Goal: Task Accomplishment & Management: Manage account settings

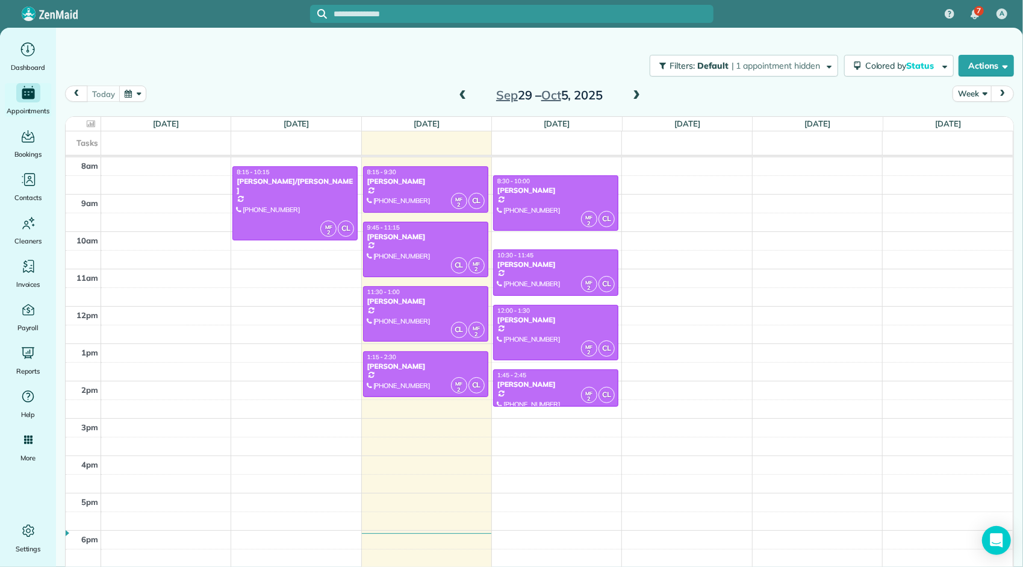
click at [459, 93] on span at bounding box center [462, 95] width 13 height 11
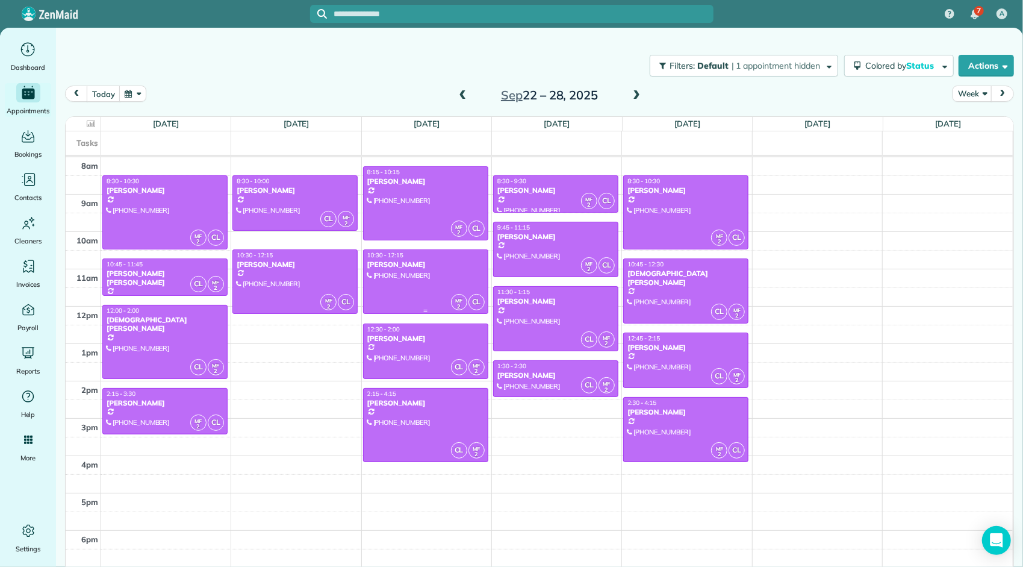
click at [440, 272] on div at bounding box center [426, 281] width 124 height 63
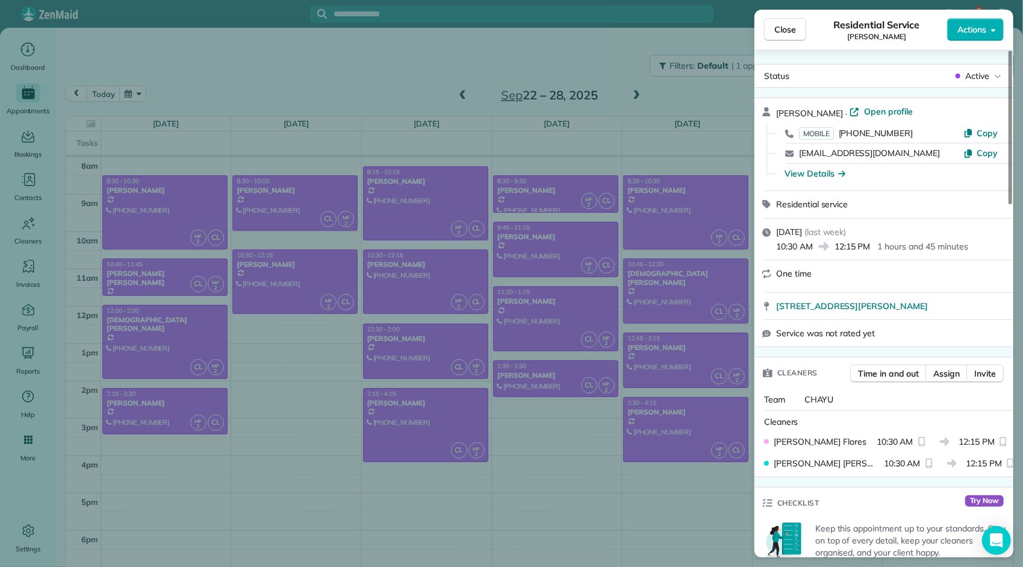
click at [789, 35] on span "Close" at bounding box center [785, 29] width 22 height 12
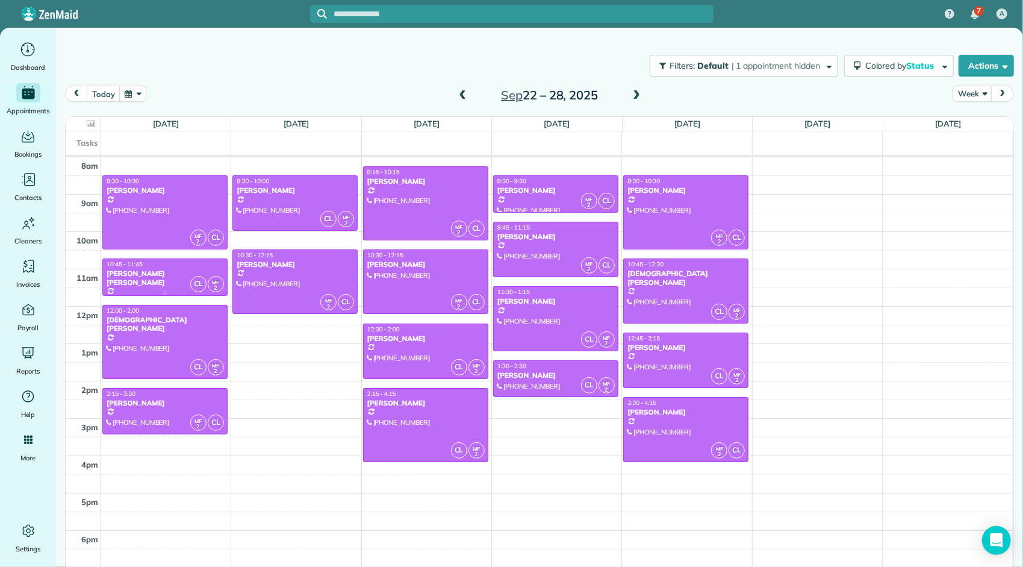
click at [172, 275] on div "[PERSON_NAME] [PERSON_NAME]" at bounding box center [165, 277] width 118 height 17
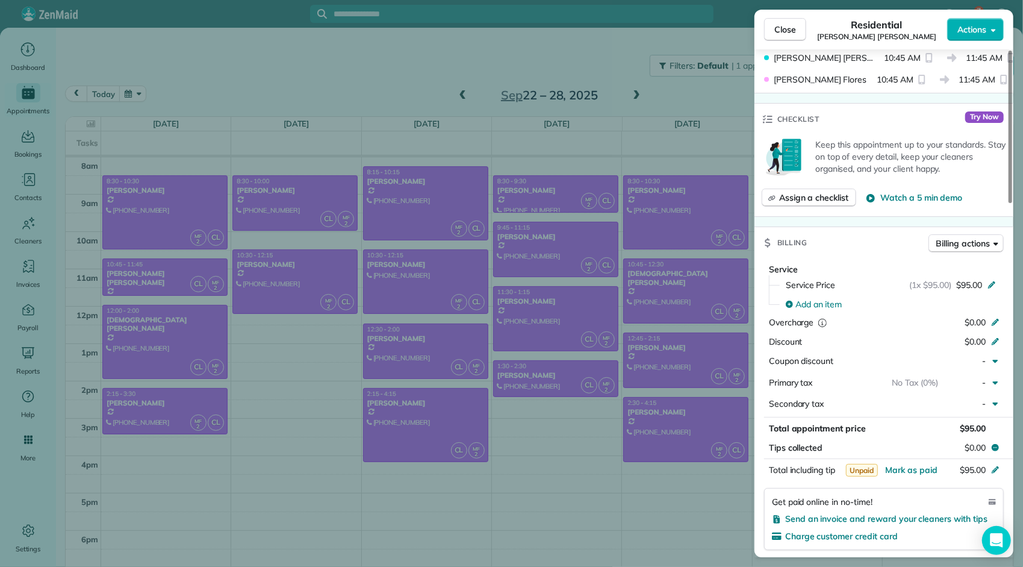
scroll to position [422, 0]
click at [912, 319] on div "$0.00" at bounding box center [931, 322] width 117 height 14
click at [957, 319] on input "*****" at bounding box center [965, 321] width 51 height 17
click at [972, 315] on input "*****" at bounding box center [965, 321] width 51 height 17
type input "********"
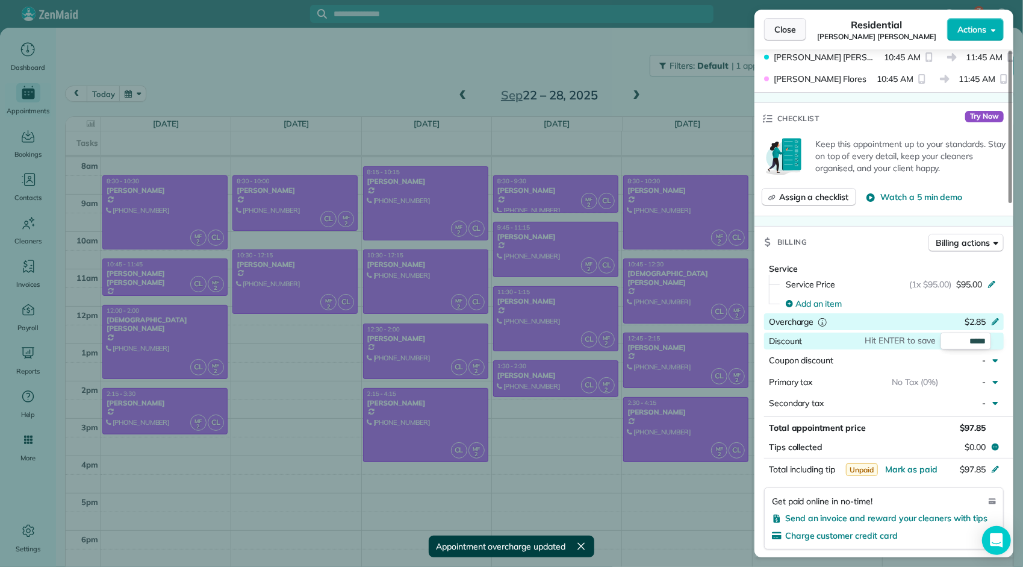
click at [789, 33] on span "Close" at bounding box center [785, 29] width 22 height 12
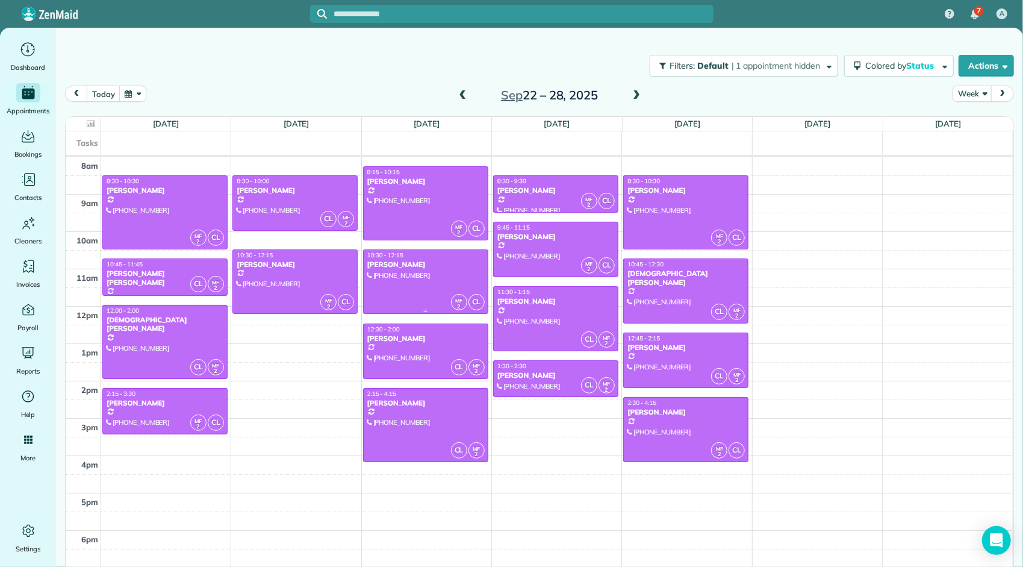
click at [426, 267] on div "[PERSON_NAME]" at bounding box center [426, 264] width 118 height 8
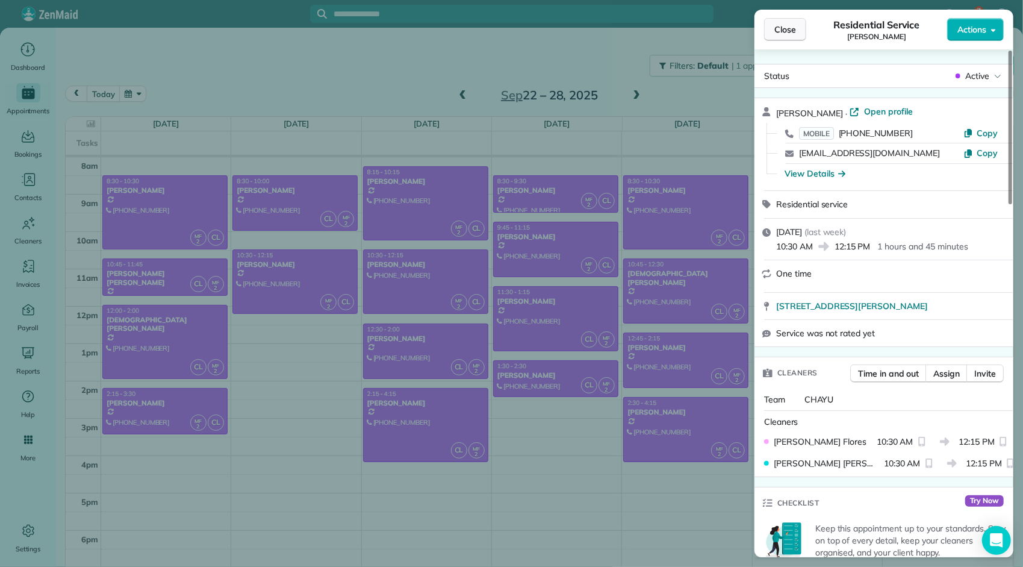
click at [776, 28] on span "Close" at bounding box center [785, 29] width 22 height 12
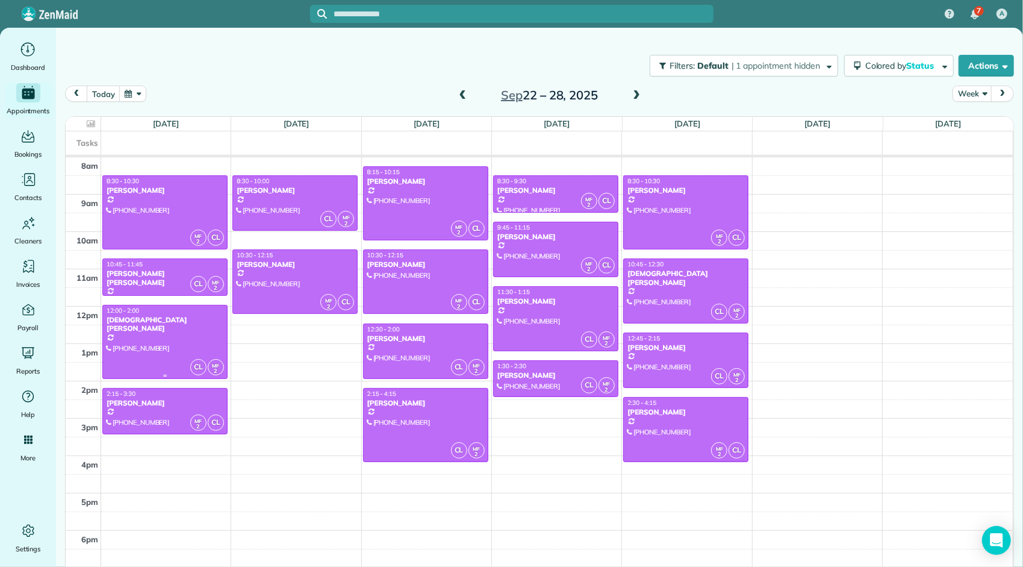
click at [160, 319] on div "[DEMOGRAPHIC_DATA][PERSON_NAME]" at bounding box center [165, 323] width 118 height 17
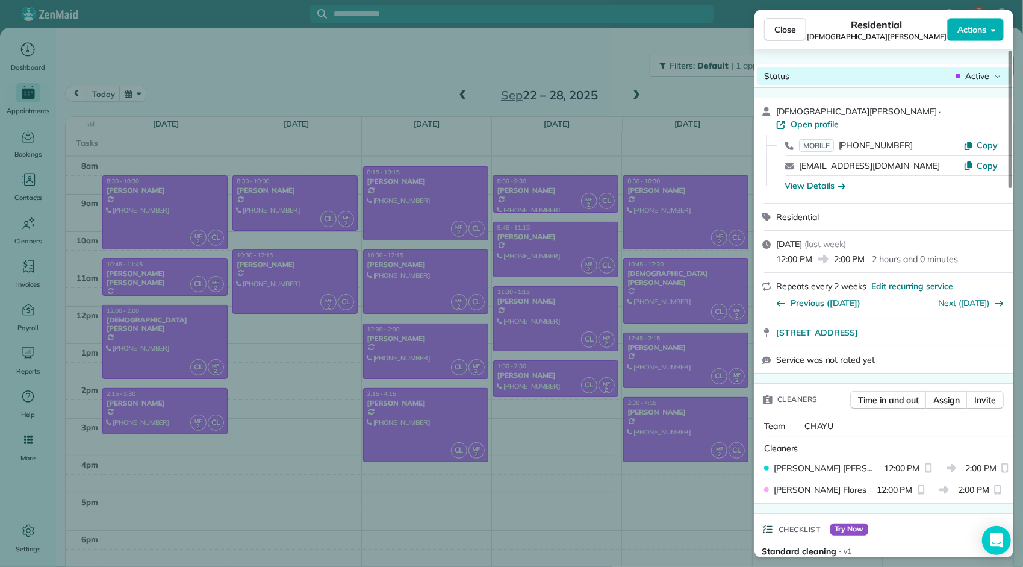
click at [977, 77] on span "Active" at bounding box center [977, 76] width 24 height 12
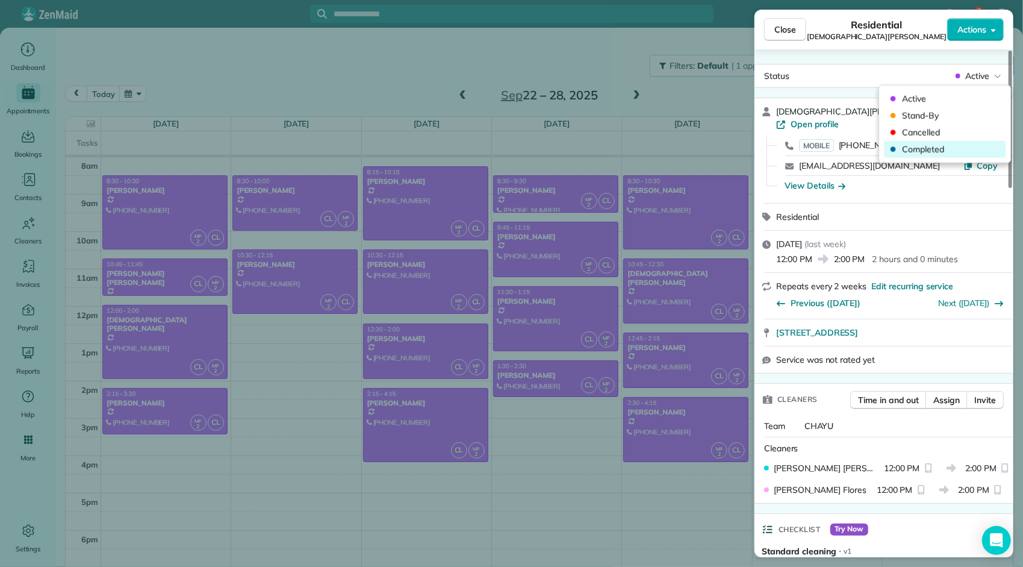
click at [950, 150] on span "Completed" at bounding box center [952, 149] width 101 height 12
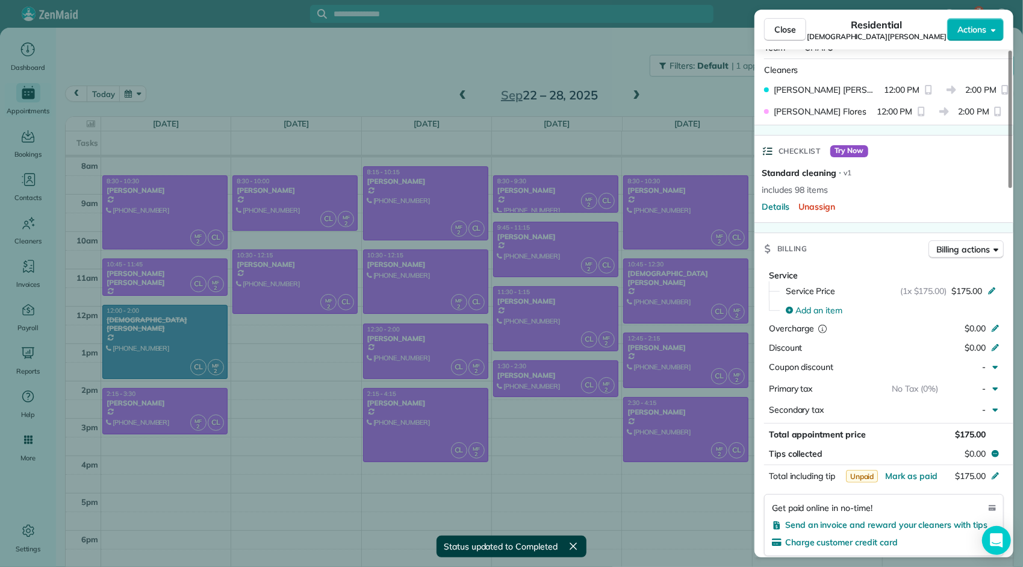
scroll to position [363, 0]
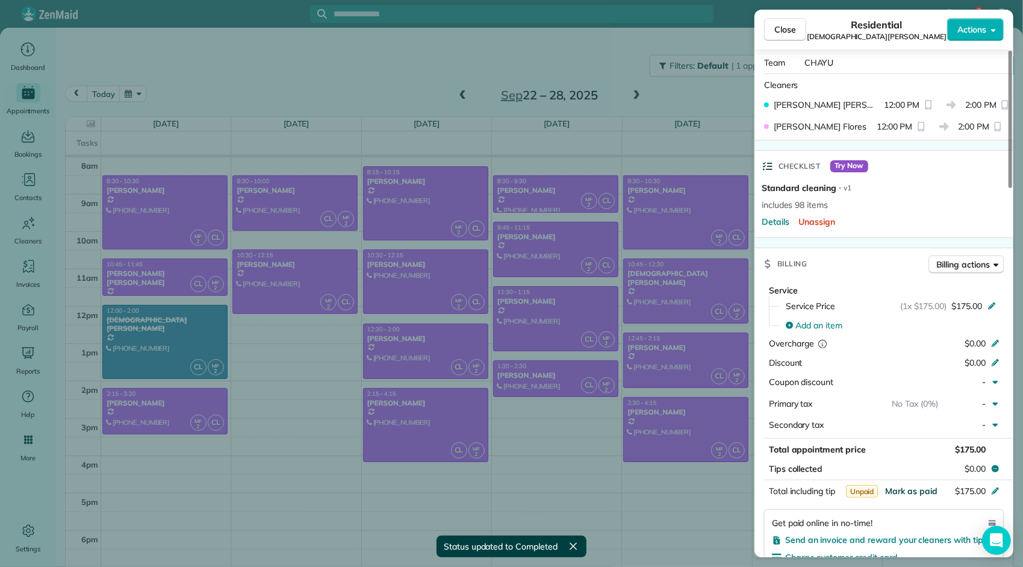
click at [908, 485] on span "Mark as paid" at bounding box center [911, 490] width 52 height 11
click at [790, 27] on span "Close" at bounding box center [785, 29] width 22 height 12
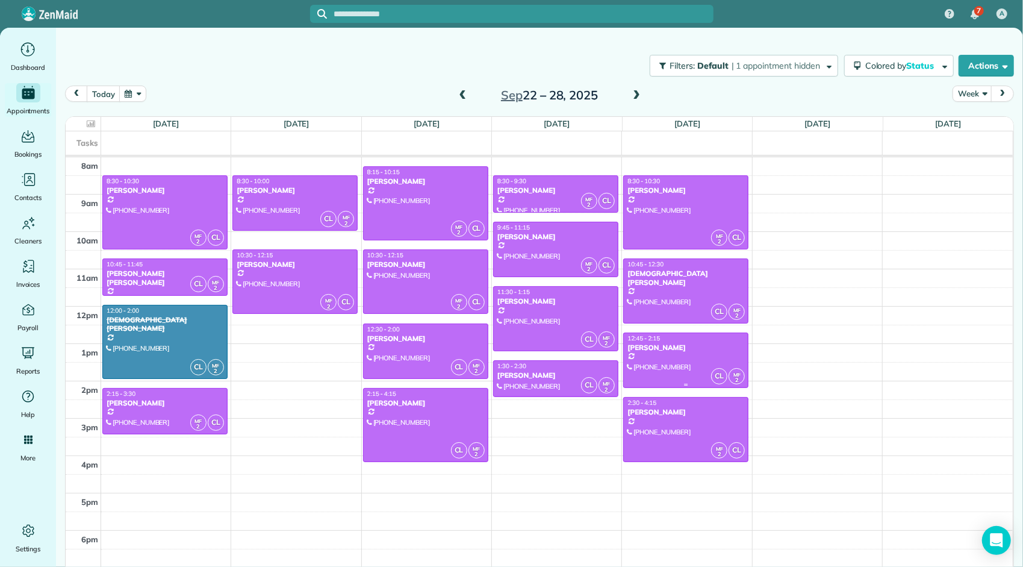
click at [657, 344] on div "[PERSON_NAME]" at bounding box center [686, 347] width 118 height 8
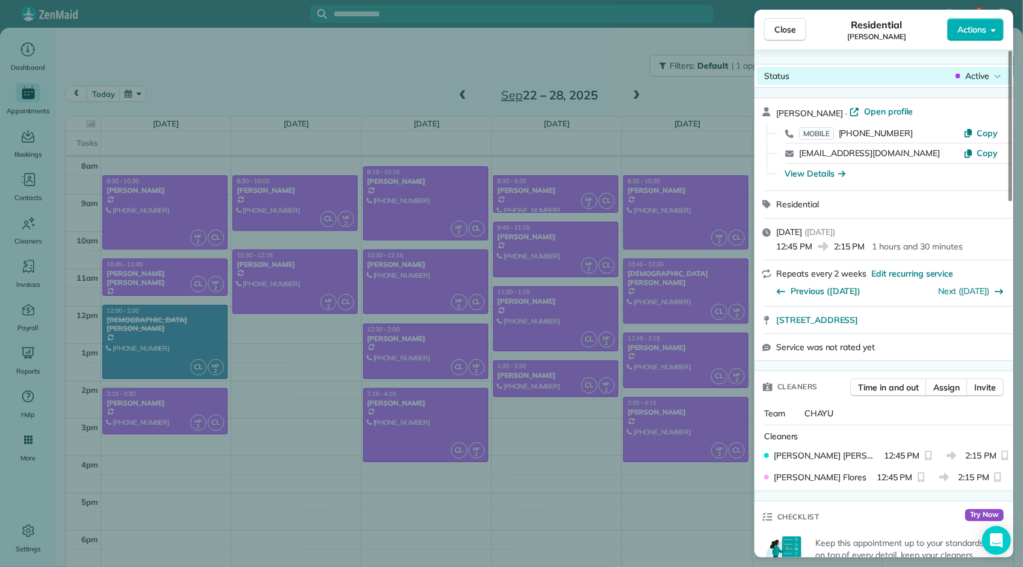
click at [971, 76] on span "Active" at bounding box center [977, 76] width 24 height 12
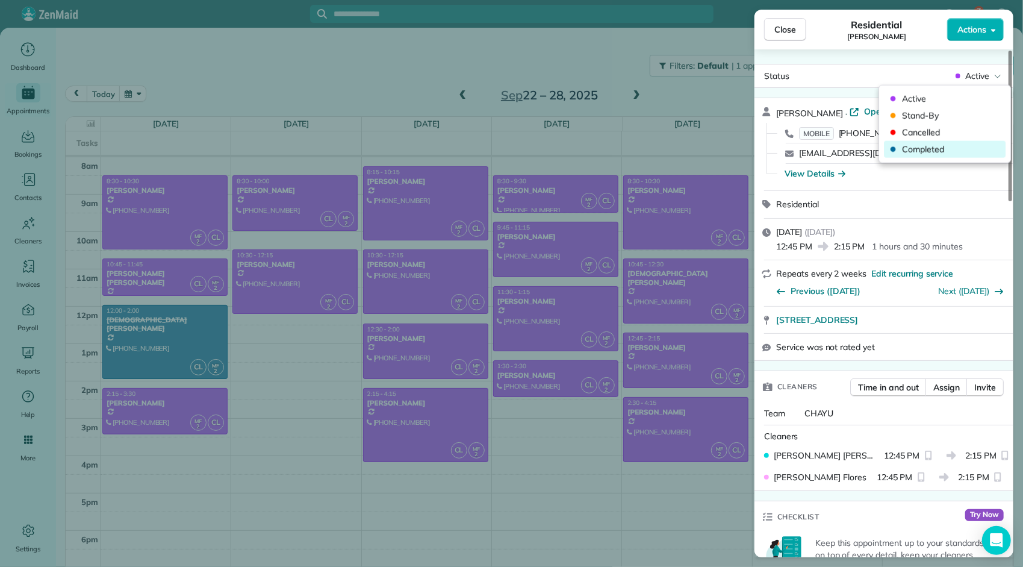
click at [945, 148] on span "Completed" at bounding box center [952, 149] width 101 height 12
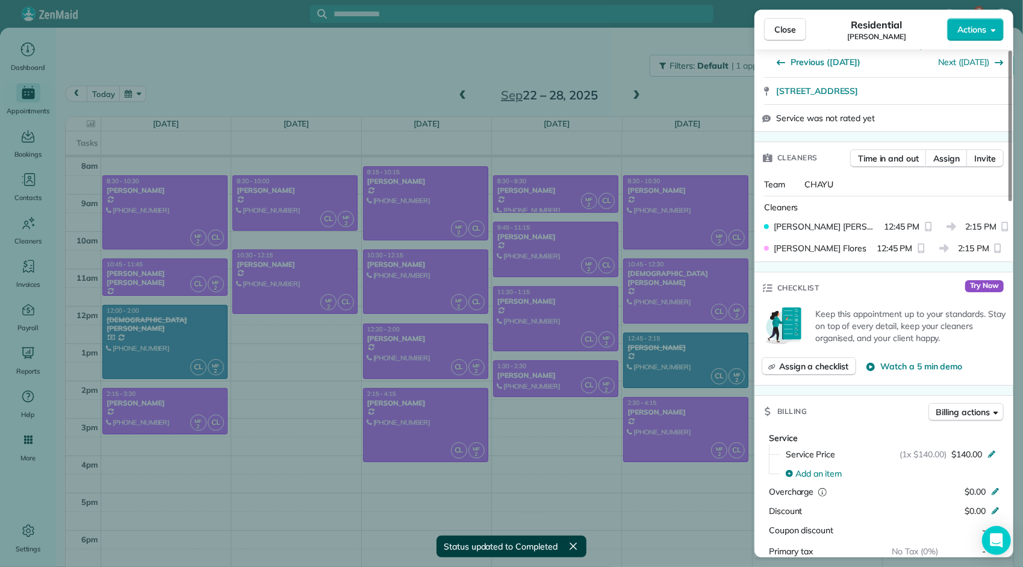
scroll to position [361, 0]
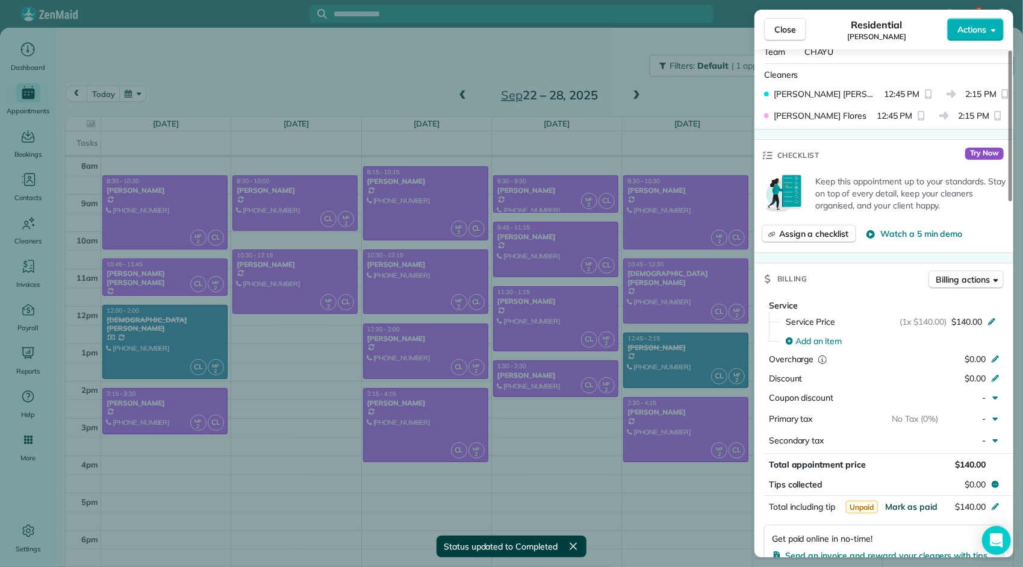
click at [909, 501] on span "Mark as paid" at bounding box center [911, 506] width 52 height 11
click at [165, 226] on div "Close Residential [PERSON_NAME] Actions Status Completed [PERSON_NAME] · Open p…" at bounding box center [511, 283] width 1023 height 567
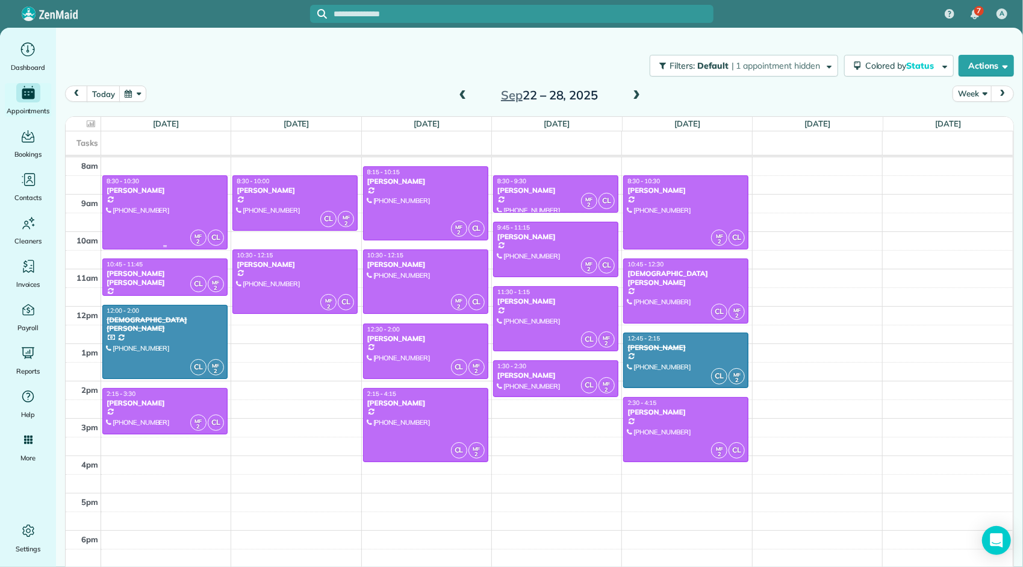
click at [165, 225] on div at bounding box center [165, 212] width 124 height 73
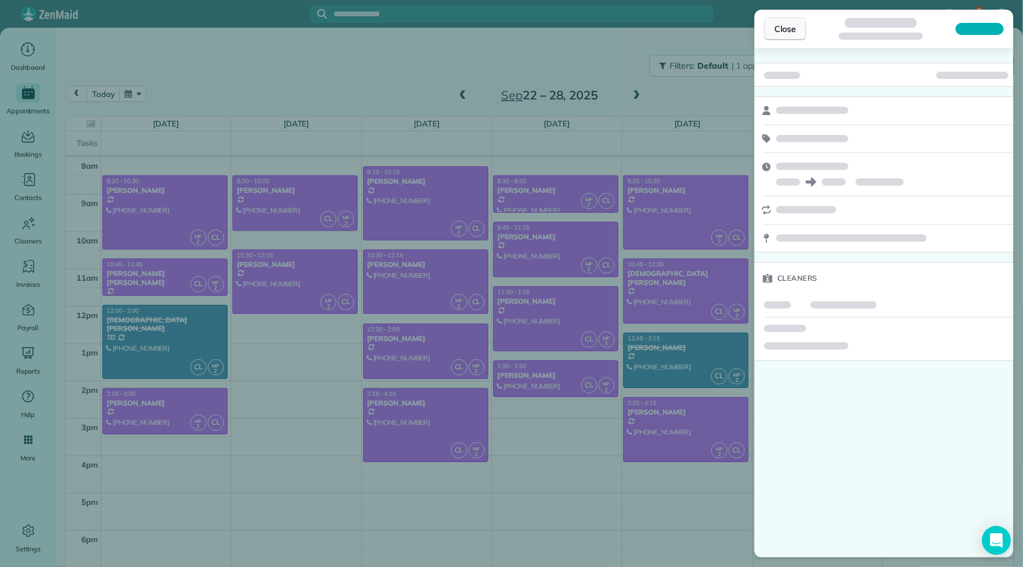
click at [783, 34] on span "Close" at bounding box center [785, 29] width 22 height 12
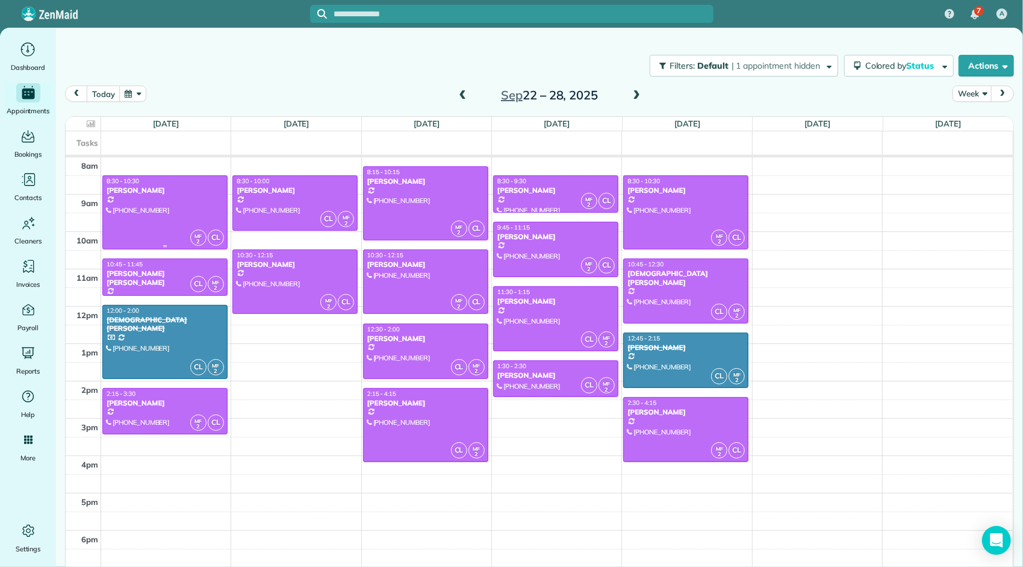
click at [184, 216] on div at bounding box center [165, 212] width 124 height 73
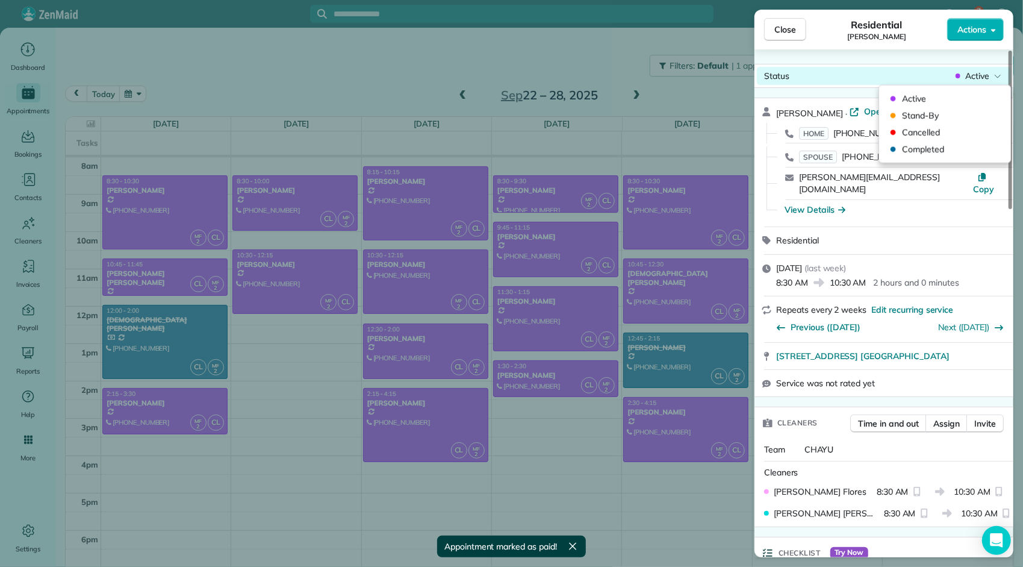
click at [977, 81] on span "Active" at bounding box center [977, 76] width 24 height 12
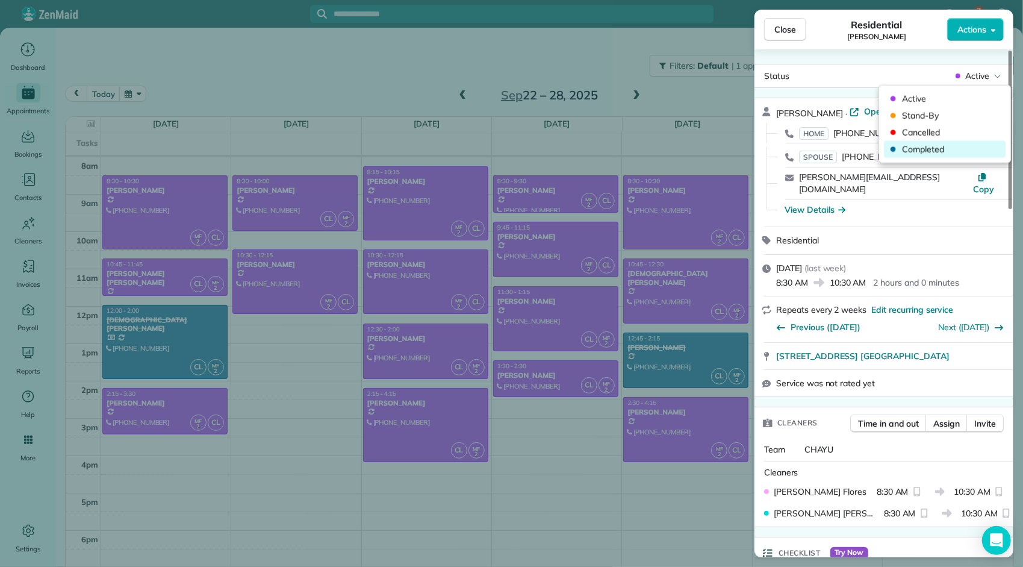
click at [943, 149] on span "Completed" at bounding box center [952, 149] width 101 height 12
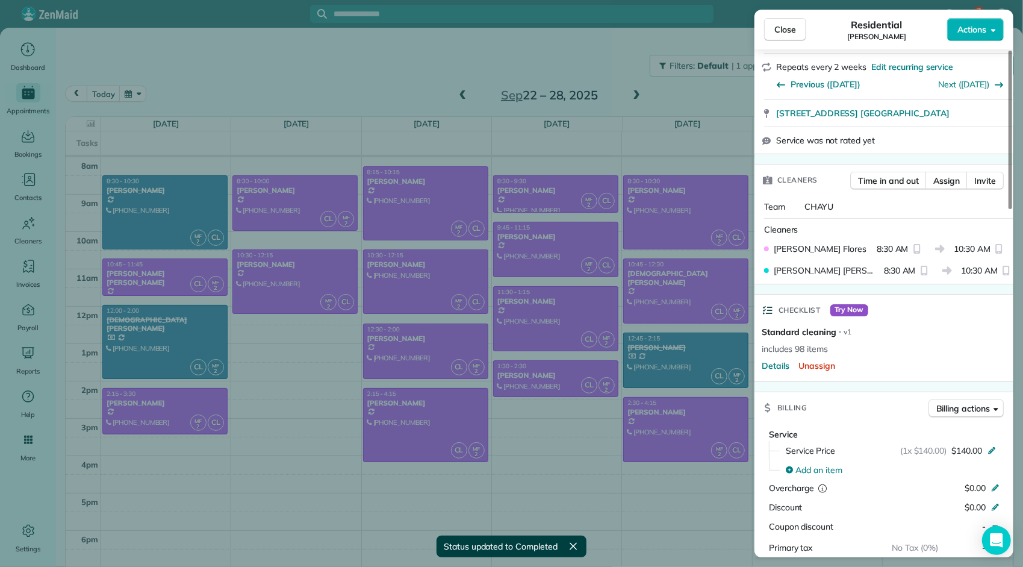
scroll to position [422, 0]
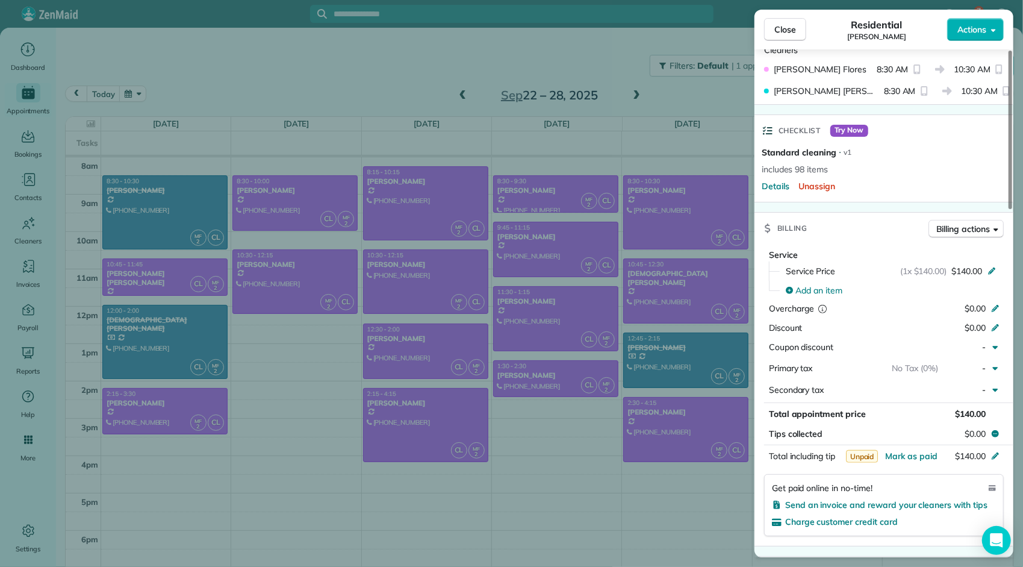
click at [965, 408] on span "$140.00" at bounding box center [970, 413] width 31 height 11
click at [949, 408] on div "$140.00" at bounding box center [966, 414] width 48 height 13
click at [859, 408] on span "Total appointment price" at bounding box center [817, 413] width 97 height 11
click at [966, 265] on span "$140.00" at bounding box center [966, 271] width 31 height 12
click at [954, 265] on span "$140.00" at bounding box center [966, 271] width 31 height 12
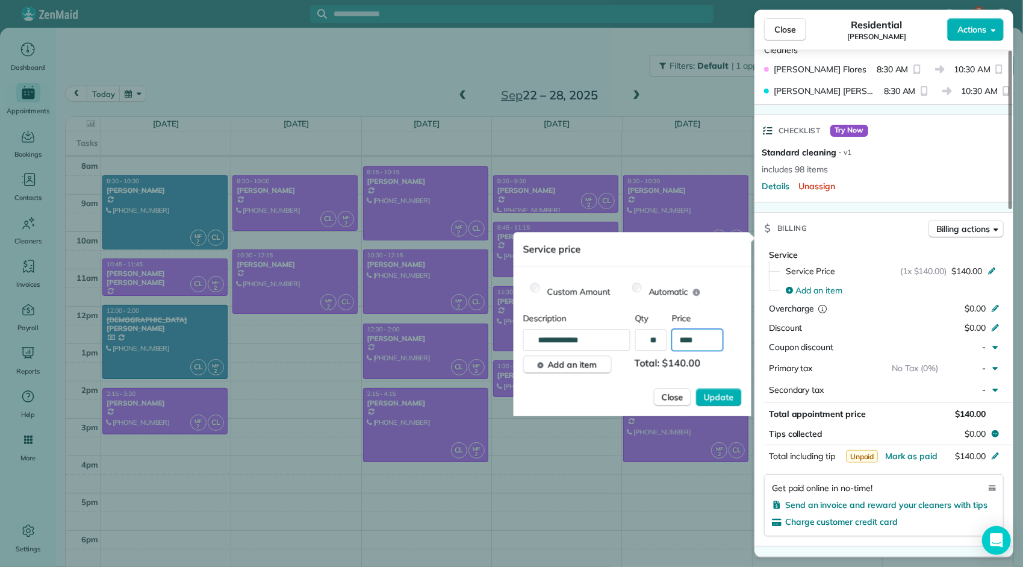
drag, startPoint x: 697, startPoint y: 340, endPoint x: 704, endPoint y: 337, distance: 8.4
click at [697, 340] on input "****" at bounding box center [697, 340] width 51 height 22
type input "****"
click at [720, 396] on span "Update" at bounding box center [719, 397] width 30 height 12
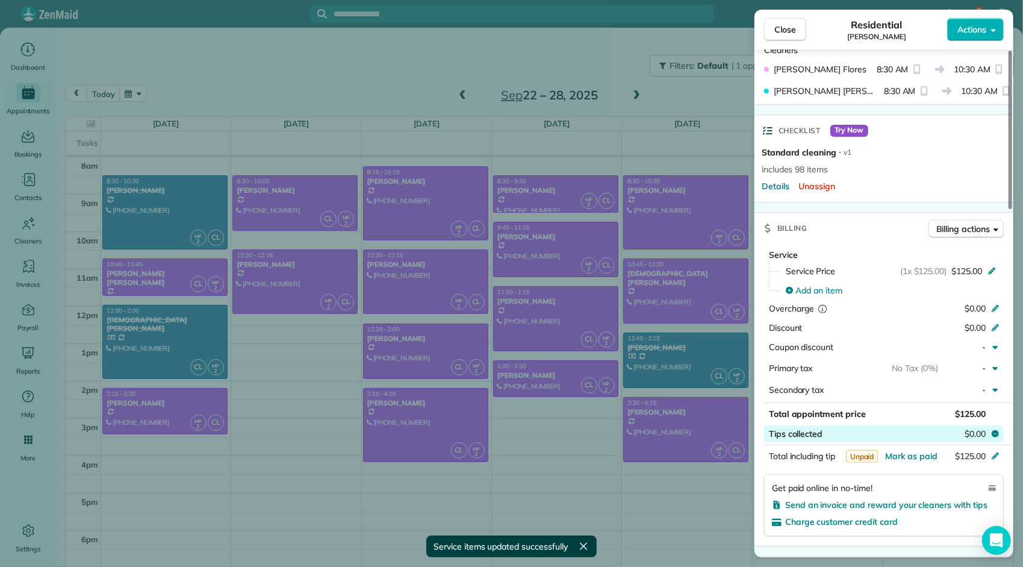
scroll to position [482, 0]
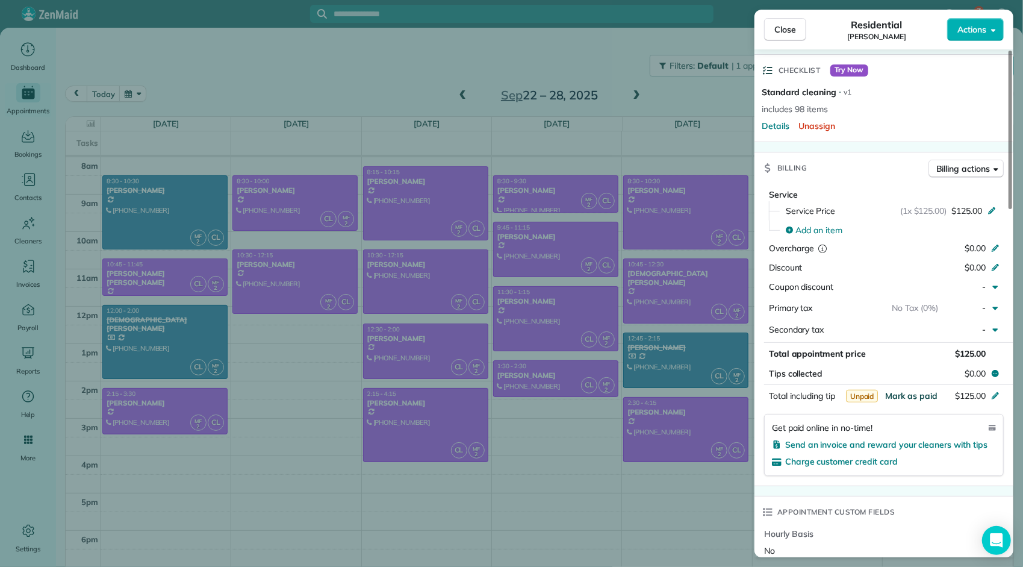
click at [912, 390] on span "Mark as paid" at bounding box center [911, 395] width 52 height 11
click at [772, 31] on button "Close" at bounding box center [785, 29] width 42 height 23
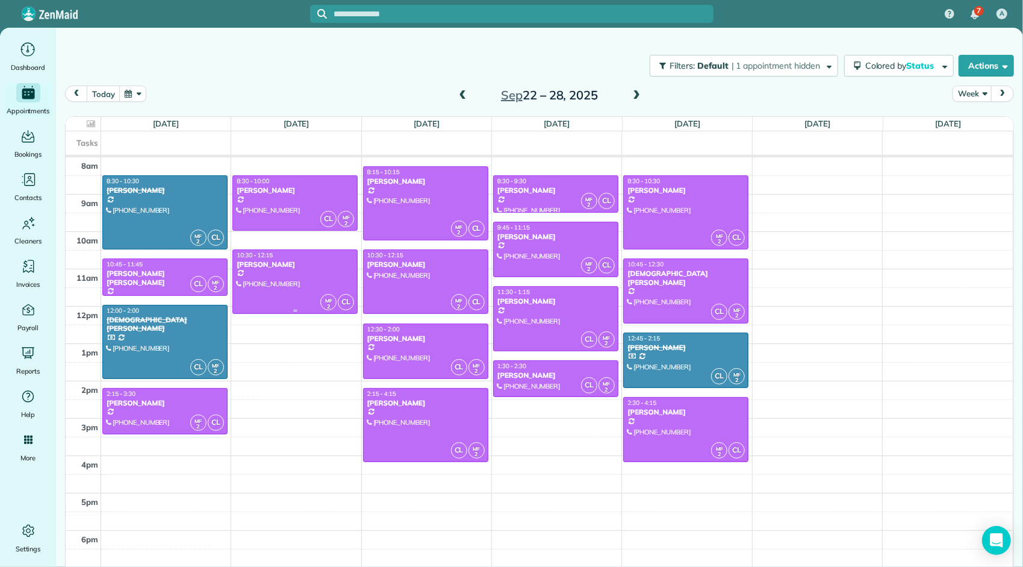
click at [302, 279] on div at bounding box center [295, 281] width 124 height 63
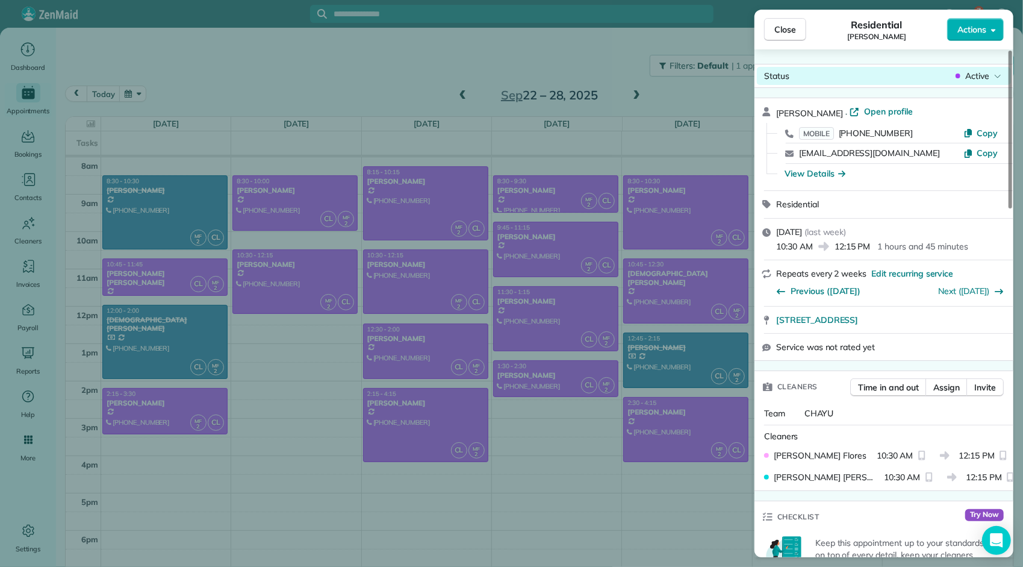
click at [968, 73] on span "Active" at bounding box center [977, 76] width 24 height 12
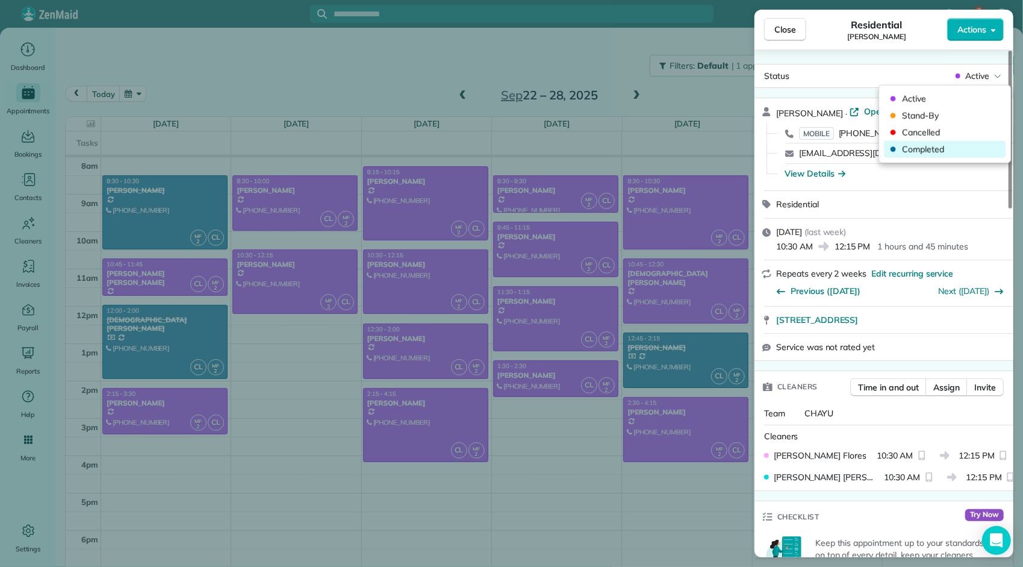
click at [928, 145] on span "Completed" at bounding box center [952, 149] width 101 height 12
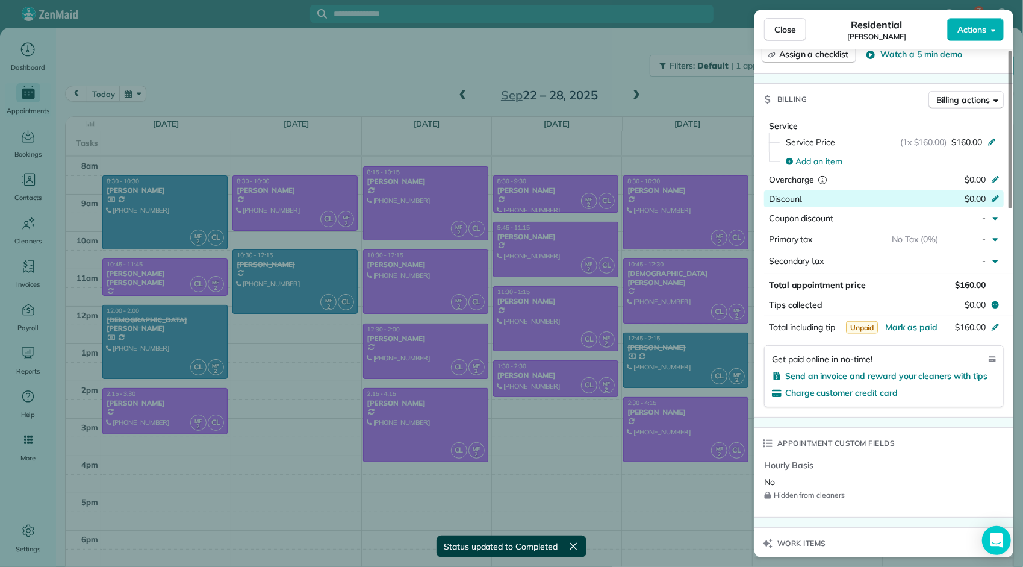
scroll to position [542, 0]
click at [914, 320] on span "Mark as paid" at bounding box center [911, 325] width 52 height 11
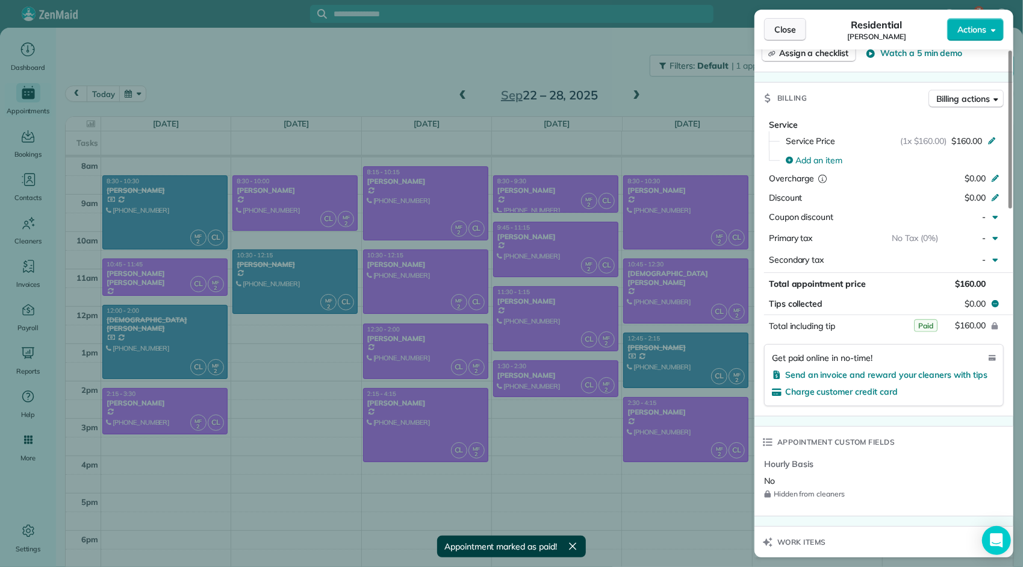
click at [789, 29] on span "Close" at bounding box center [785, 29] width 22 height 12
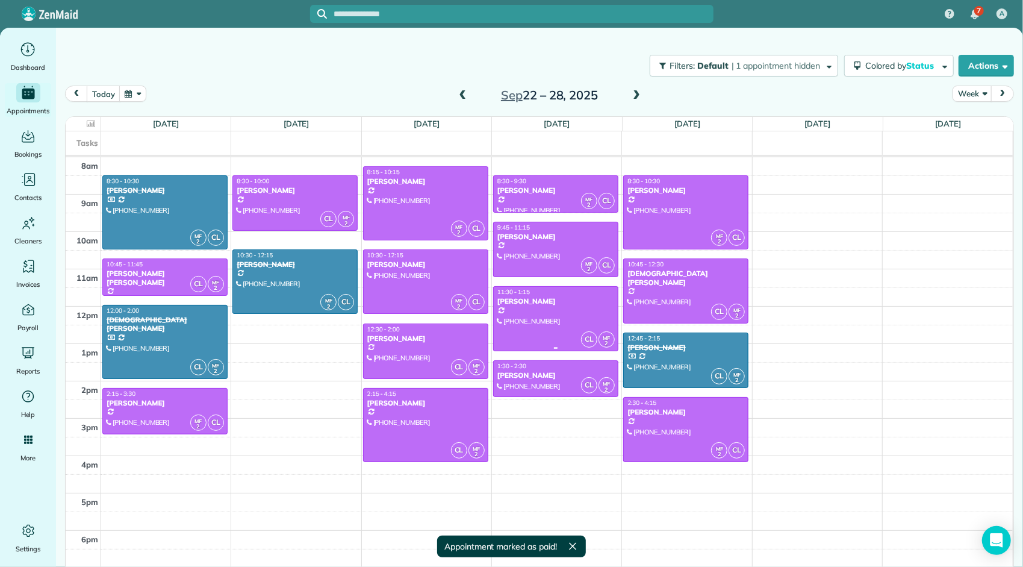
click at [563, 304] on div "[PERSON_NAME]" at bounding box center [556, 301] width 118 height 8
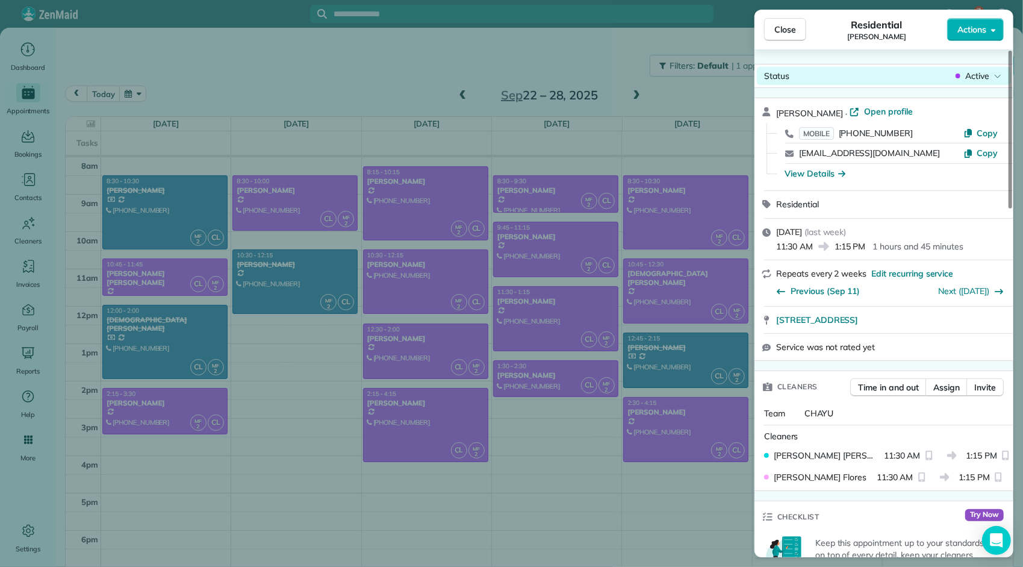
click at [974, 76] on span "Active" at bounding box center [977, 76] width 24 height 12
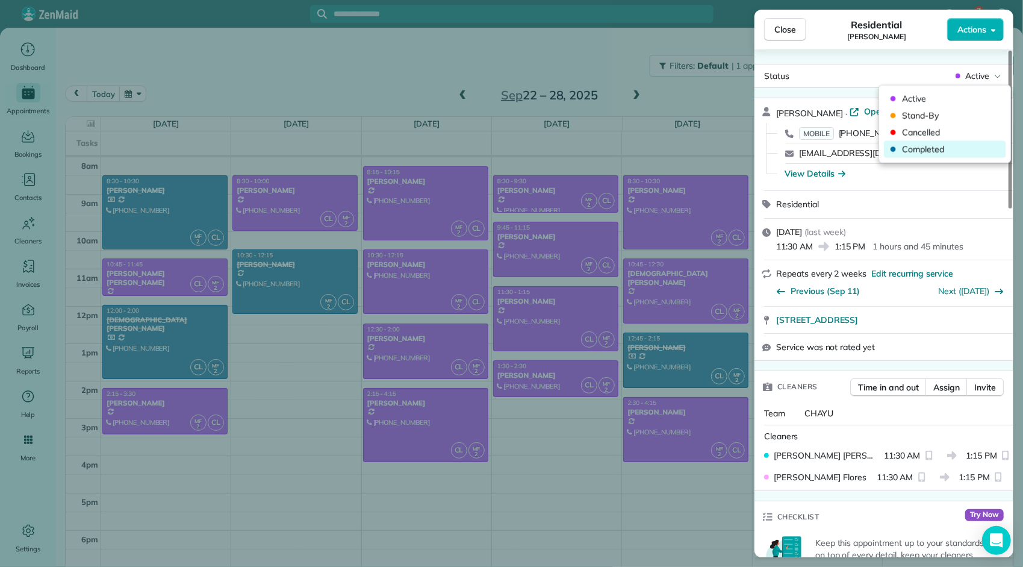
click at [932, 150] on span "Completed" at bounding box center [952, 149] width 101 height 12
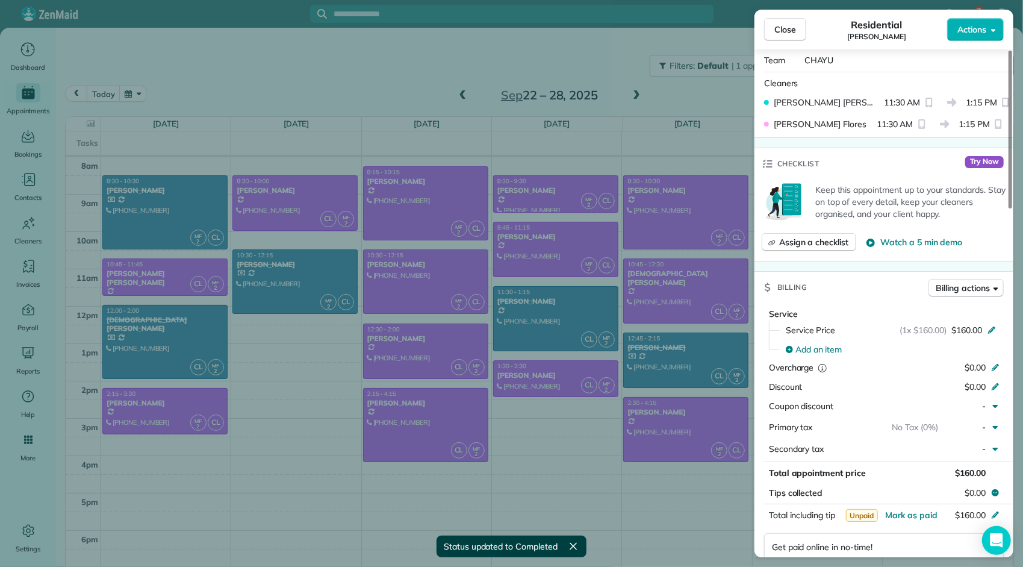
scroll to position [361, 0]
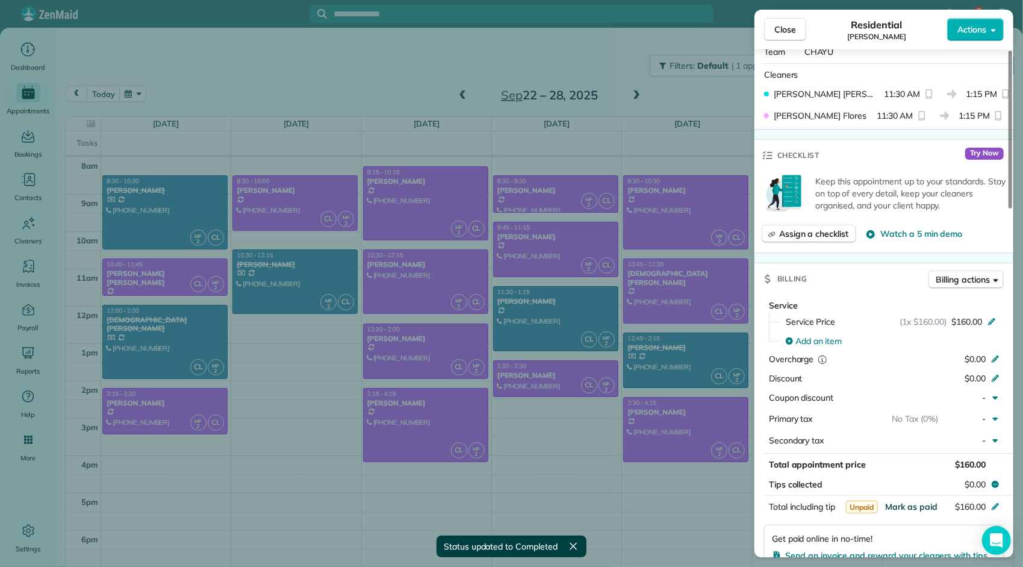
click at [904, 502] on span "Mark as paid" at bounding box center [911, 506] width 52 height 11
click at [796, 29] on button "Close" at bounding box center [785, 29] width 42 height 23
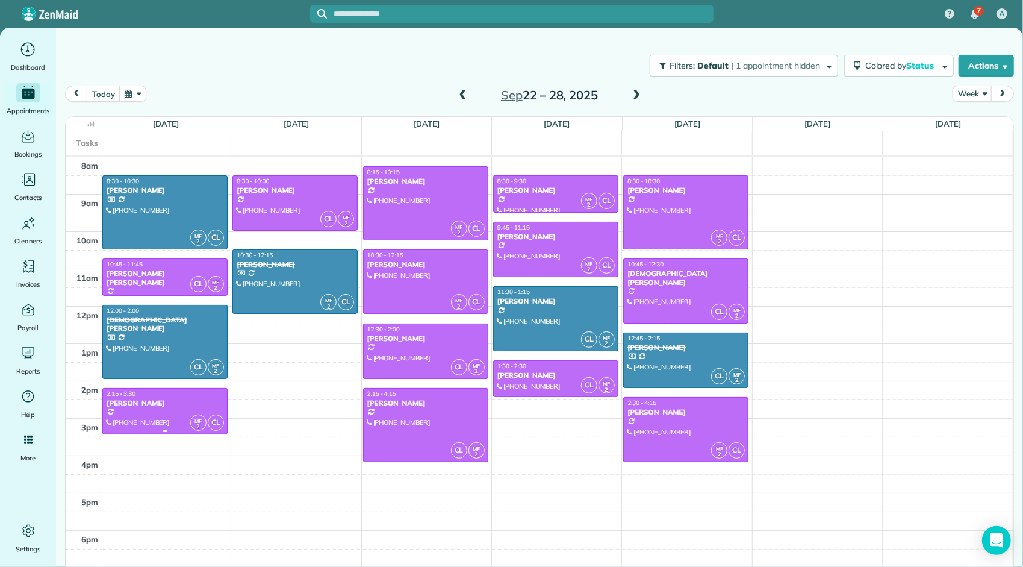
click at [187, 409] on div at bounding box center [165, 410] width 124 height 45
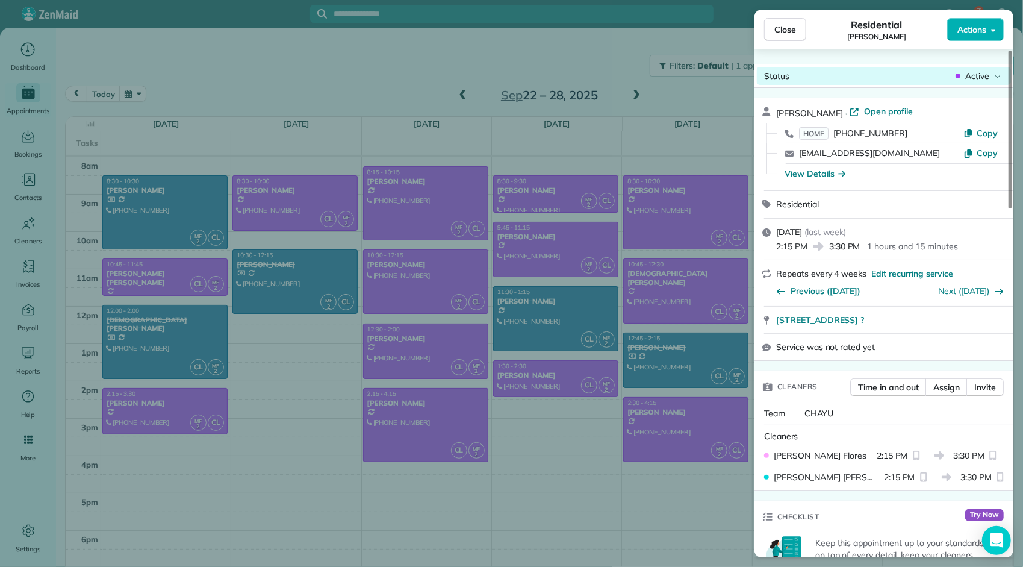
click at [969, 71] on span "Active" at bounding box center [977, 76] width 24 height 12
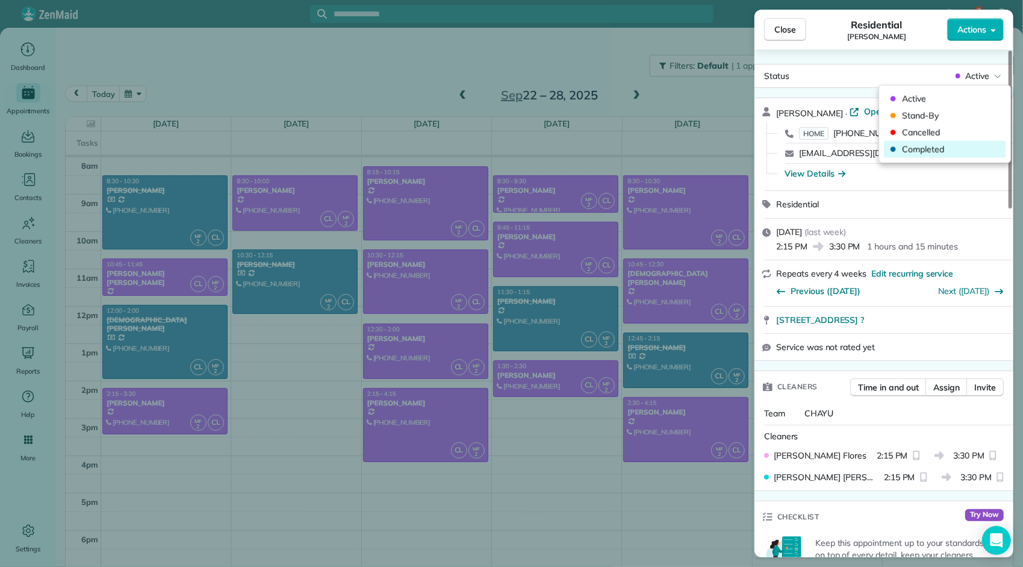
click at [935, 145] on span "Completed" at bounding box center [952, 149] width 101 height 12
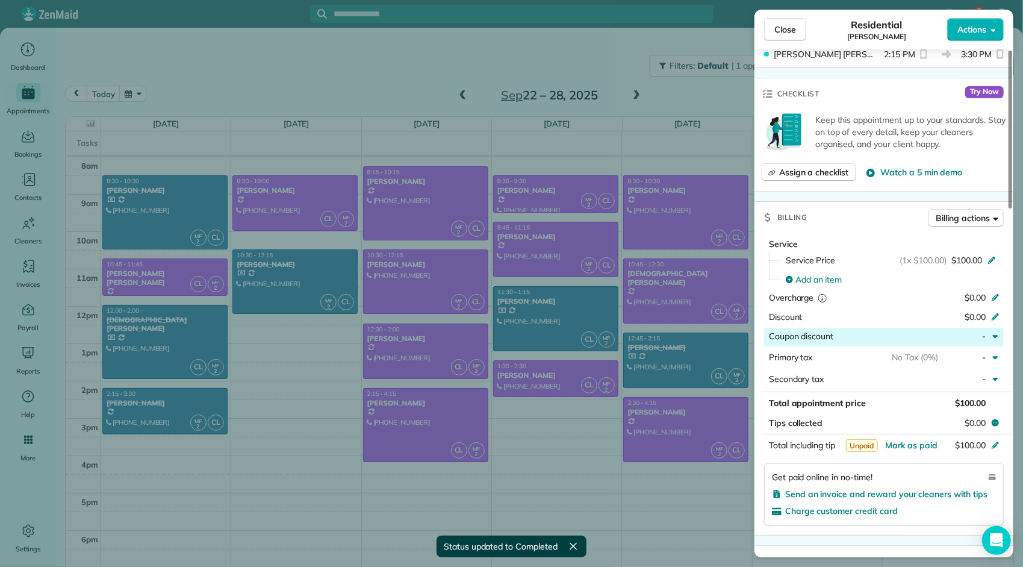
scroll to position [544, 0]
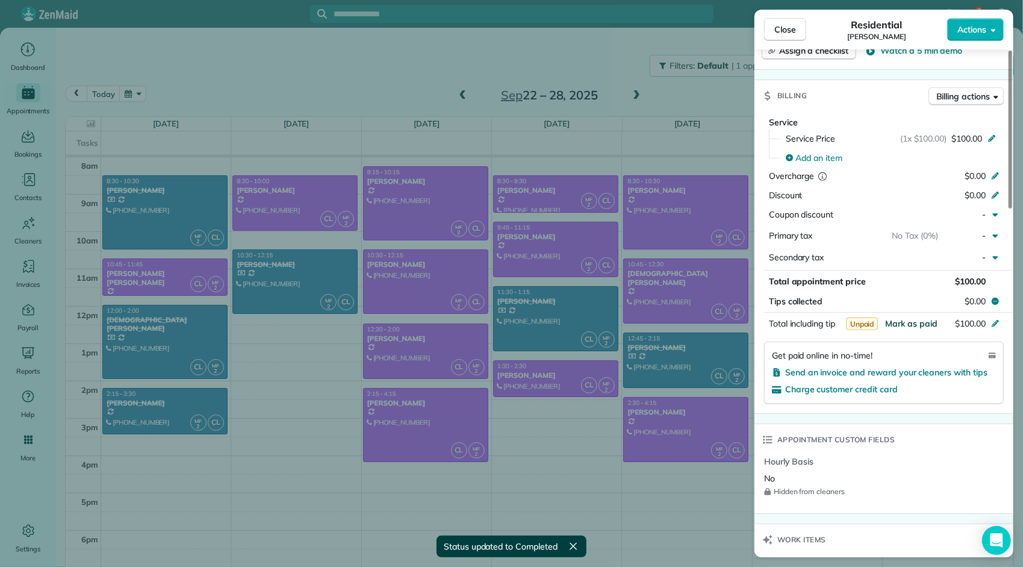
click at [921, 318] on span "Mark as paid" at bounding box center [911, 323] width 52 height 11
click at [796, 34] on button "Close" at bounding box center [785, 29] width 42 height 23
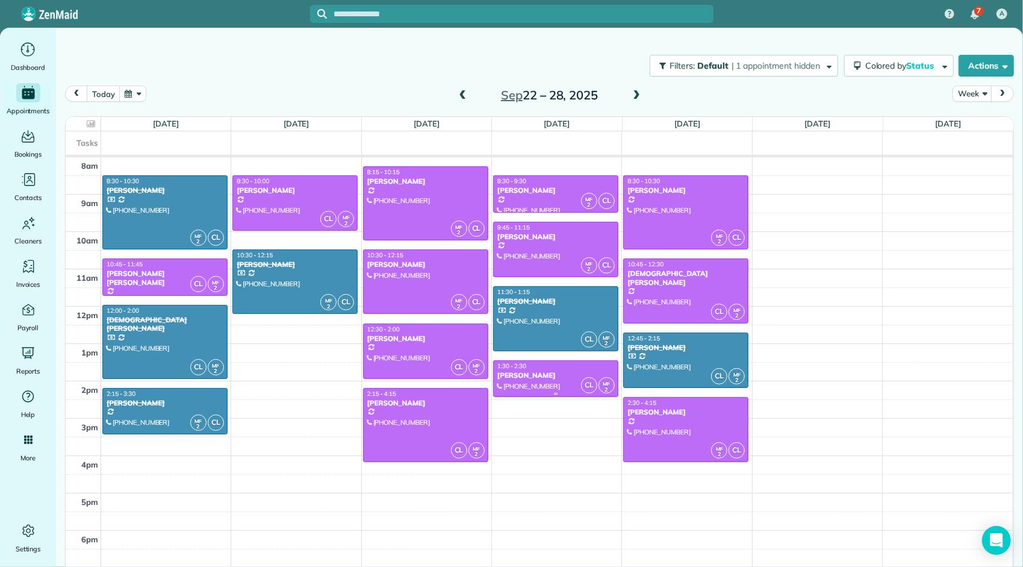
click at [539, 375] on div "[PERSON_NAME]" at bounding box center [556, 375] width 118 height 8
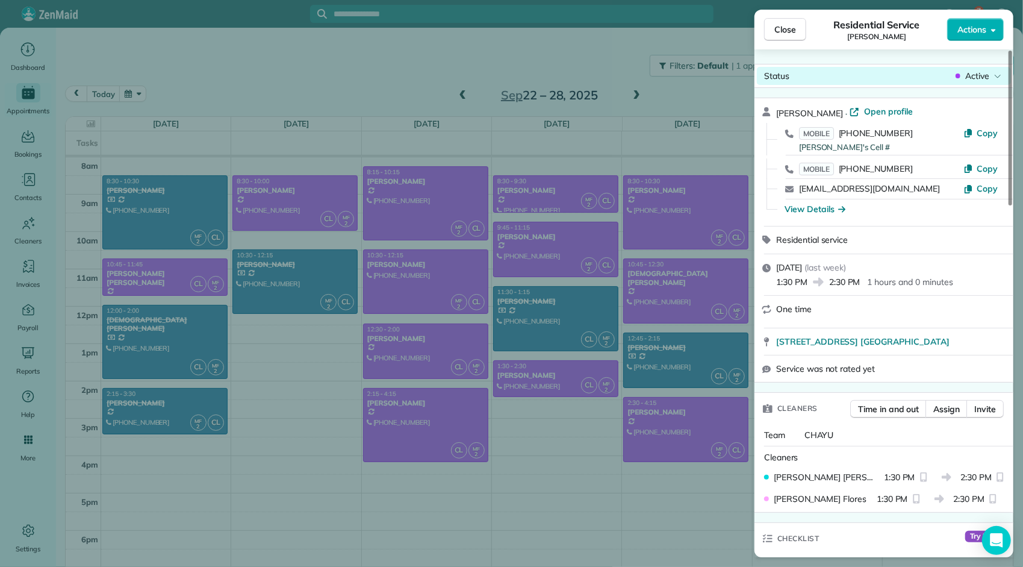
click at [985, 72] on span "Active" at bounding box center [977, 76] width 24 height 12
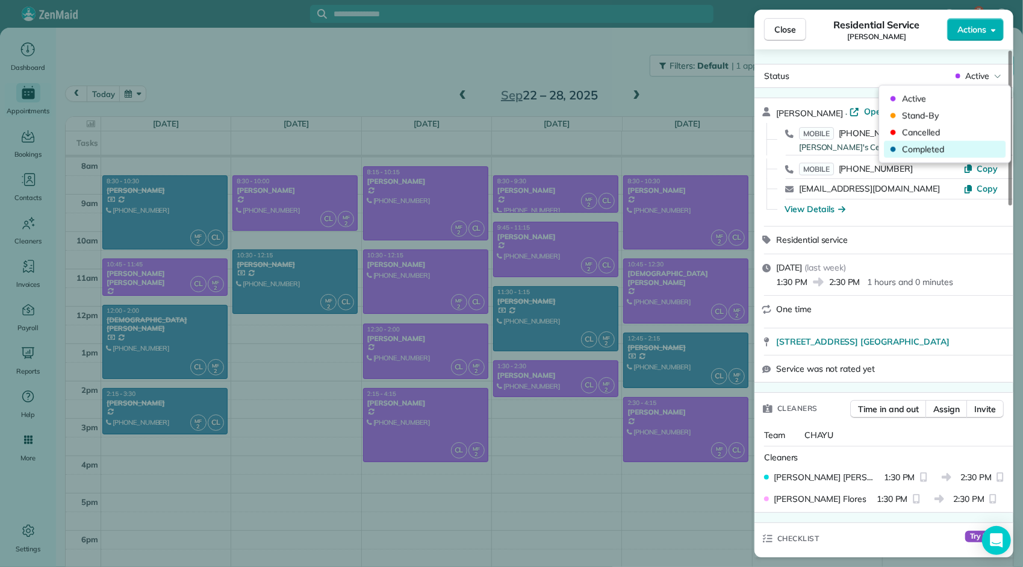
click at [931, 152] on span "Completed" at bounding box center [952, 149] width 101 height 12
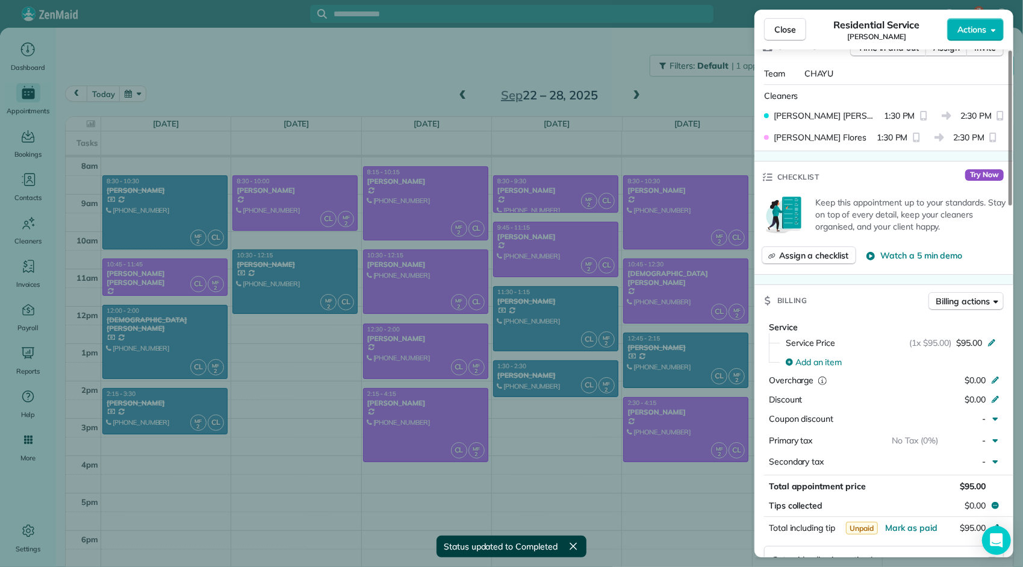
scroll to position [422, 0]
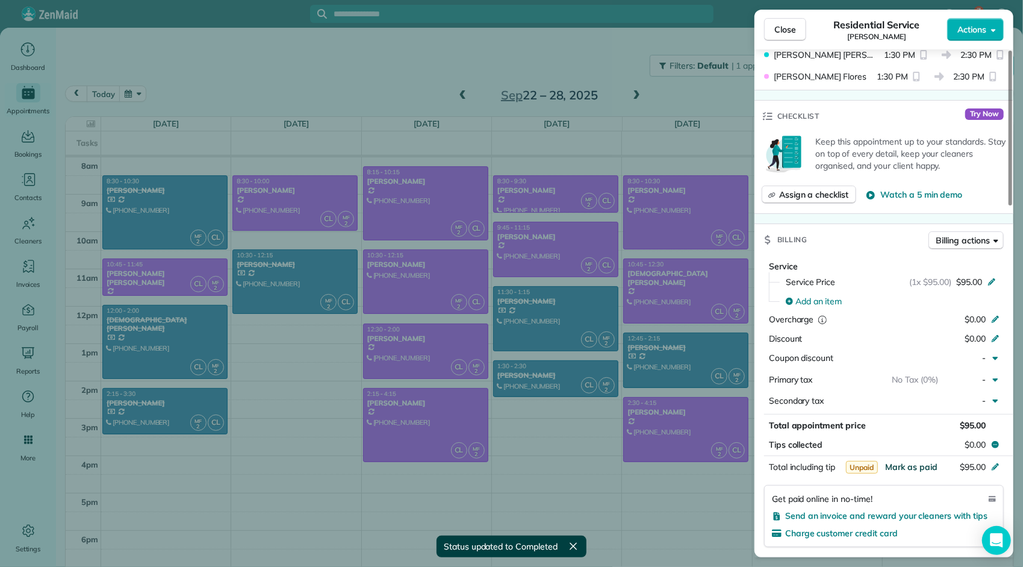
click at [908, 461] on span "Mark as paid" at bounding box center [911, 466] width 52 height 11
click at [795, 31] on span "Close" at bounding box center [785, 29] width 22 height 12
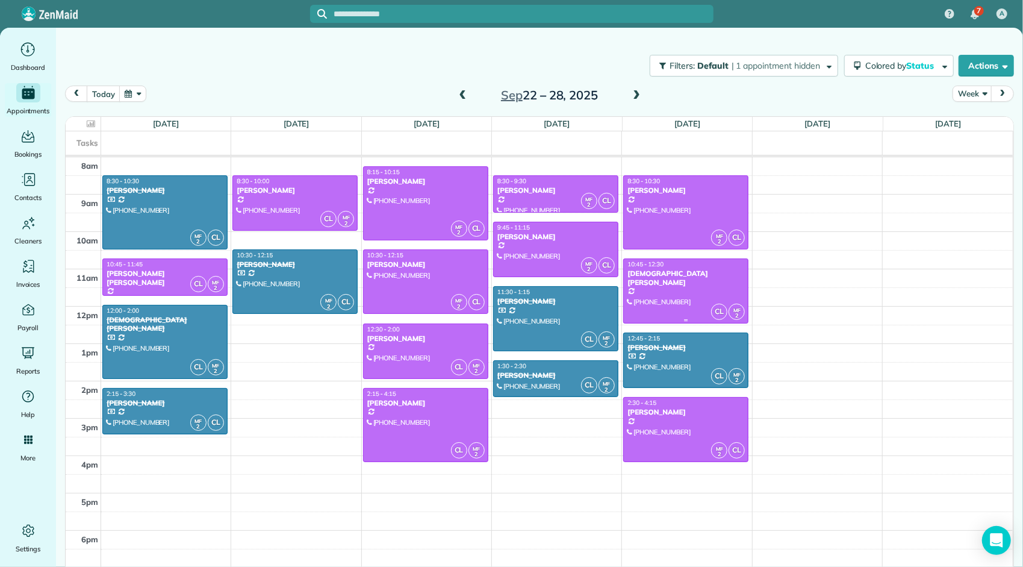
click at [648, 290] on div at bounding box center [686, 290] width 124 height 63
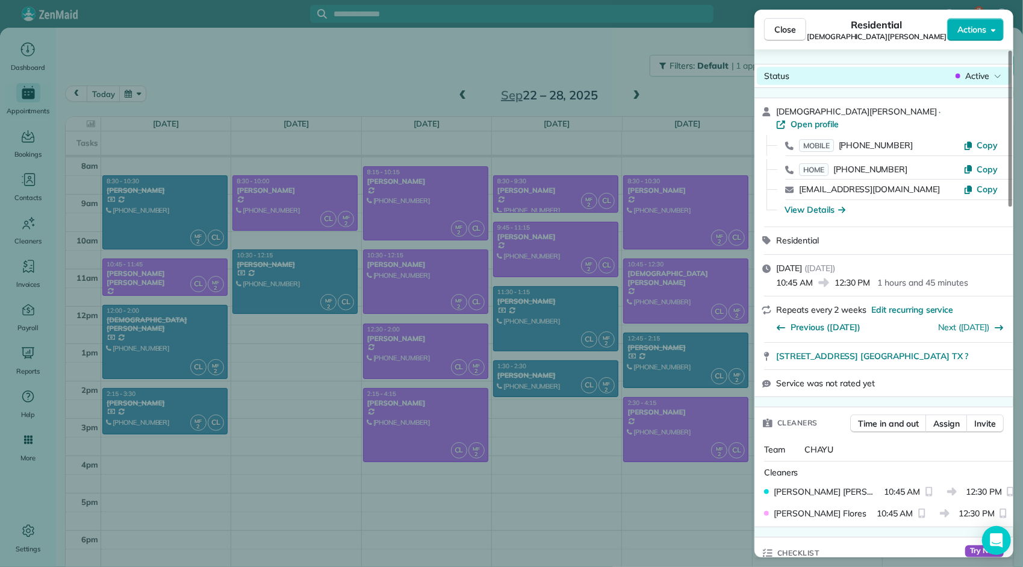
click at [989, 72] on div "Active" at bounding box center [978, 76] width 51 height 12
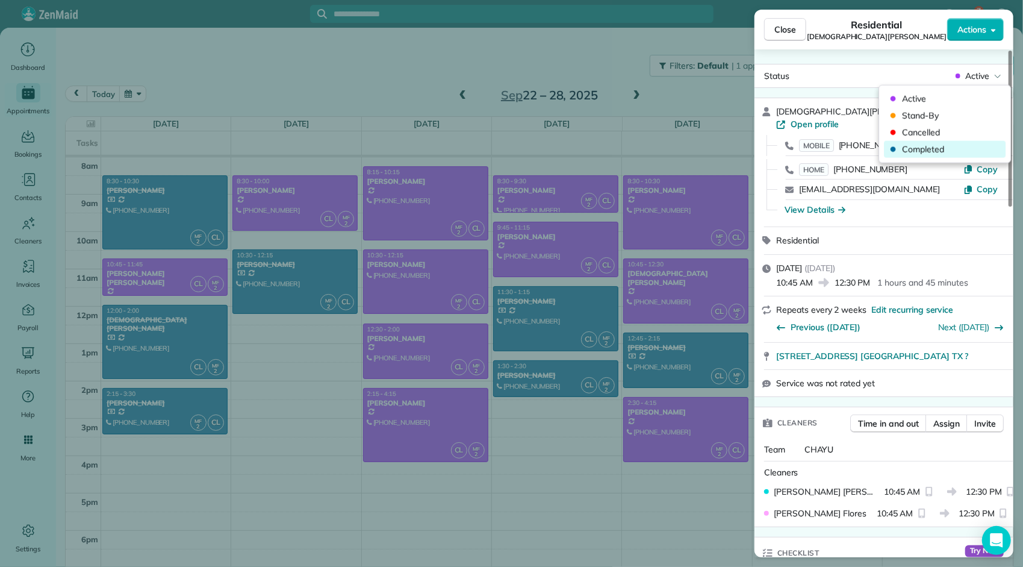
click at [947, 152] on span "Completed" at bounding box center [952, 149] width 101 height 12
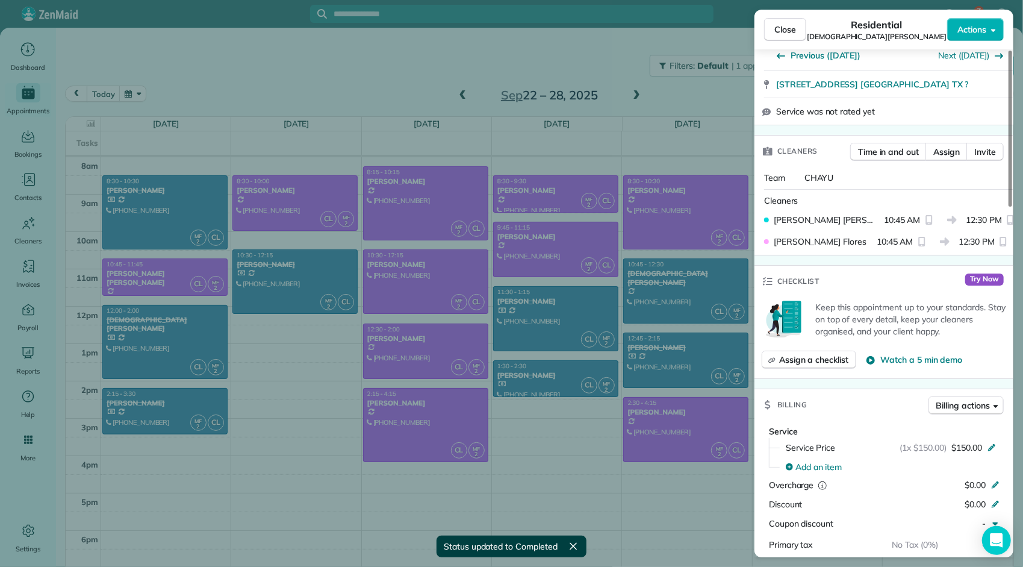
scroll to position [482, 0]
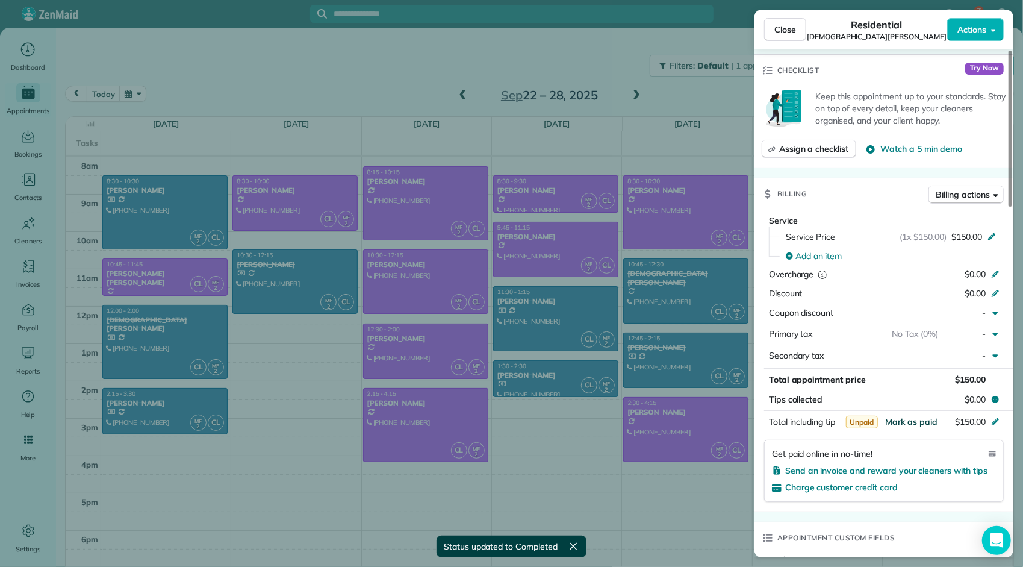
click at [916, 416] on span "Mark as paid" at bounding box center [911, 421] width 52 height 11
click at [786, 25] on span "Close" at bounding box center [785, 29] width 22 height 12
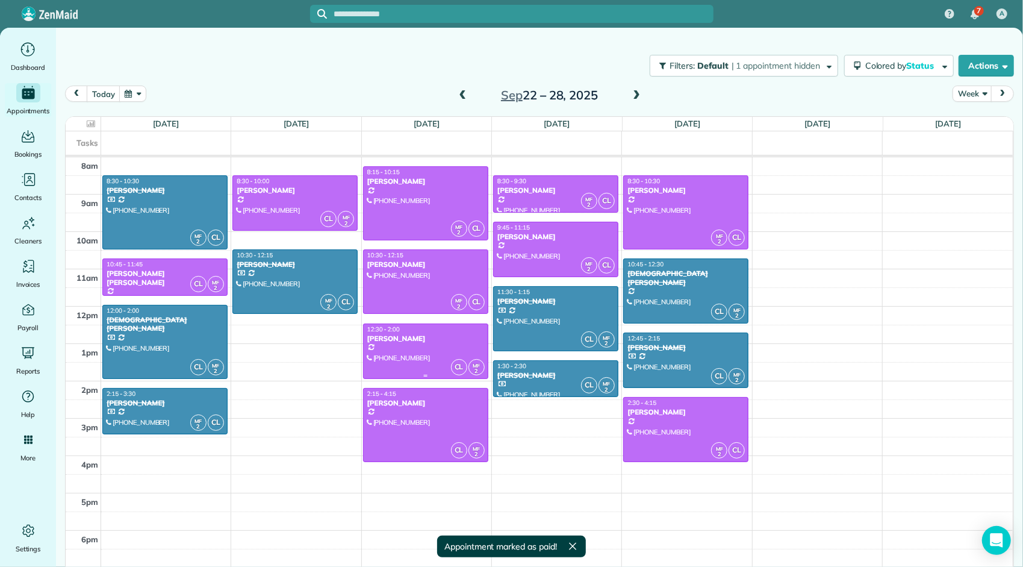
click at [434, 335] on div "[PERSON_NAME]" at bounding box center [426, 338] width 118 height 8
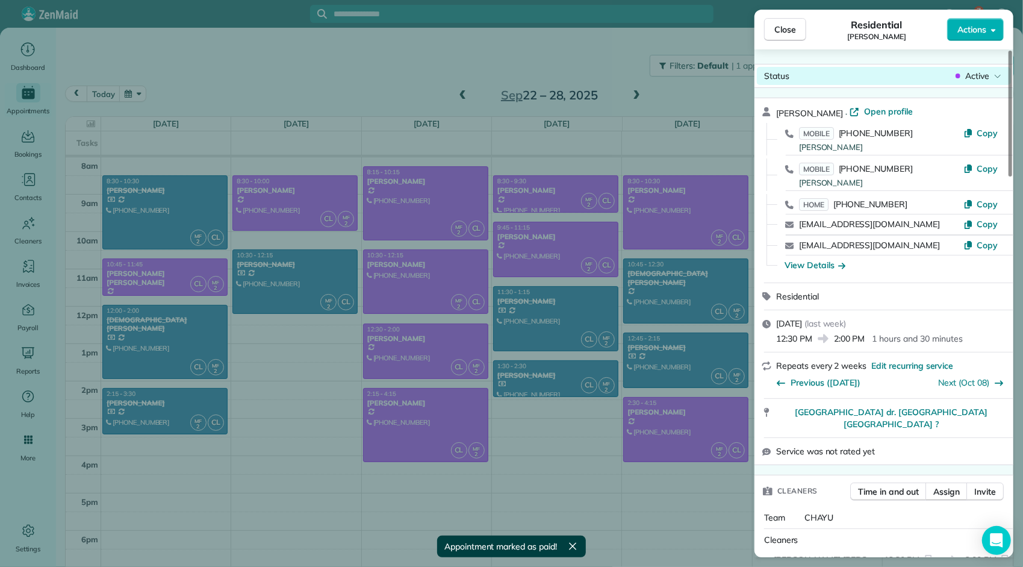
click at [978, 73] on span "Active" at bounding box center [977, 76] width 24 height 12
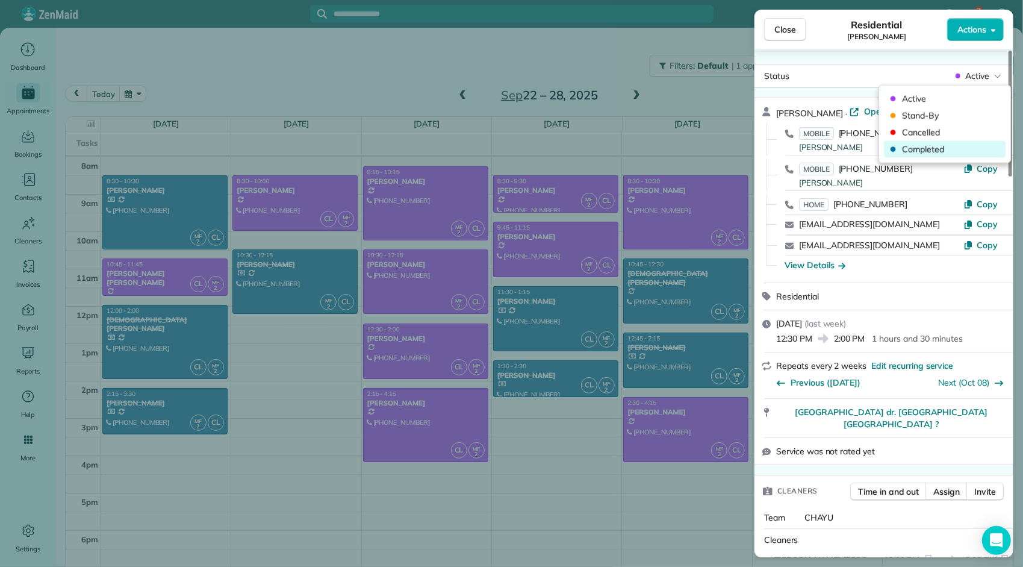
click at [941, 150] on span "Completed" at bounding box center [952, 149] width 101 height 12
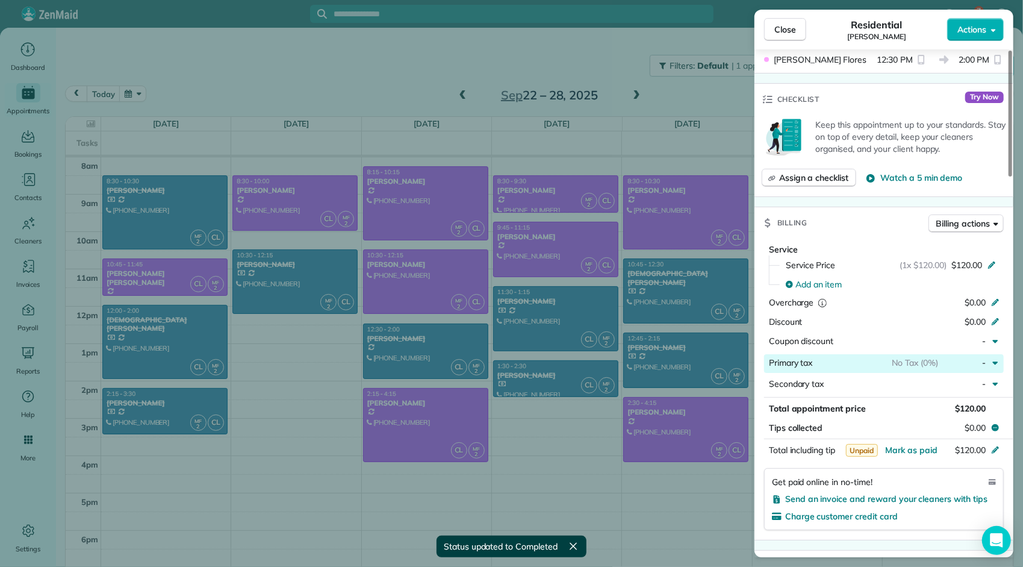
scroll to position [603, 0]
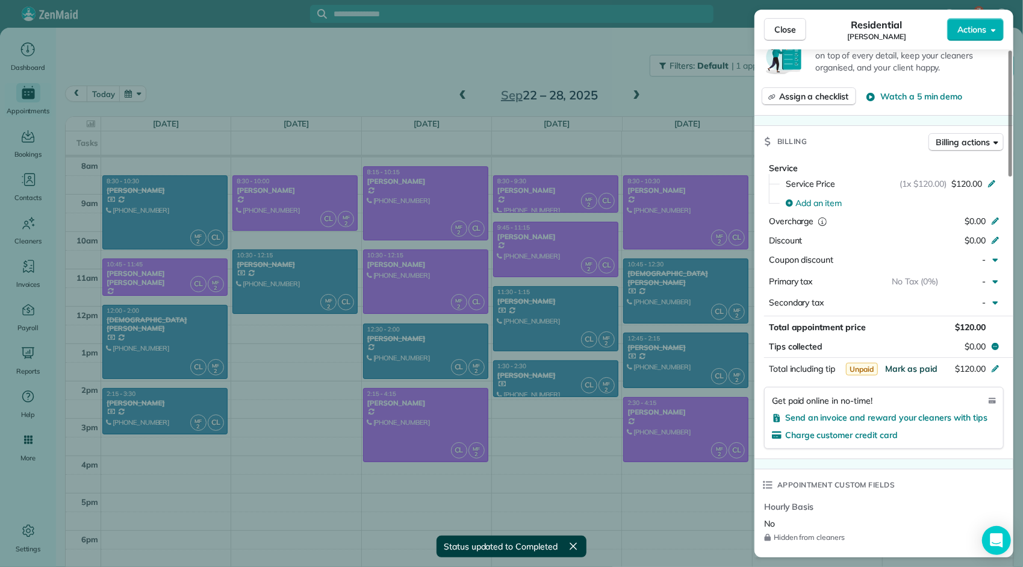
click at [910, 363] on span "Mark as paid" at bounding box center [911, 368] width 52 height 11
click at [777, 26] on span "Close" at bounding box center [785, 29] width 22 height 12
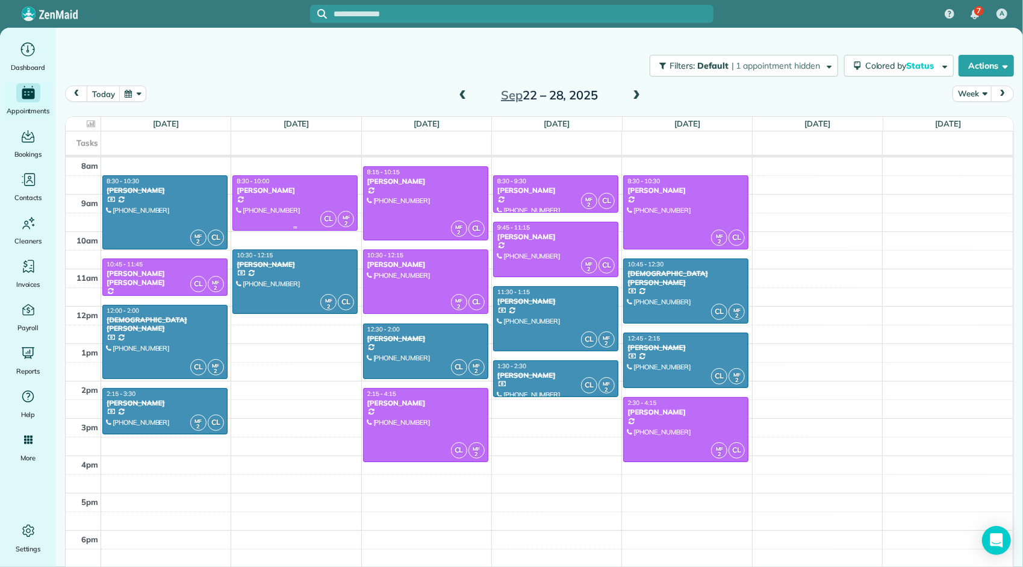
click at [273, 206] on div at bounding box center [295, 203] width 124 height 54
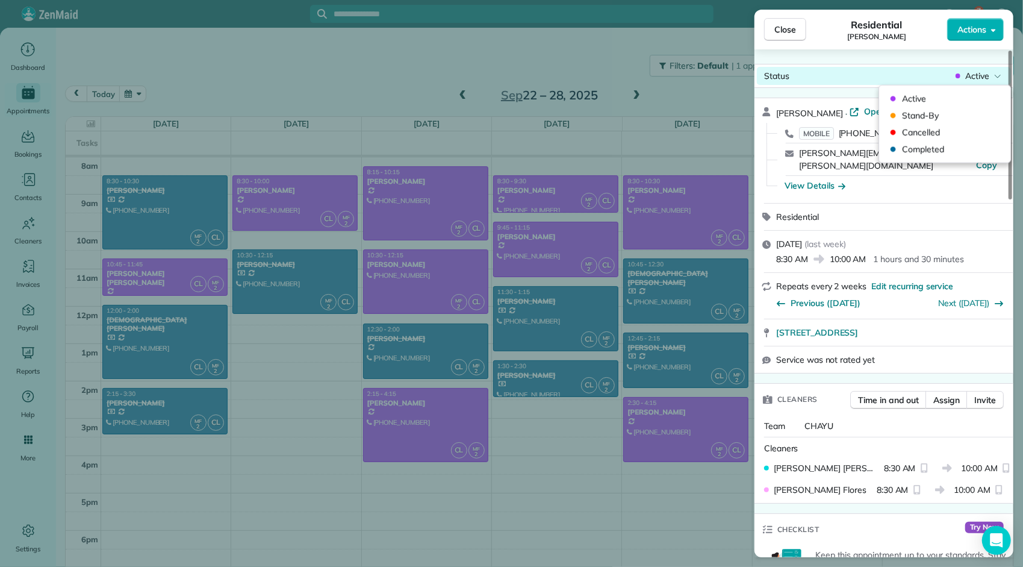
click at [990, 77] on div "Active" at bounding box center [978, 76] width 51 height 12
click at [941, 151] on span "Completed" at bounding box center [952, 149] width 101 height 12
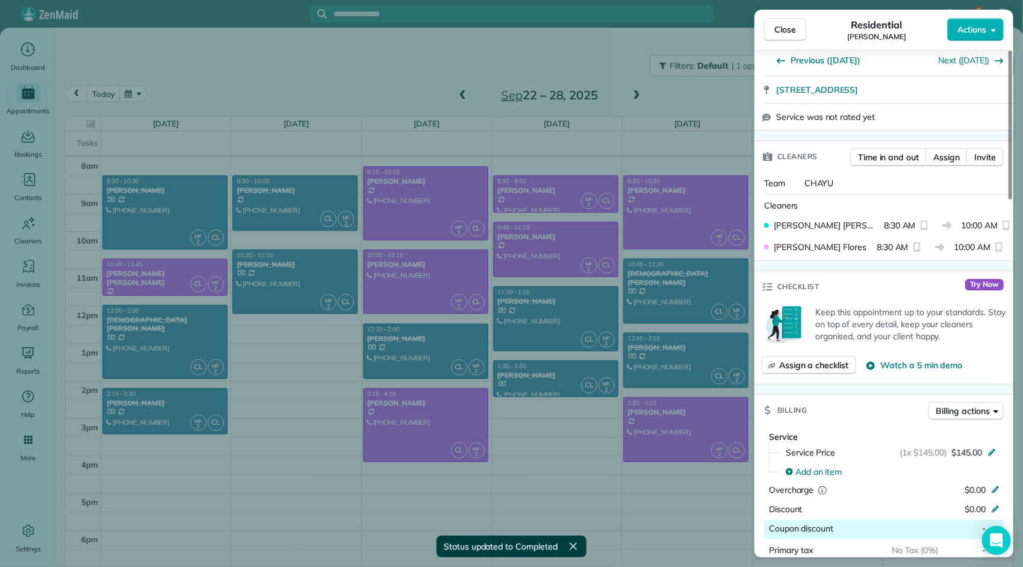
scroll to position [364, 0]
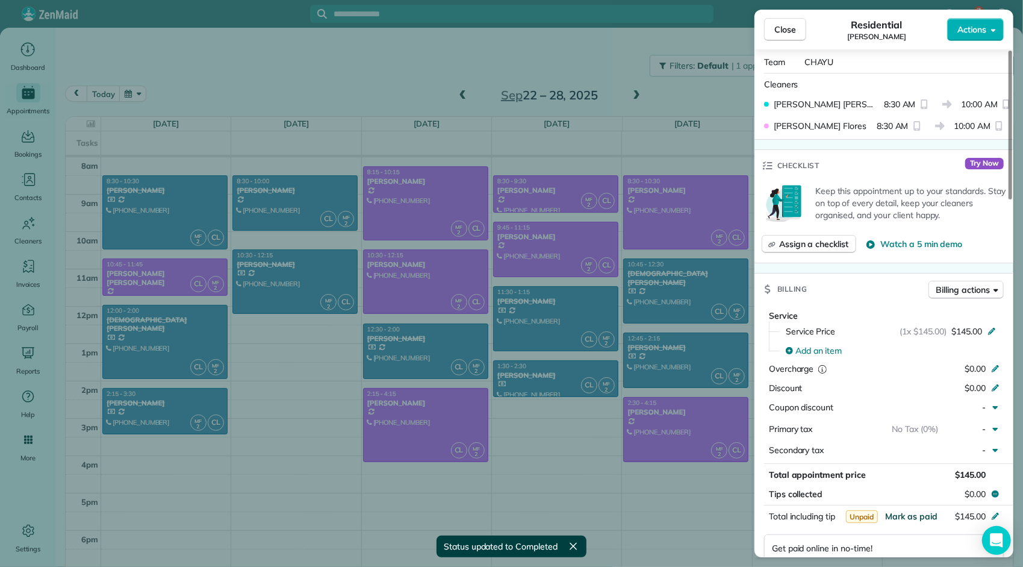
click at [903, 511] on span "Mark as paid" at bounding box center [911, 516] width 52 height 11
click at [782, 33] on span "Close" at bounding box center [785, 29] width 22 height 12
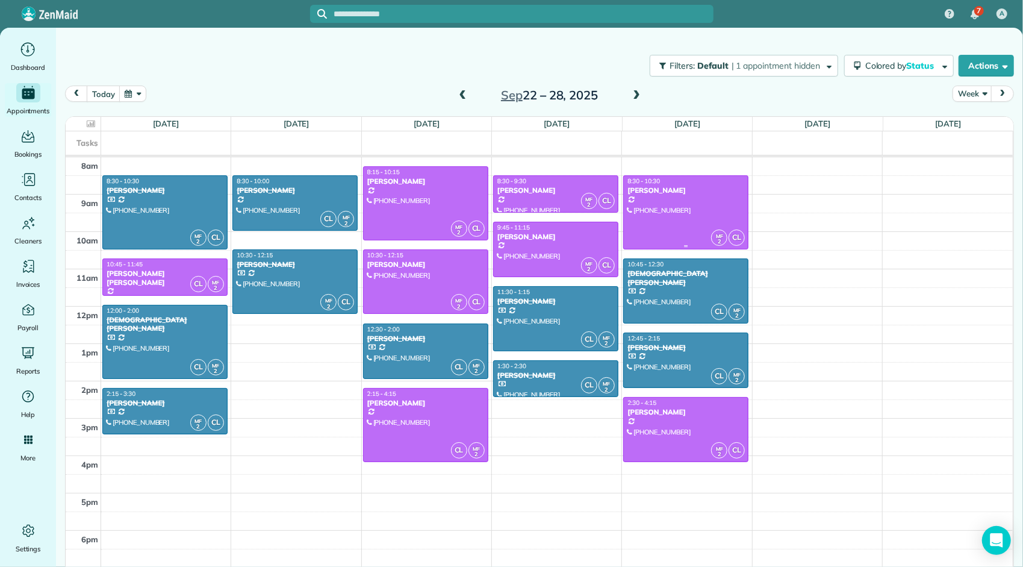
click at [672, 214] on div at bounding box center [686, 212] width 124 height 73
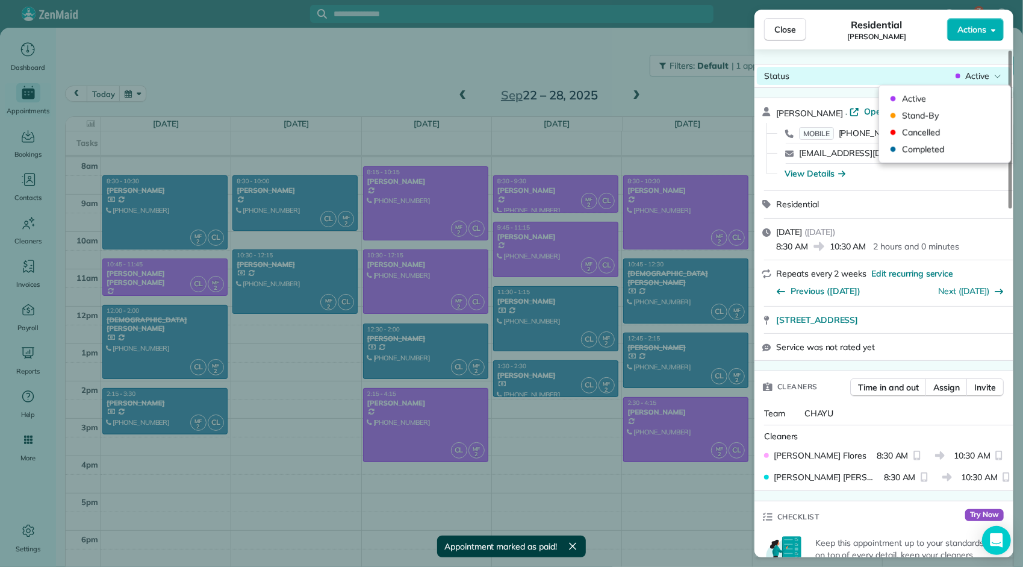
click at [961, 76] on div "Active" at bounding box center [978, 76] width 51 height 12
click at [933, 149] on span "Completed" at bounding box center [952, 149] width 101 height 12
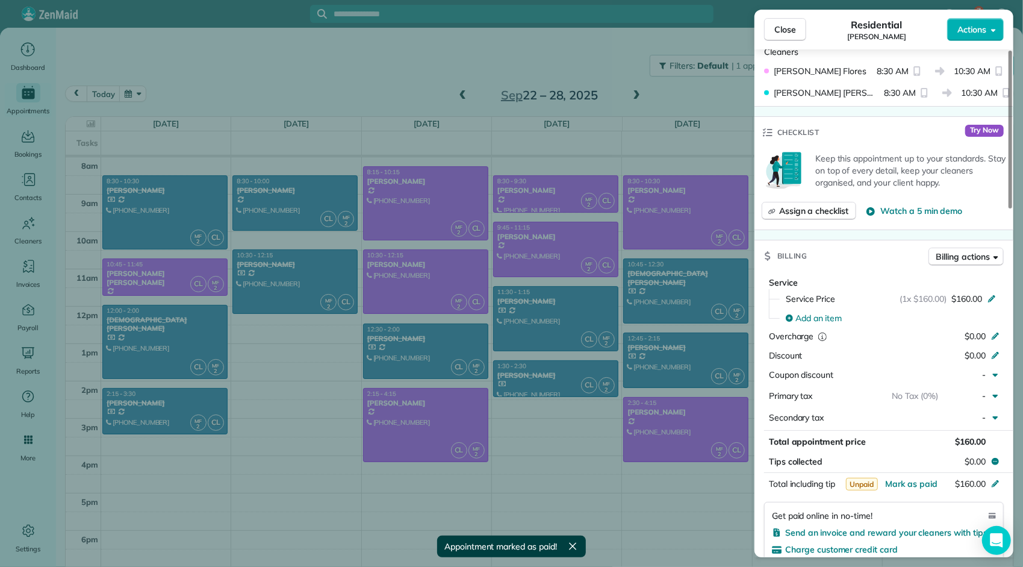
scroll to position [542, 0]
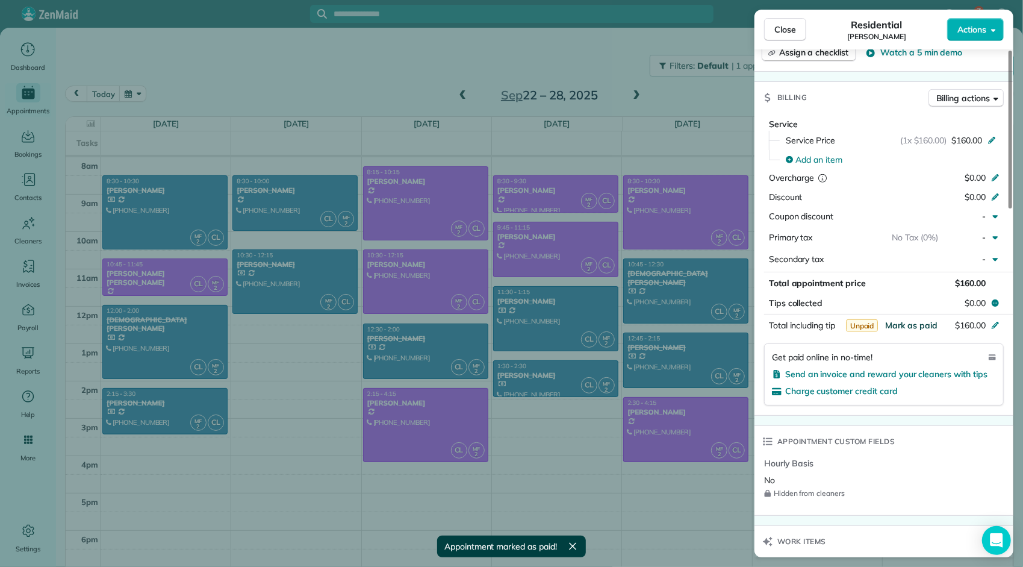
click at [915, 320] on span "Mark as paid" at bounding box center [911, 325] width 52 height 11
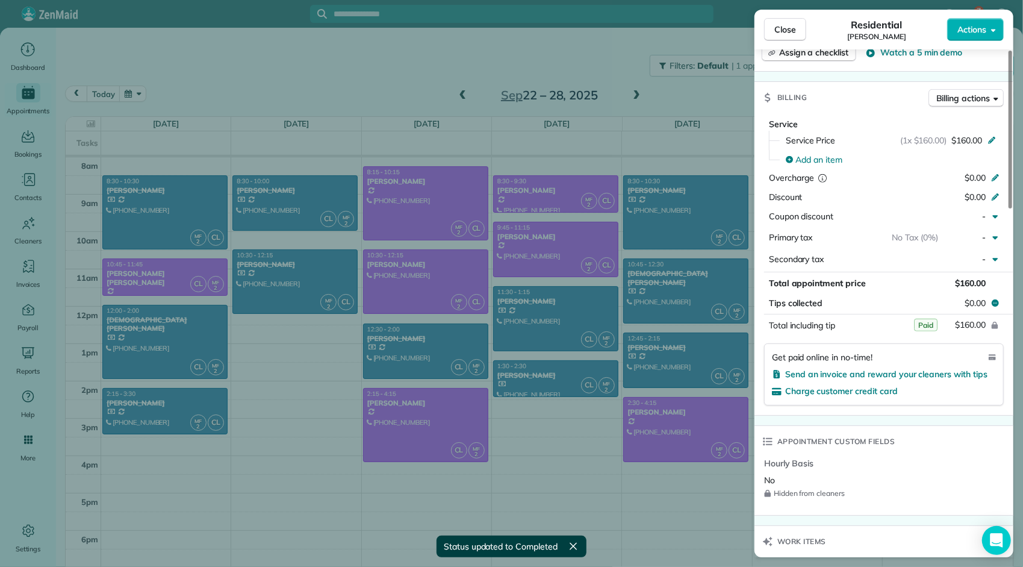
click at [780, 28] on span "Close" at bounding box center [785, 29] width 22 height 12
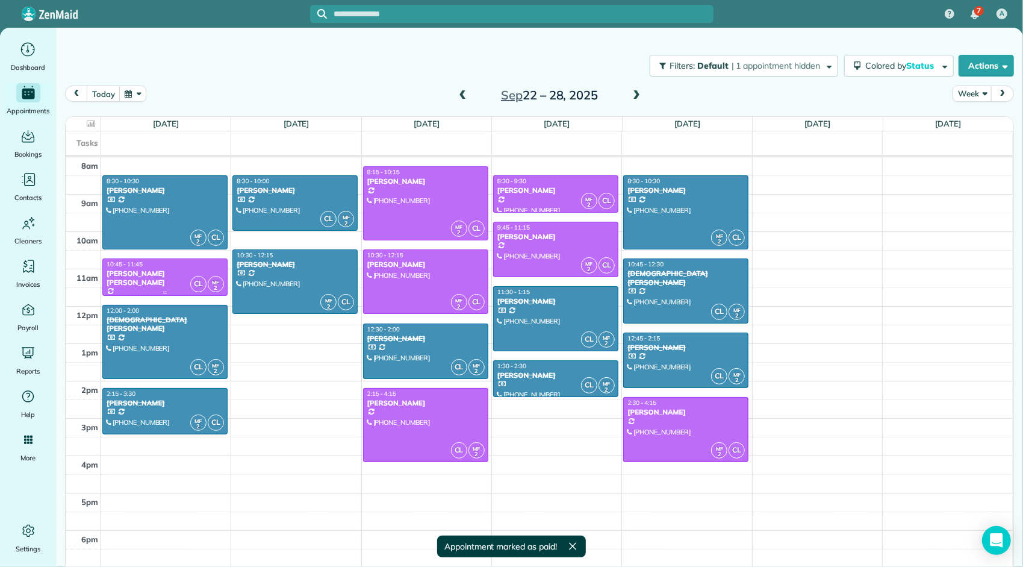
click at [170, 271] on div "[PERSON_NAME] [PERSON_NAME]" at bounding box center [165, 277] width 118 height 17
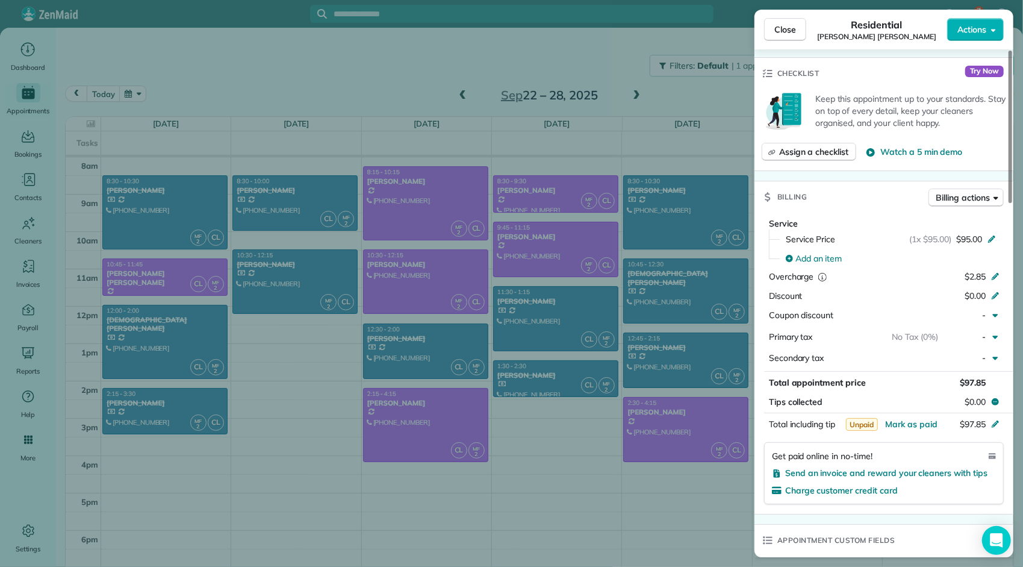
scroll to position [482, 0]
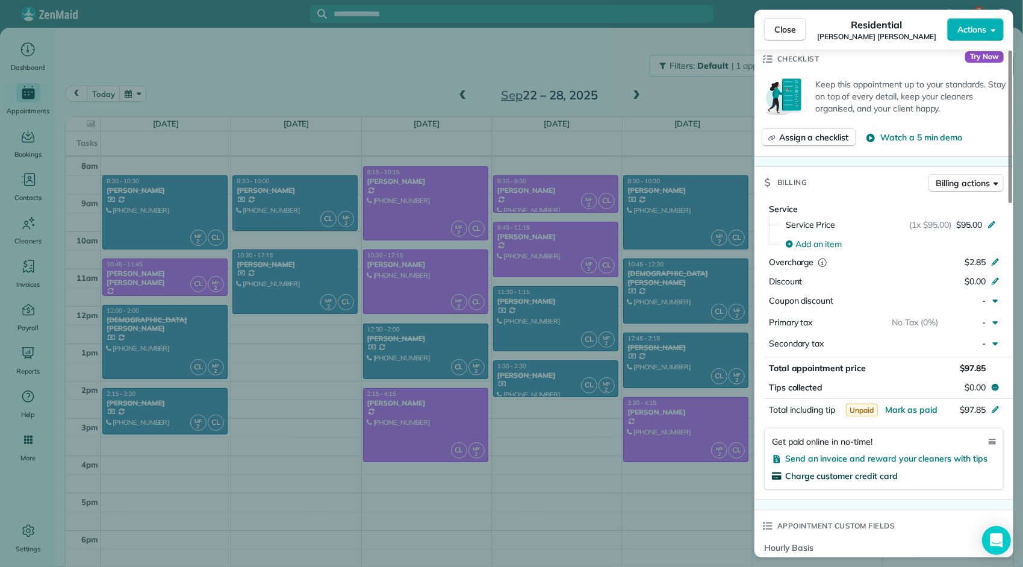
click at [889, 470] on span "Charge customer credit card" at bounding box center [841, 475] width 113 height 11
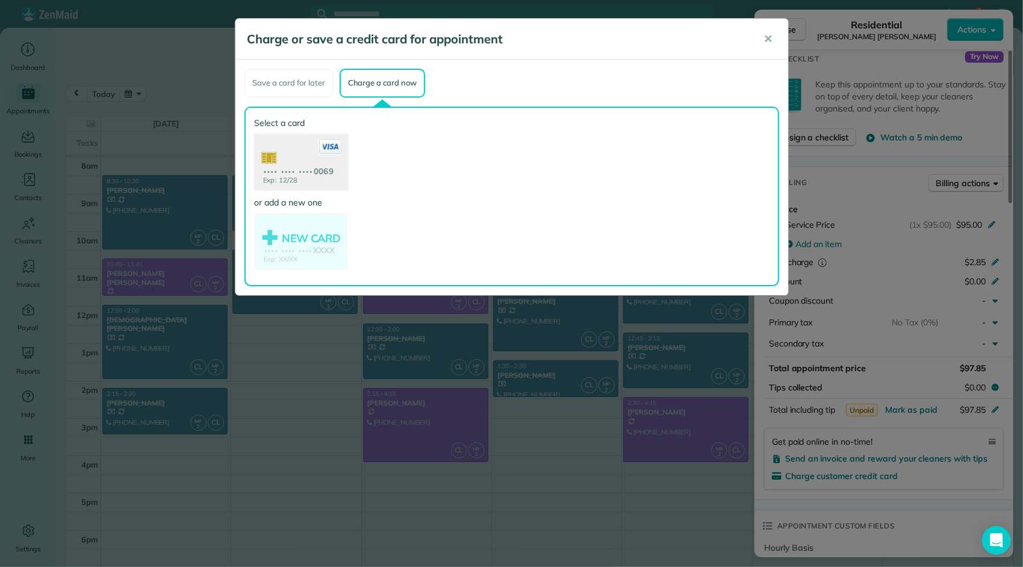
click at [326, 172] on use at bounding box center [300, 163] width 93 height 58
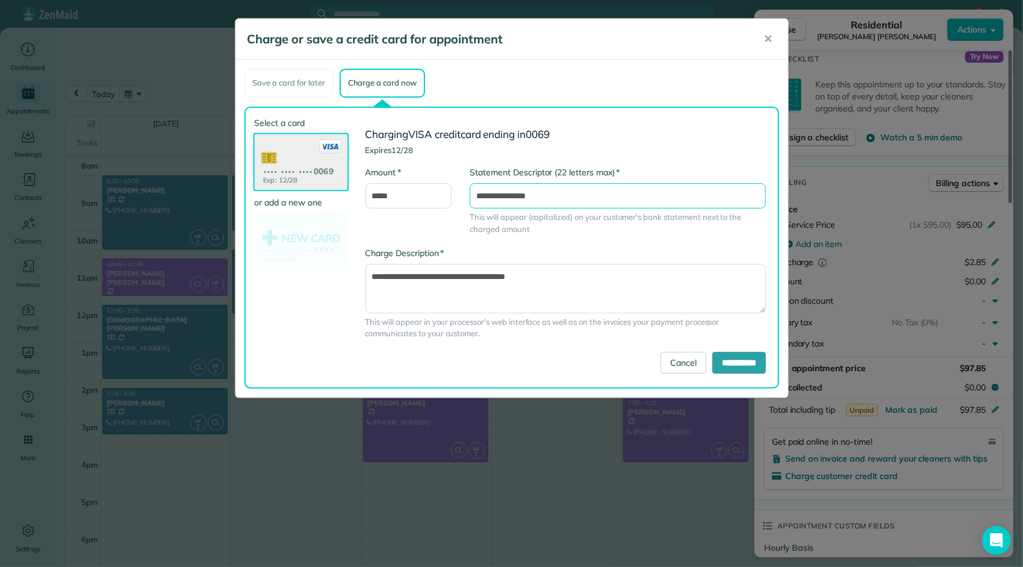
click at [570, 194] on input "**********" at bounding box center [618, 195] width 296 height 25
type input "**********"
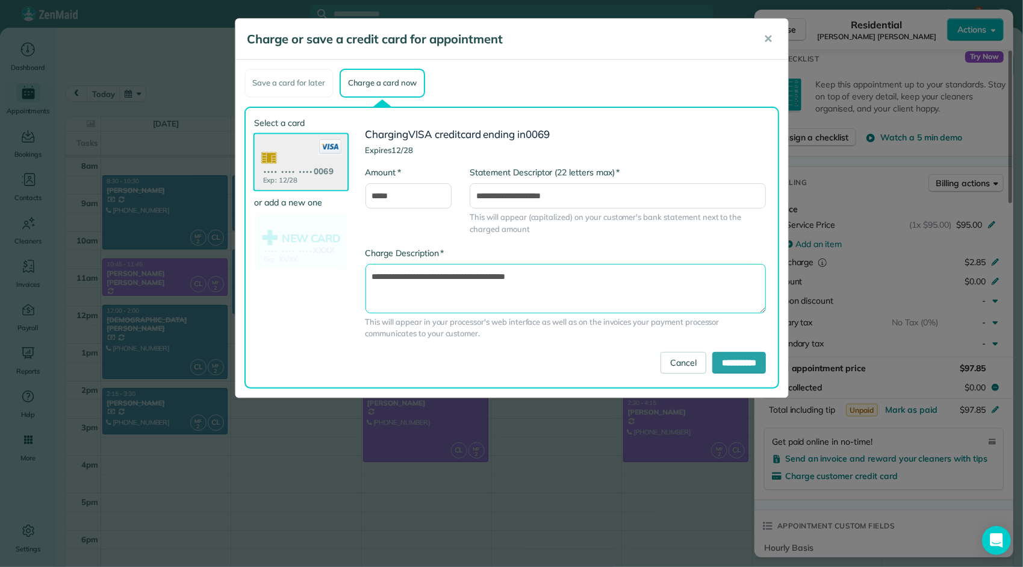
click at [592, 289] on textarea "**********" at bounding box center [565, 288] width 401 height 49
type textarea "**********"
click at [715, 360] on input "**********" at bounding box center [739, 363] width 54 height 22
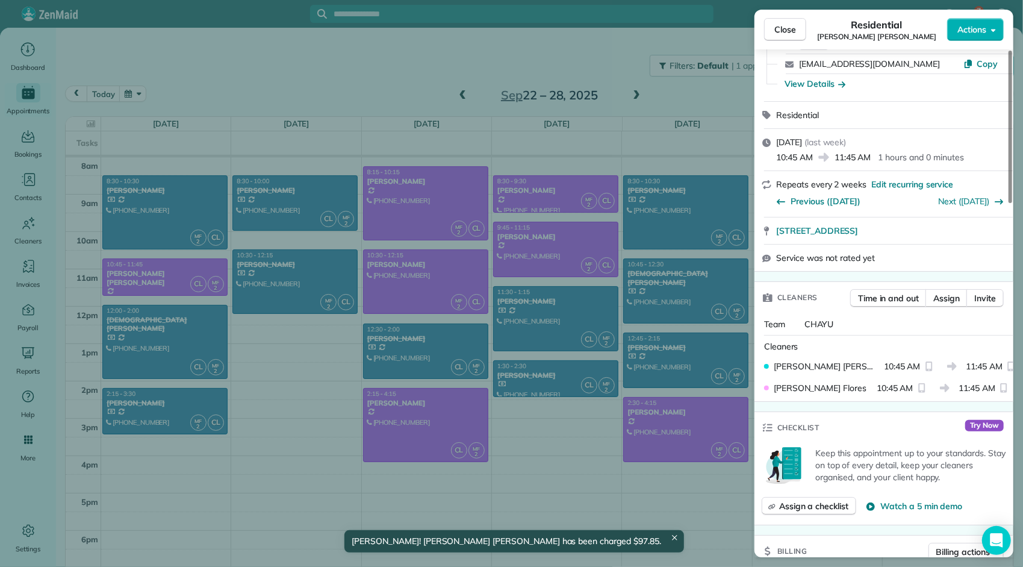
scroll to position [0, 0]
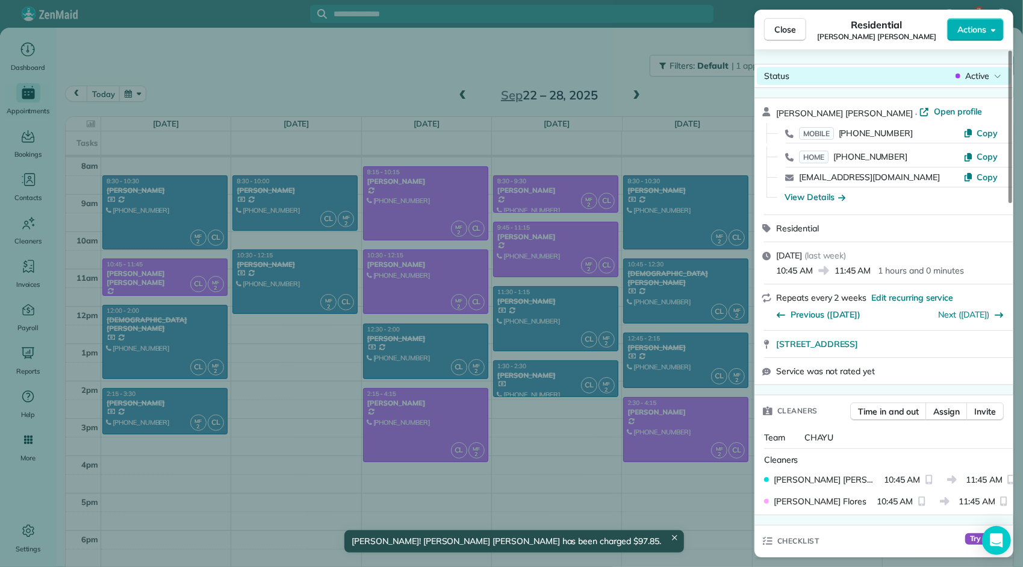
click at [963, 77] on div "Active" at bounding box center [978, 76] width 51 height 12
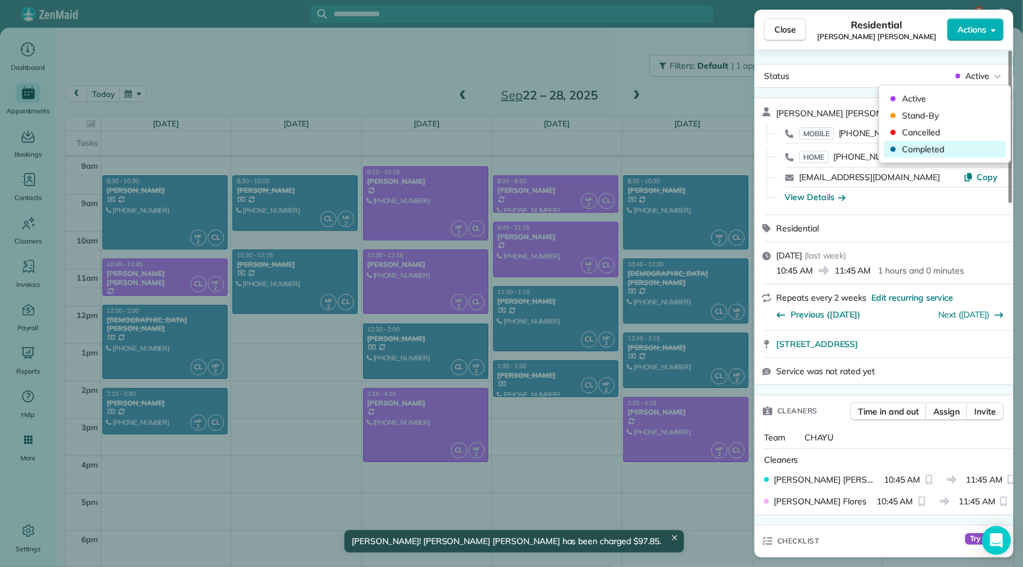
click at [936, 146] on span "Completed" at bounding box center [952, 149] width 101 height 12
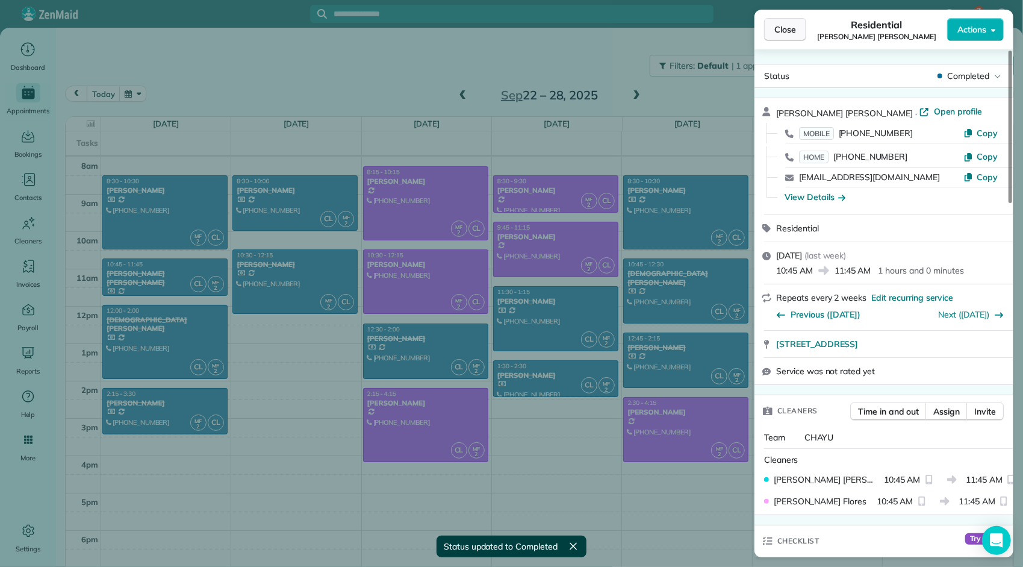
click at [791, 35] on span "Close" at bounding box center [785, 29] width 22 height 12
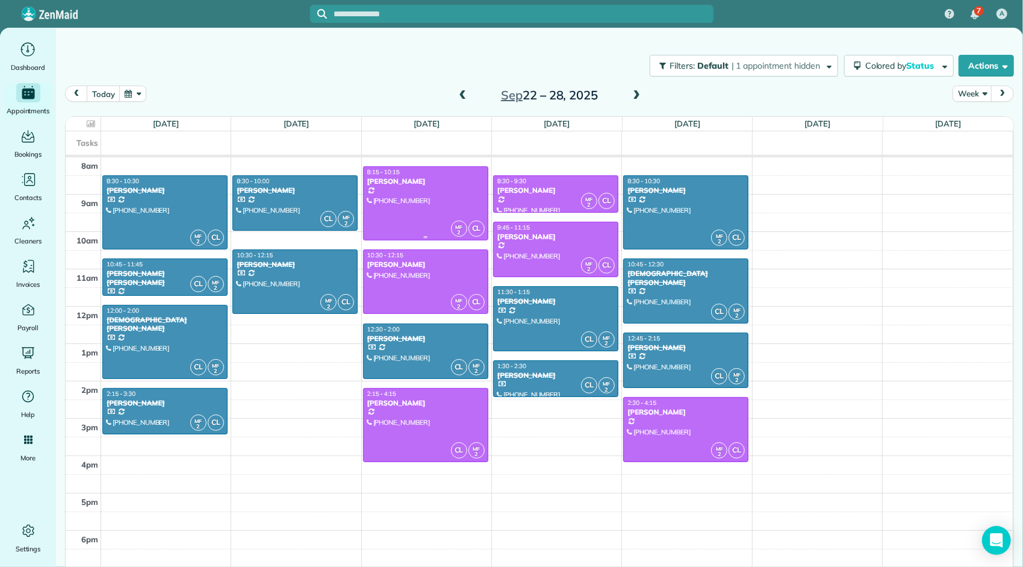
click at [438, 199] on div at bounding box center [426, 203] width 124 height 73
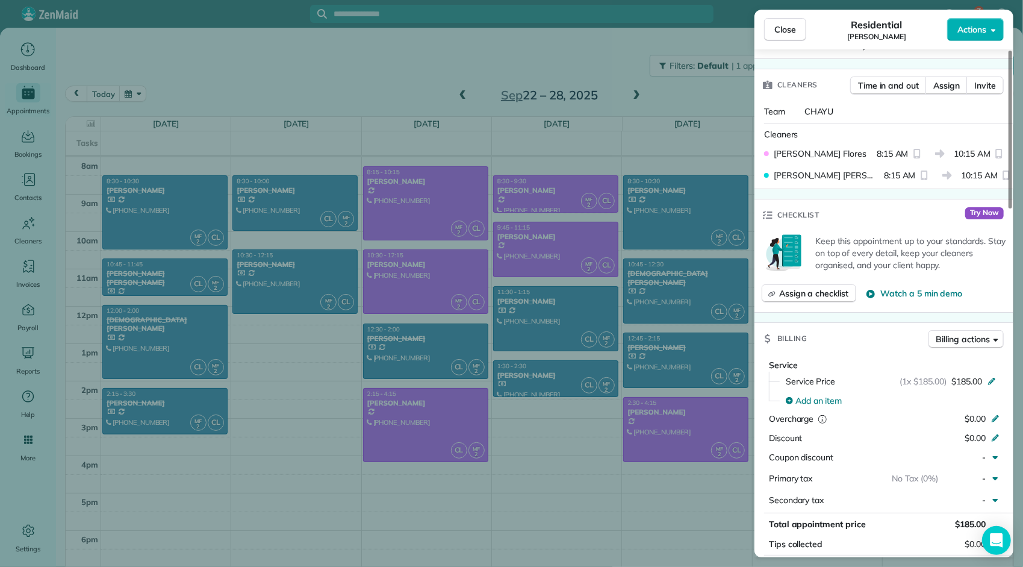
scroll to position [424, 0]
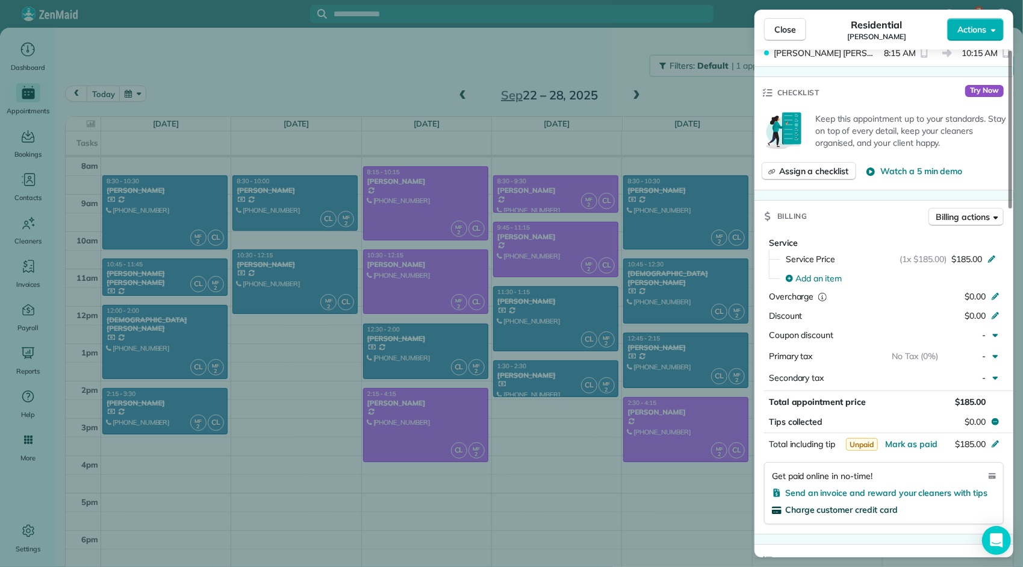
click at [862, 504] on span "Charge customer credit card" at bounding box center [841, 509] width 113 height 11
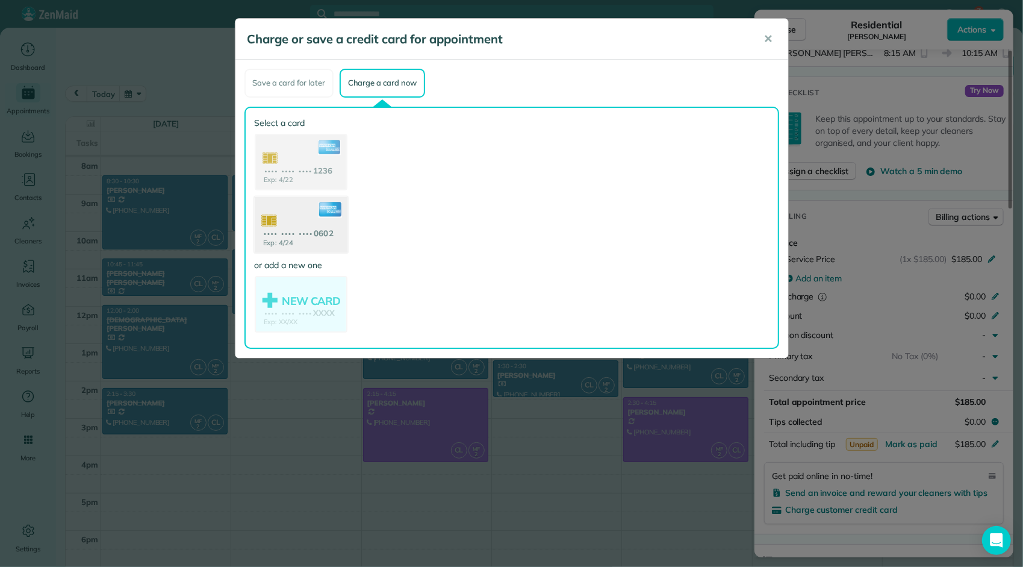
click at [326, 235] on use at bounding box center [300, 225] width 93 height 58
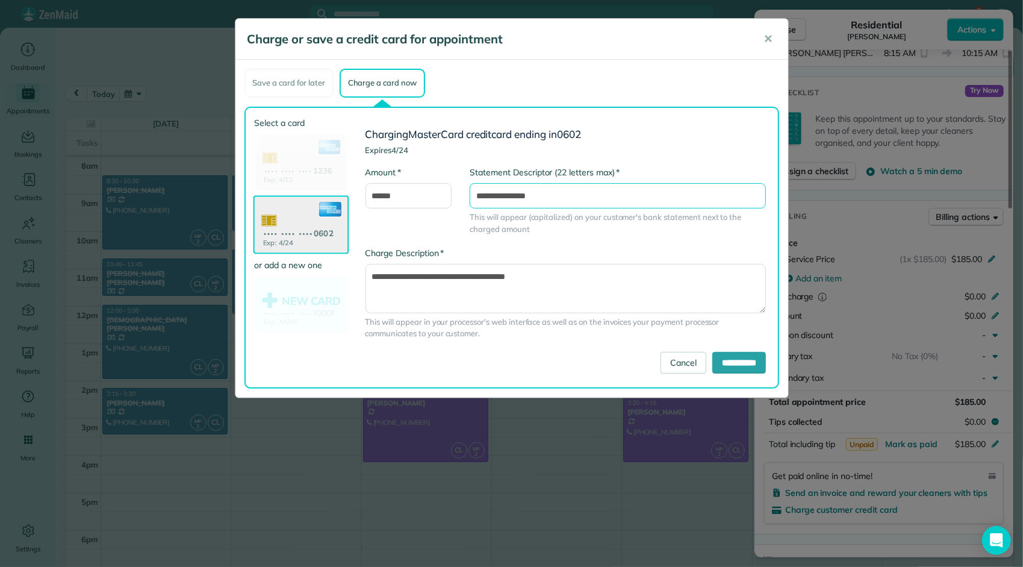
click at [573, 195] on input "**********" at bounding box center [618, 195] width 296 height 25
type input "**********"
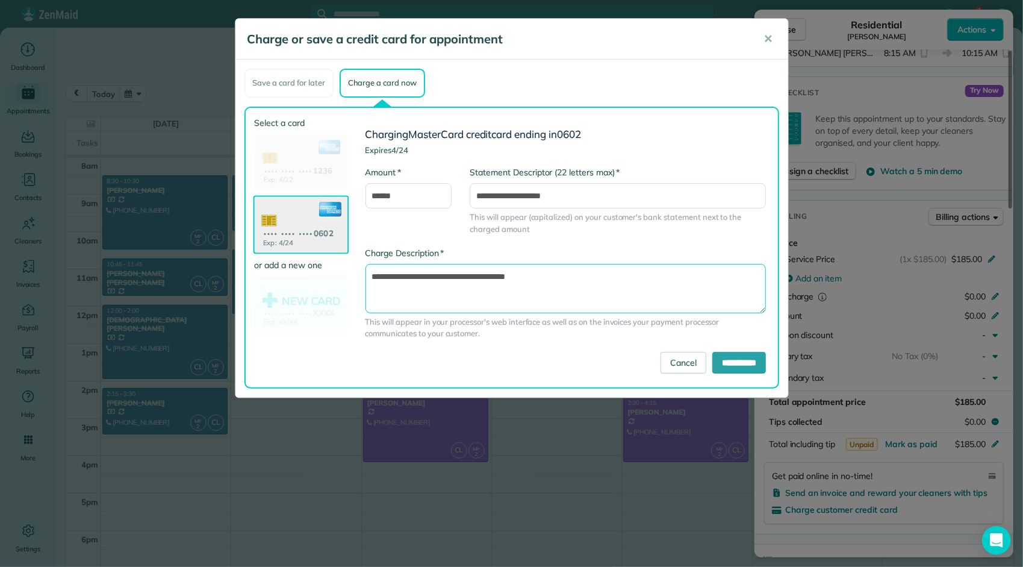
click at [606, 278] on textarea "**********" at bounding box center [565, 288] width 401 height 49
type textarea "**********"
click at [731, 356] on input "**********" at bounding box center [739, 363] width 54 height 22
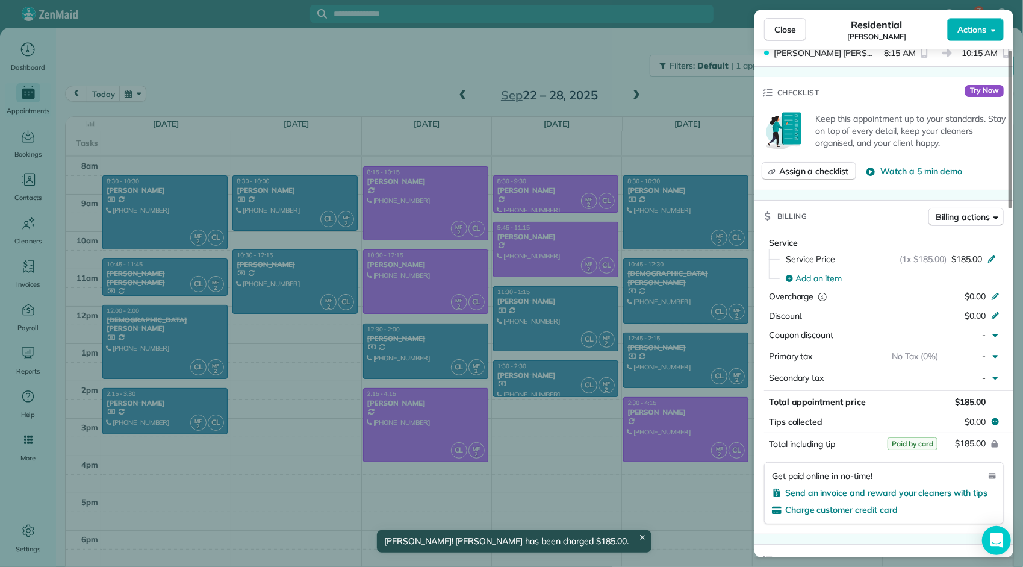
scroll to position [0, 0]
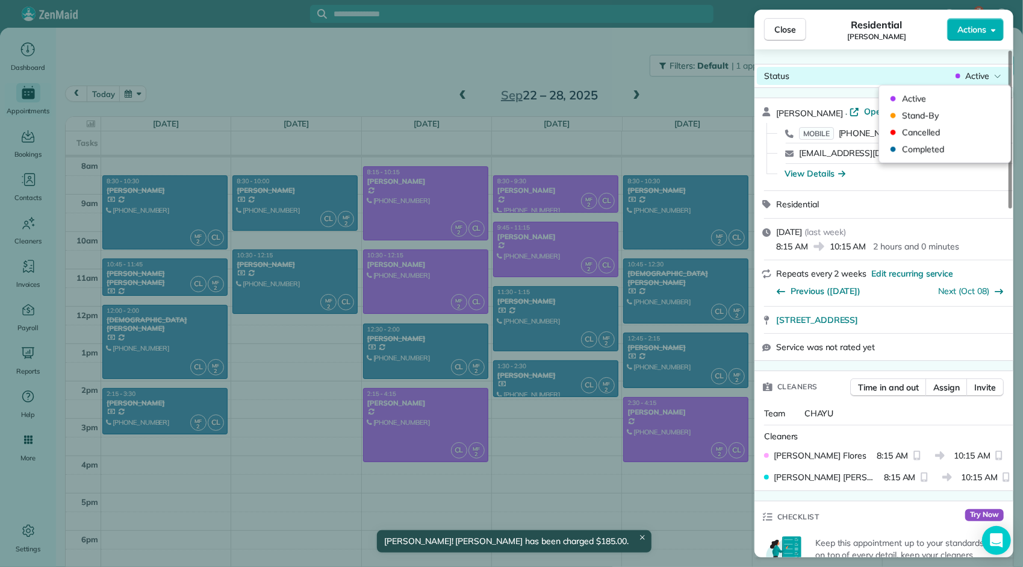
click at [966, 81] on span "Active" at bounding box center [977, 76] width 24 height 12
click at [946, 148] on span "Completed" at bounding box center [952, 149] width 101 height 12
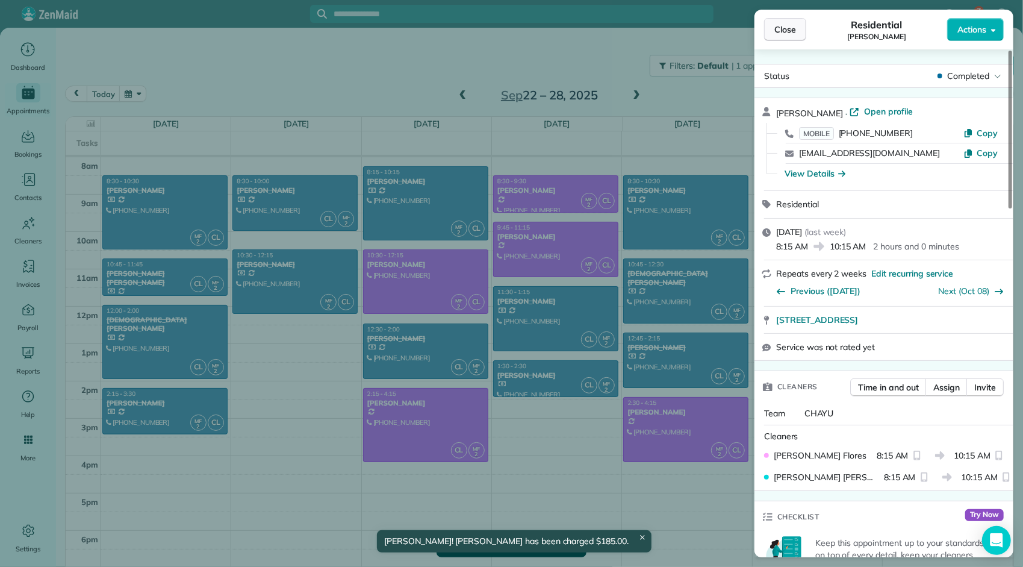
click at [786, 30] on span "Close" at bounding box center [785, 29] width 22 height 12
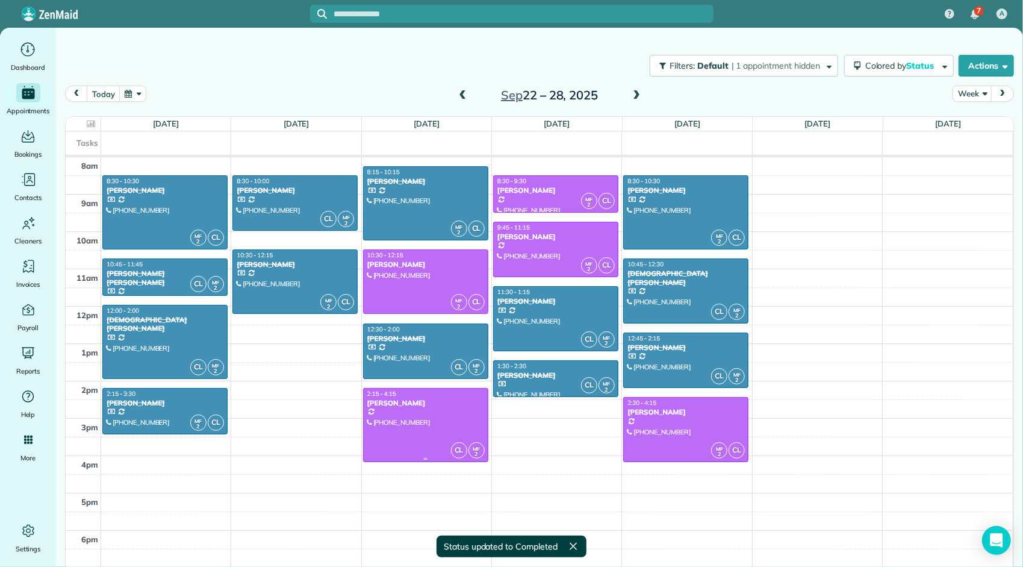
click at [430, 396] on div "2:15 - 4:15 [PERSON_NAME]" at bounding box center [426, 398] width 118 height 17
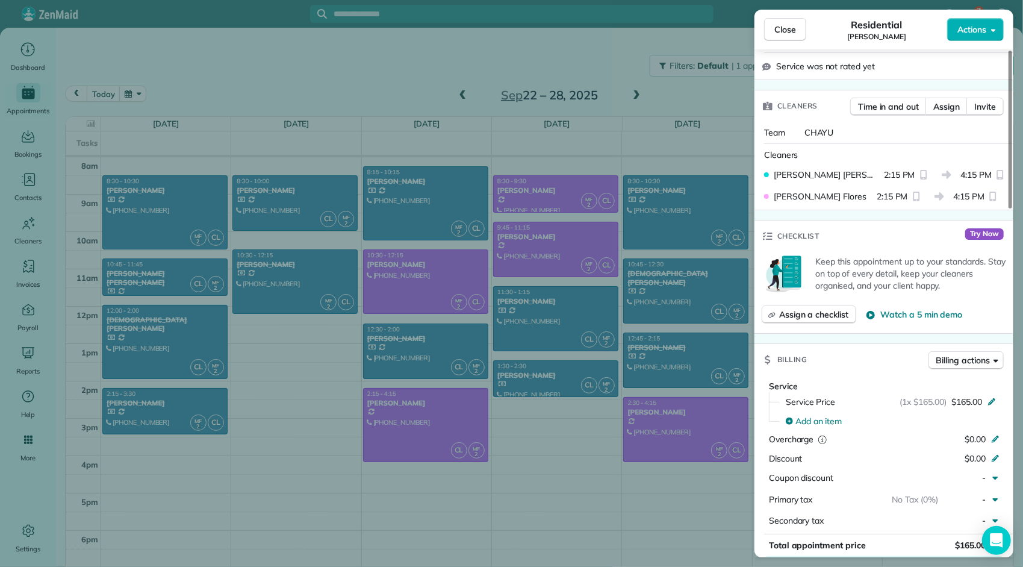
scroll to position [482, 0]
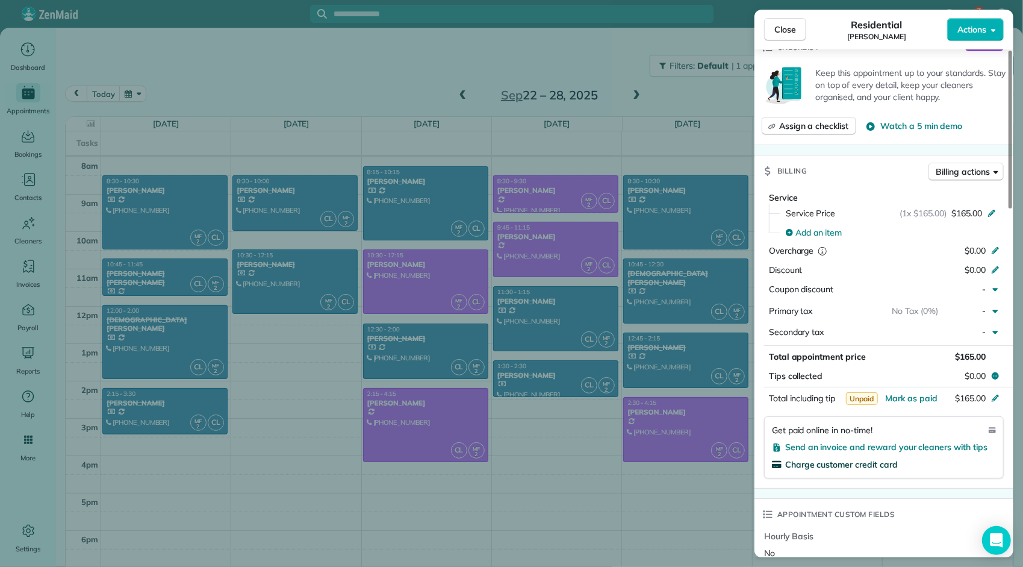
click at [877, 459] on span "Charge customer credit card" at bounding box center [841, 464] width 113 height 11
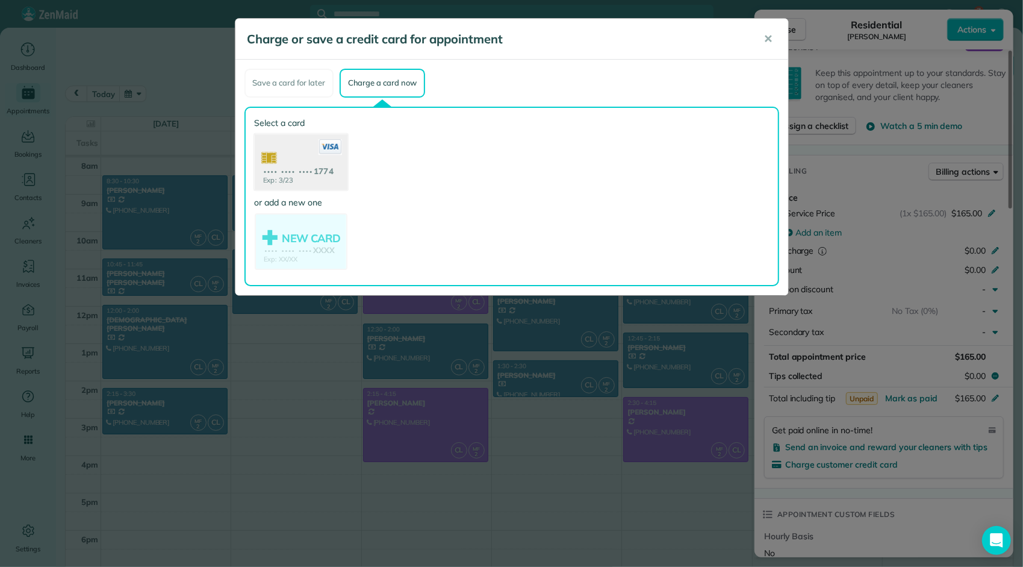
click at [338, 184] on use at bounding box center [300, 163] width 93 height 58
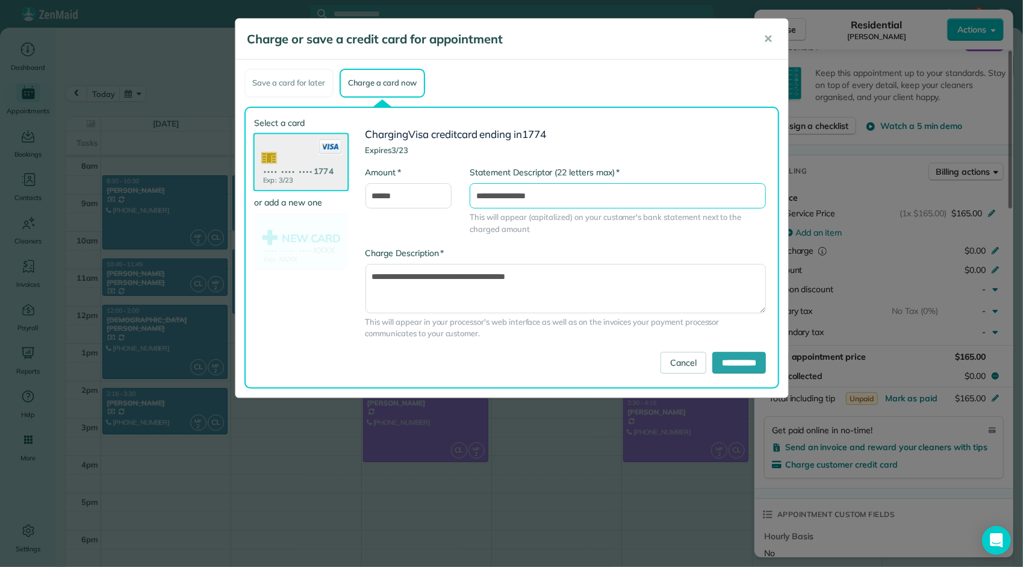
click at [570, 190] on input "**********" at bounding box center [618, 195] width 296 height 25
type input "**********"
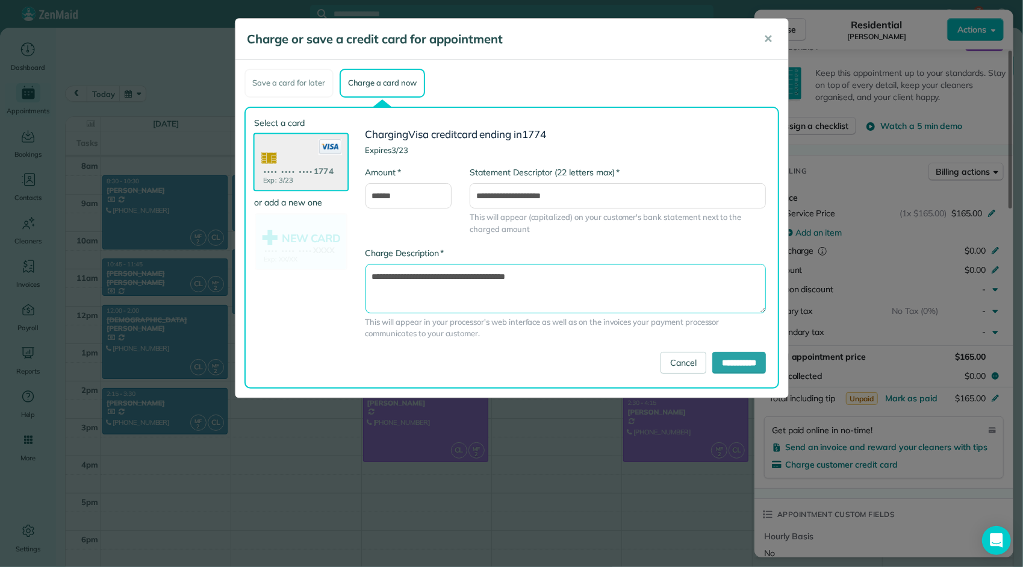
click at [585, 276] on textarea "**********" at bounding box center [565, 288] width 401 height 49
type textarea "**********"
click at [729, 366] on input "**********" at bounding box center [739, 363] width 54 height 22
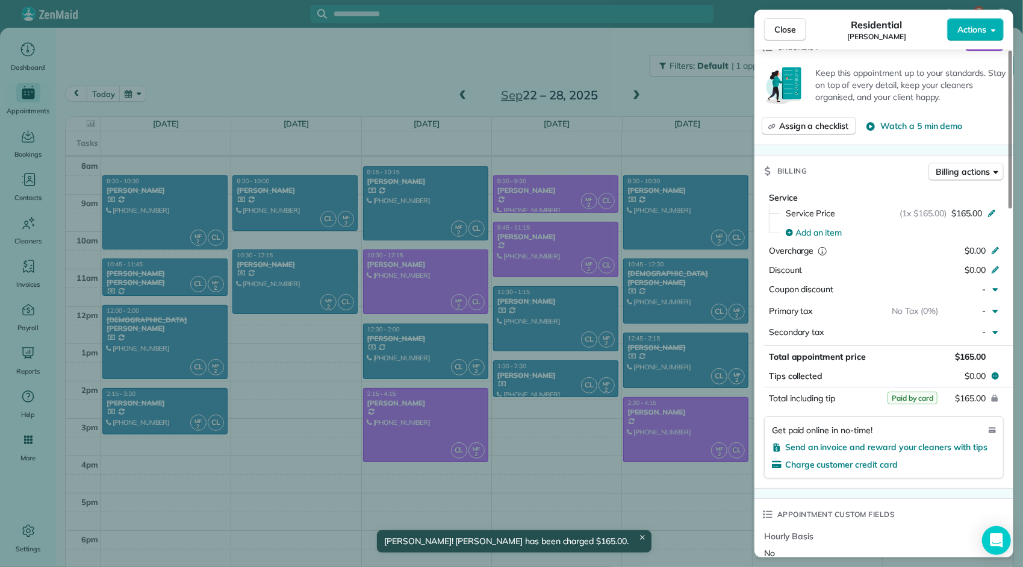
scroll to position [0, 0]
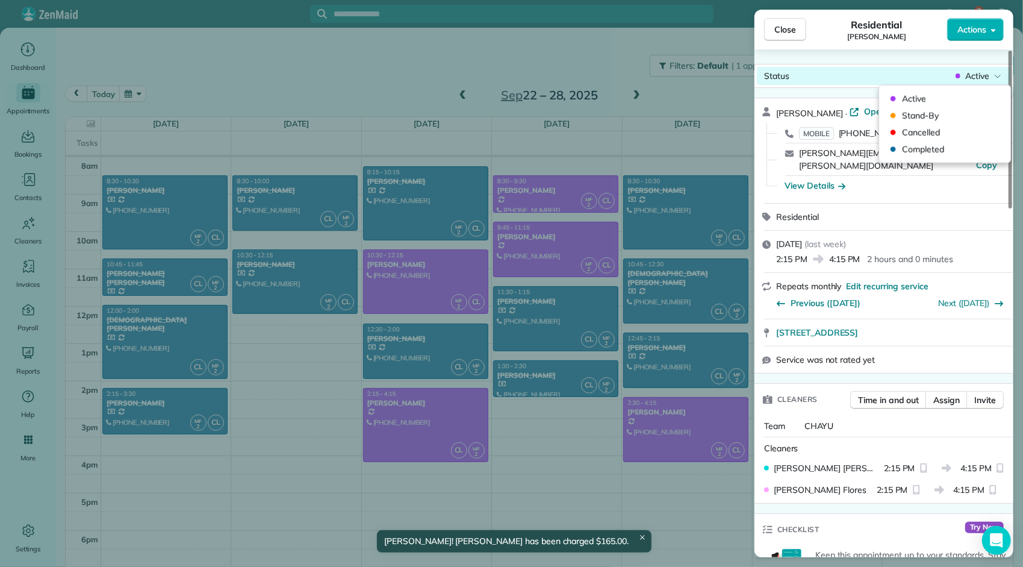
click at [956, 74] on icon at bounding box center [958, 76] width 5 height 12
click at [934, 149] on span "Completed" at bounding box center [952, 149] width 101 height 12
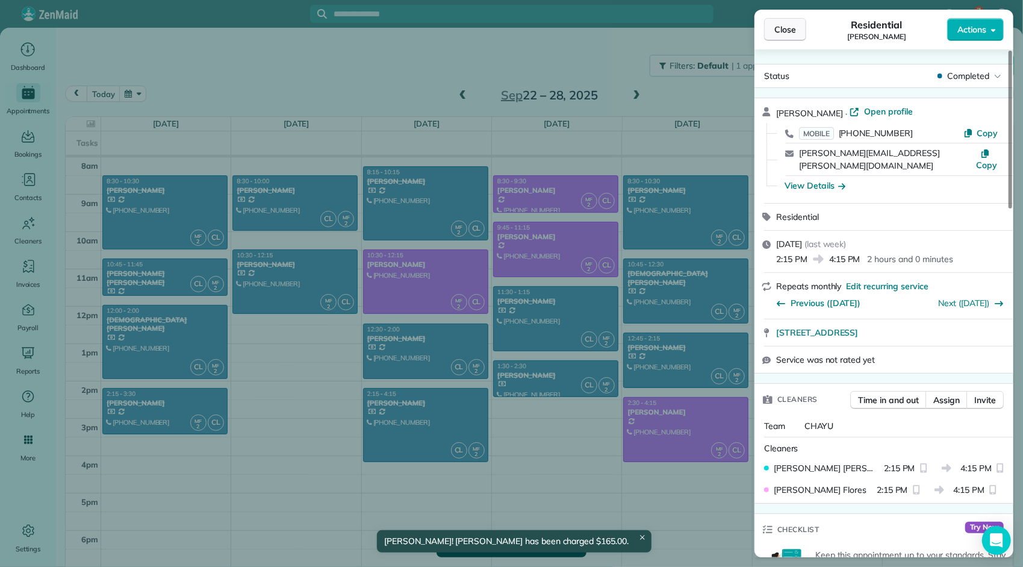
click at [782, 30] on span "Close" at bounding box center [785, 29] width 22 height 12
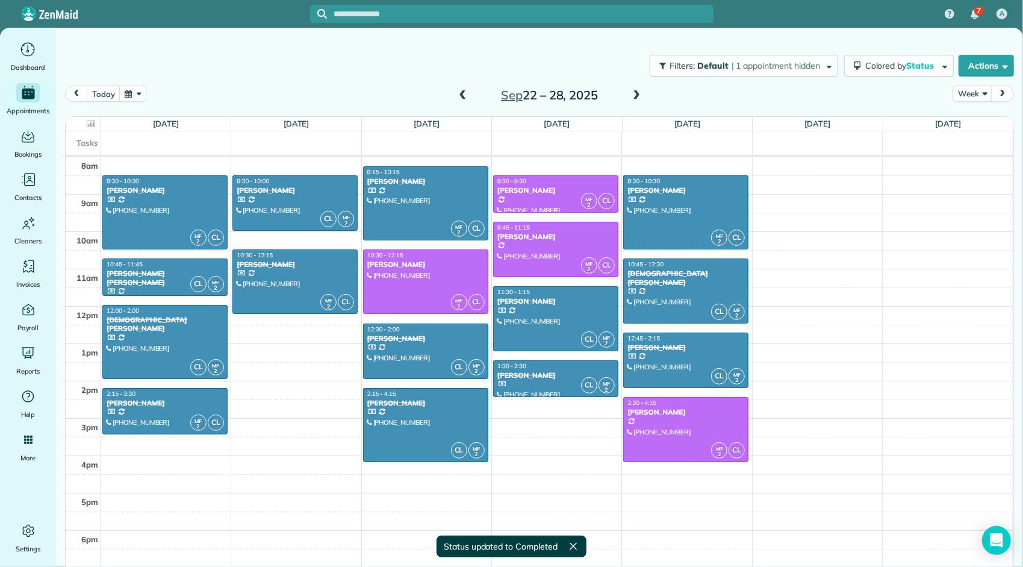
click at [538, 194] on div at bounding box center [556, 194] width 124 height 36
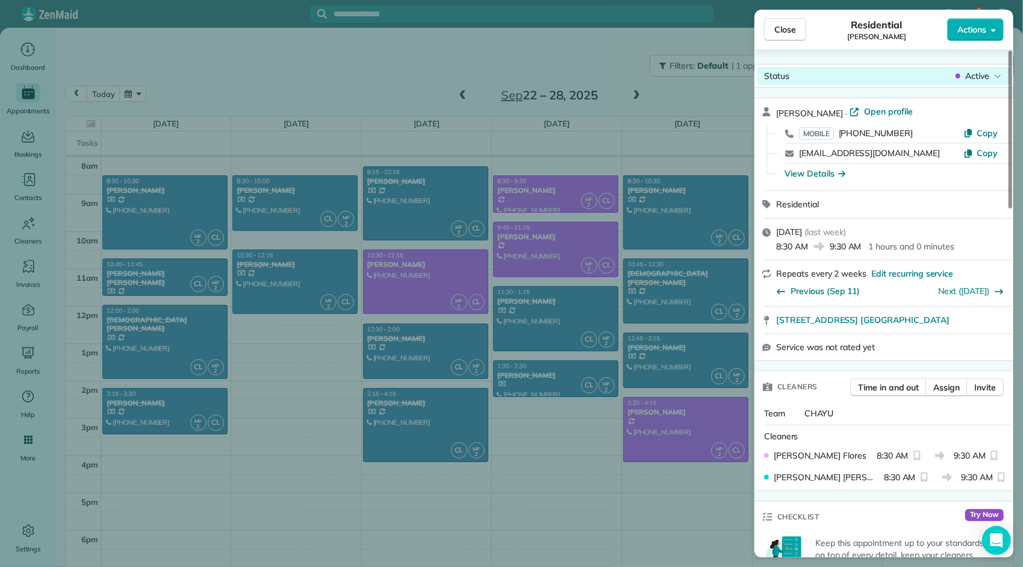
click at [981, 77] on span "Active" at bounding box center [977, 76] width 24 height 12
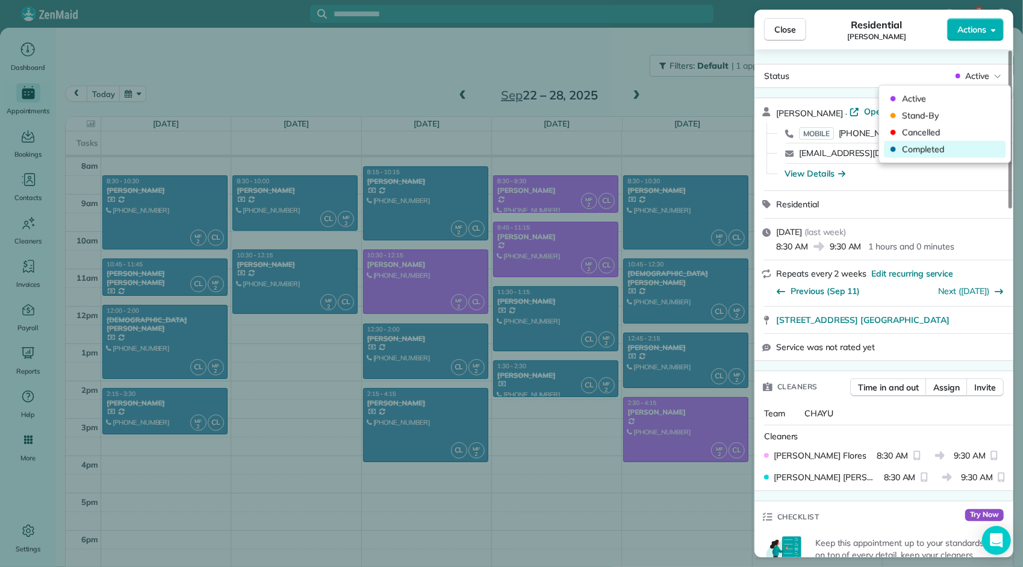
click at [936, 147] on span "Completed" at bounding box center [952, 149] width 101 height 12
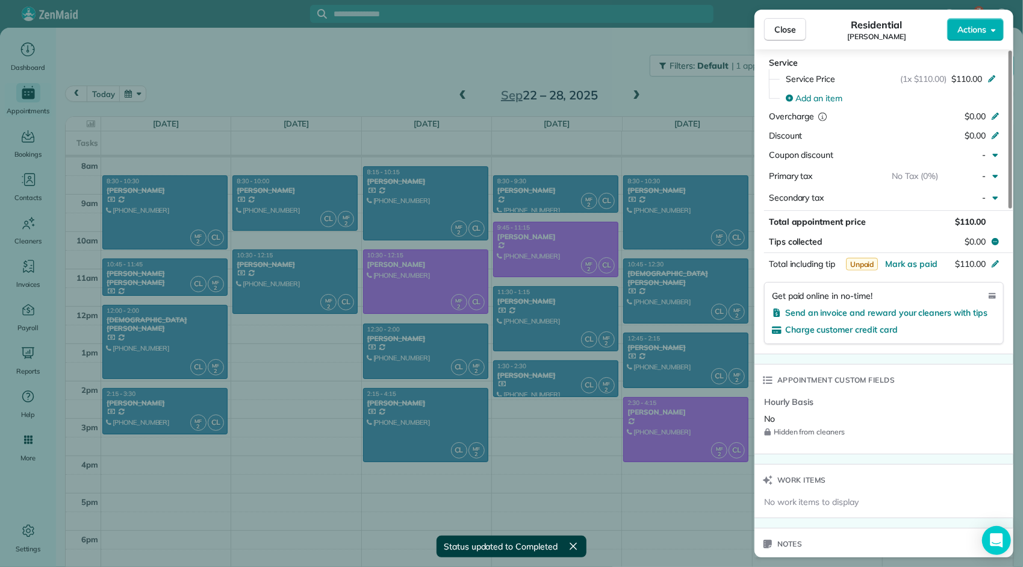
scroll to position [542, 0]
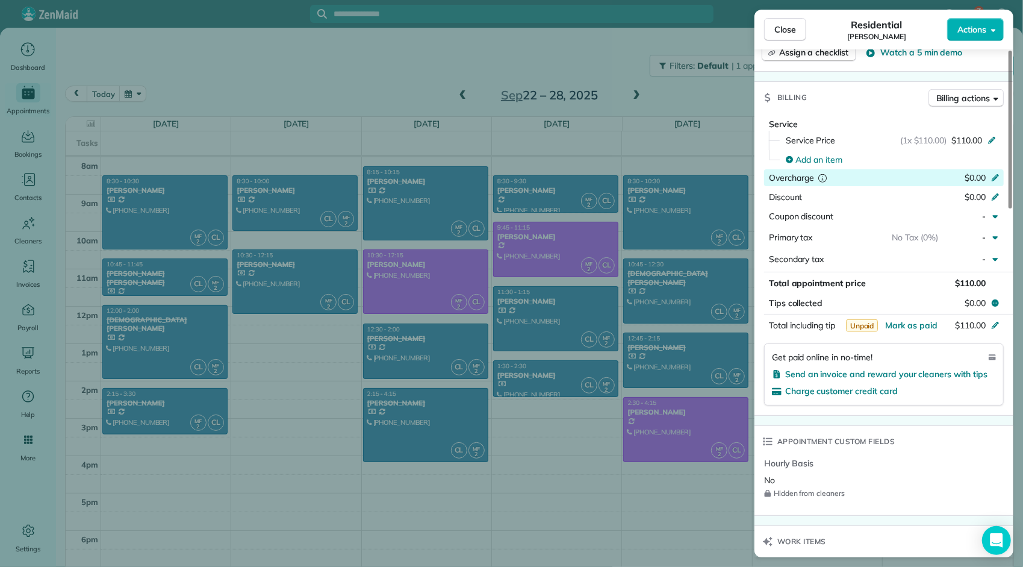
click at [965, 172] on span "$0.00" at bounding box center [975, 177] width 21 height 11
click at [782, 30] on span "Close" at bounding box center [785, 29] width 22 height 12
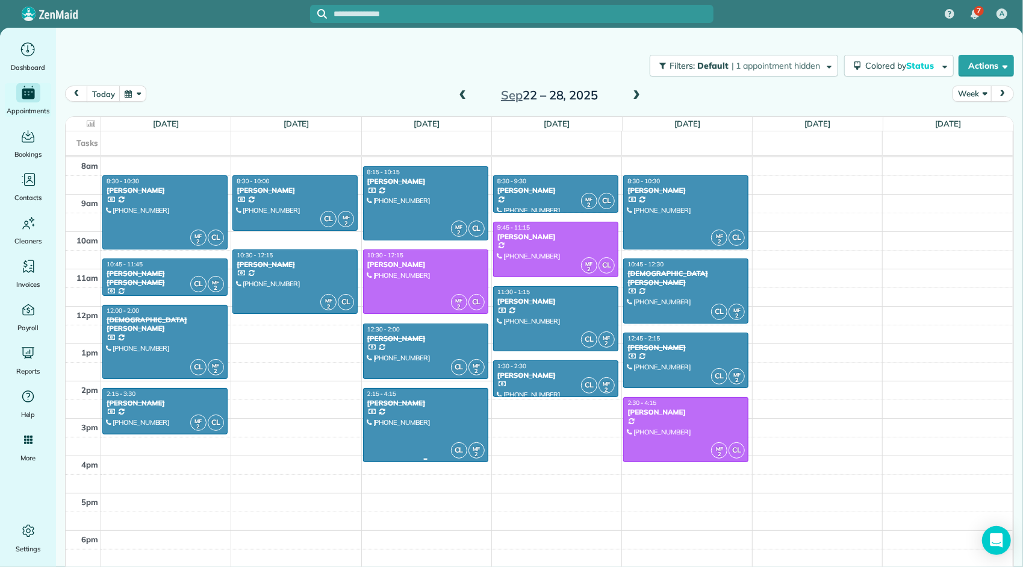
click at [416, 413] on div at bounding box center [426, 424] width 124 height 73
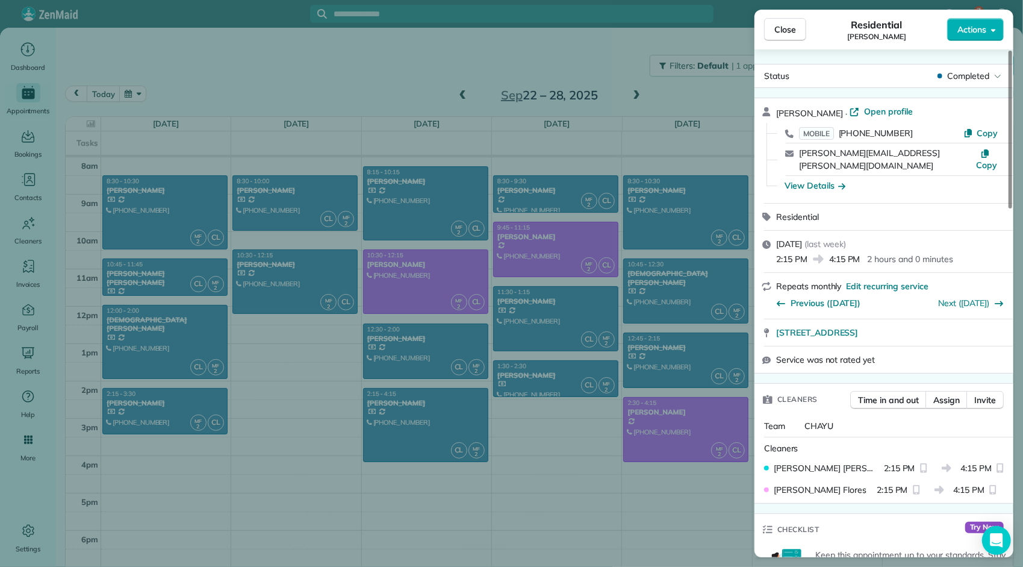
click at [786, 25] on span "Close" at bounding box center [785, 29] width 22 height 12
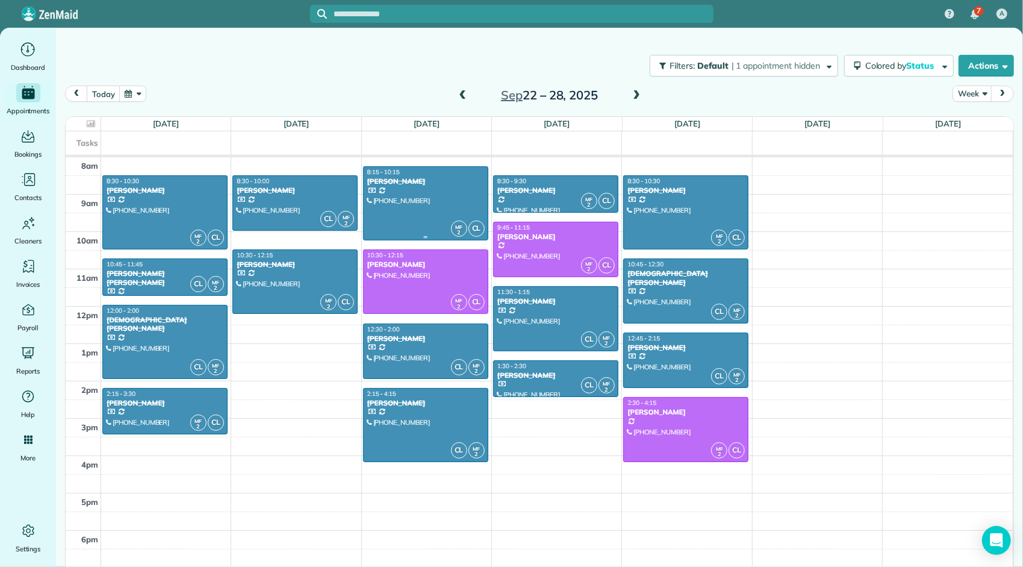
click at [427, 207] on div at bounding box center [426, 203] width 124 height 73
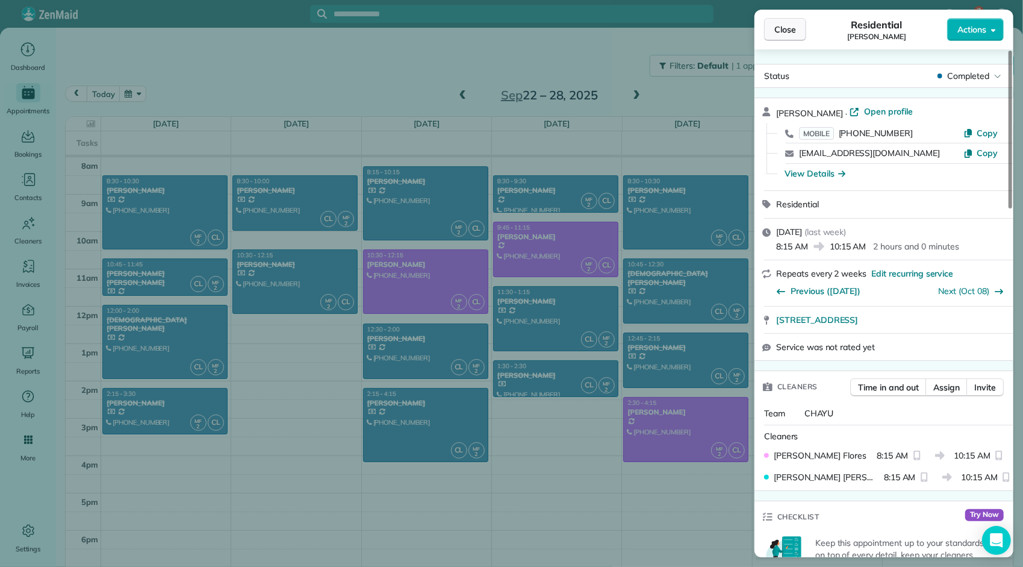
click at [785, 31] on span "Close" at bounding box center [785, 29] width 22 height 12
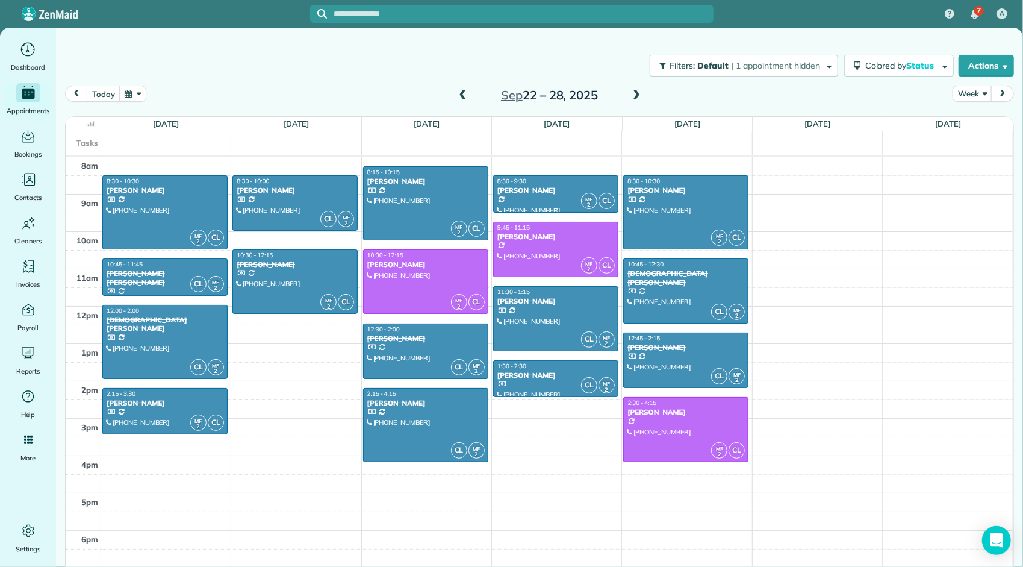
click at [572, 182] on div "8:30 - 9:30" at bounding box center [556, 181] width 118 height 8
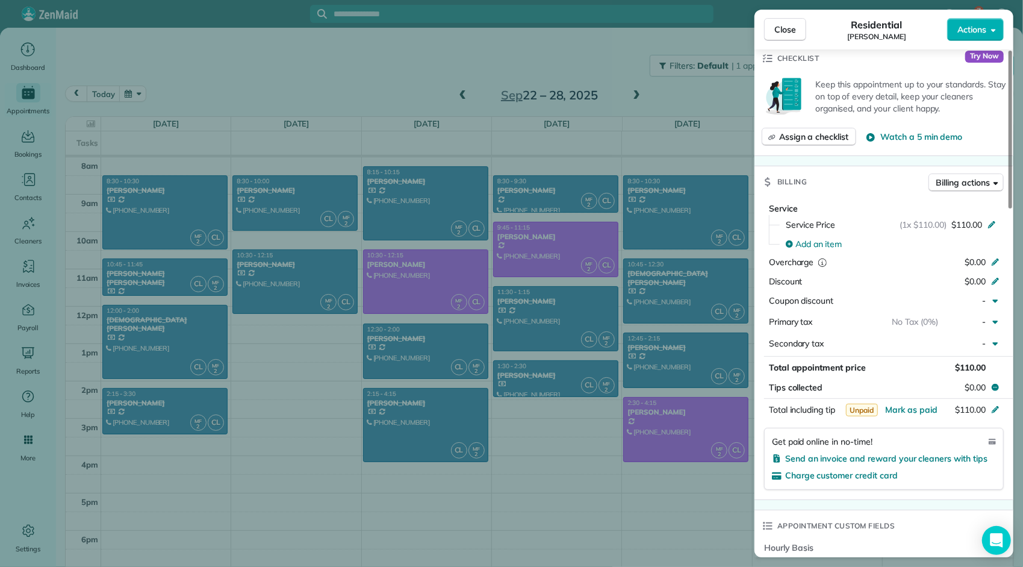
scroll to position [484, 0]
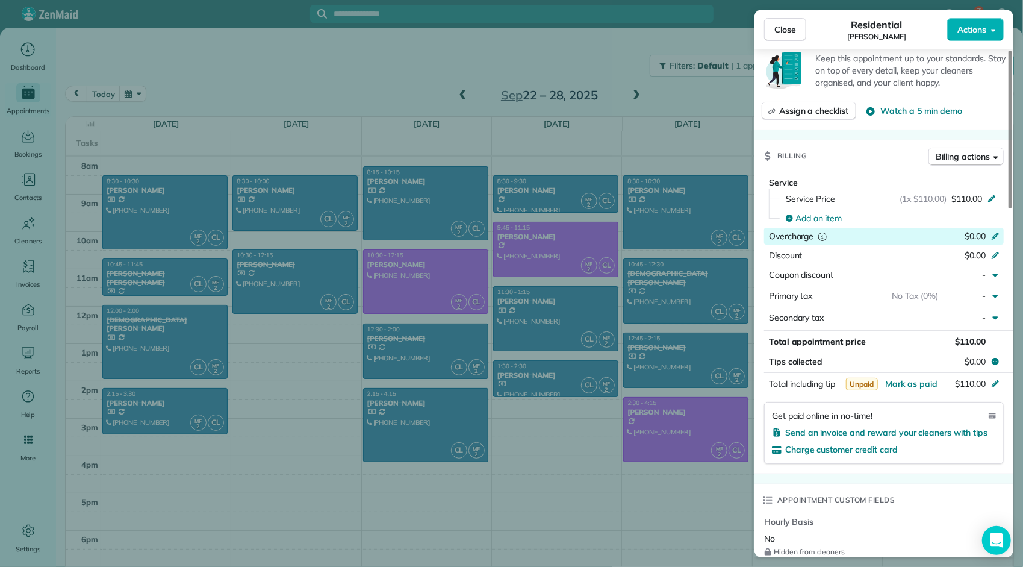
click at [960, 230] on div "$0.00" at bounding box center [931, 237] width 117 height 14
type input "****"
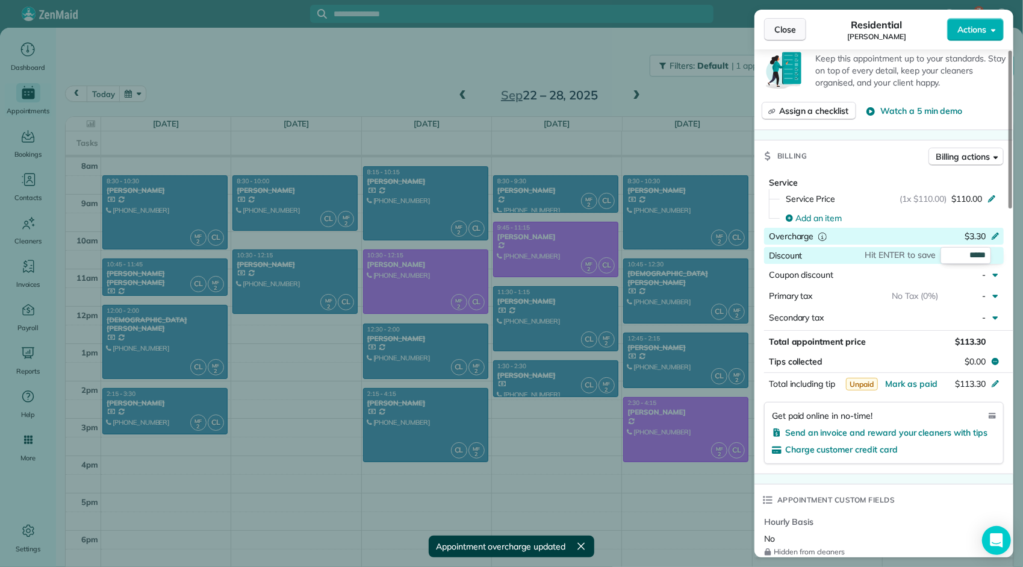
click at [786, 30] on span "Close" at bounding box center [785, 29] width 22 height 12
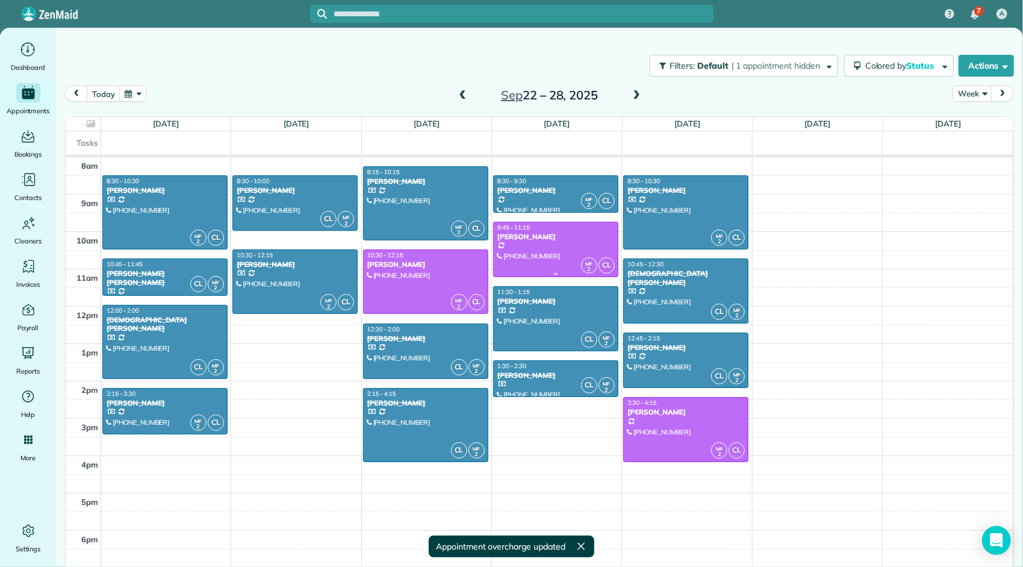
click at [542, 239] on div "[PERSON_NAME]" at bounding box center [556, 236] width 118 height 8
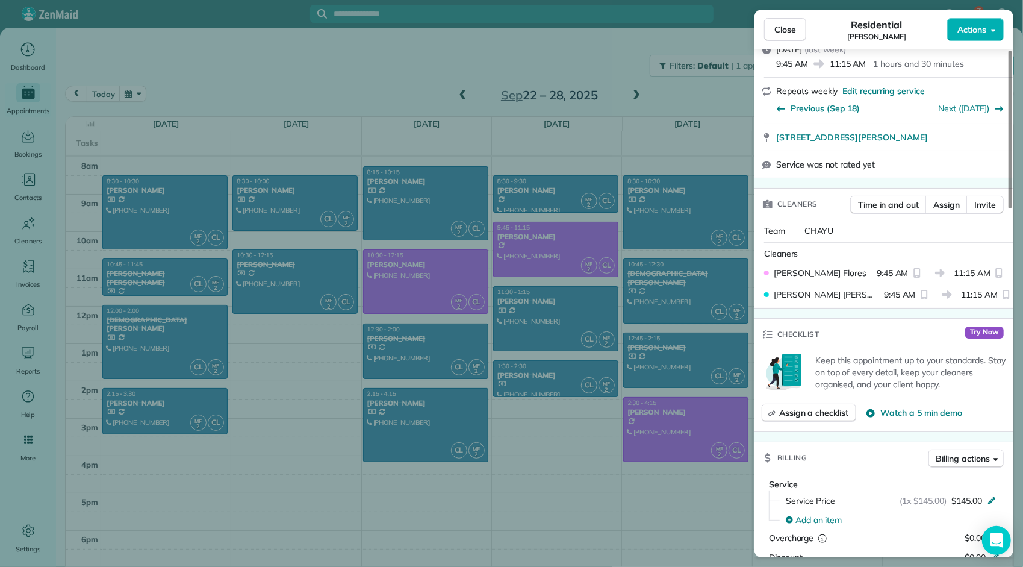
scroll to position [243, 0]
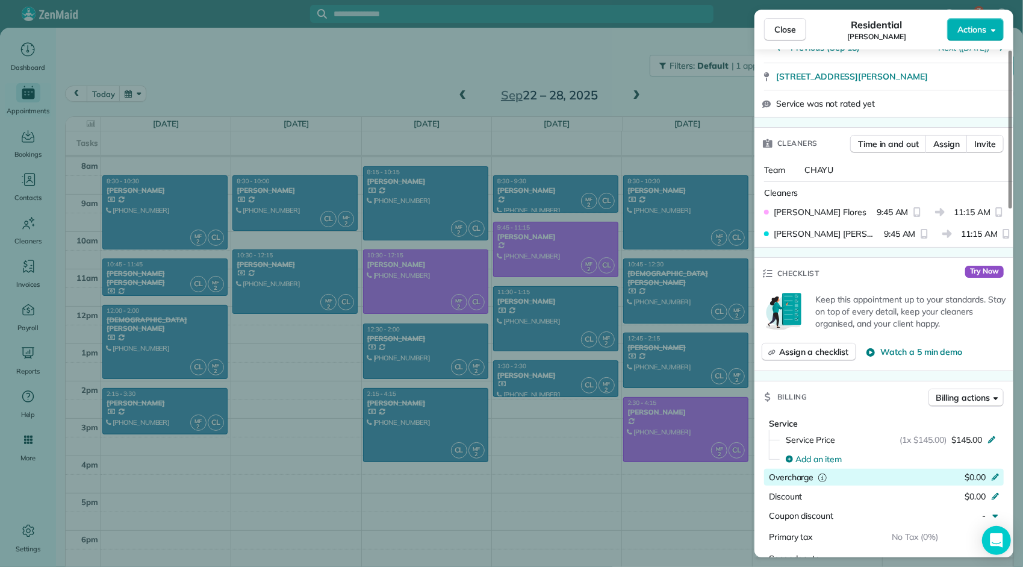
click at [972, 471] on span "$0.00" at bounding box center [975, 476] width 21 height 11
type input "****"
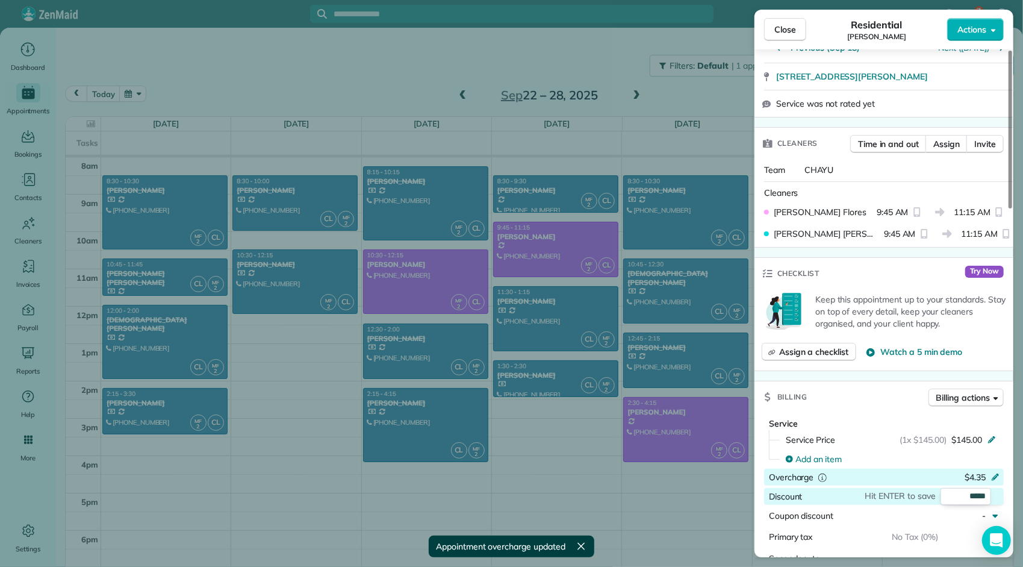
scroll to position [484, 0]
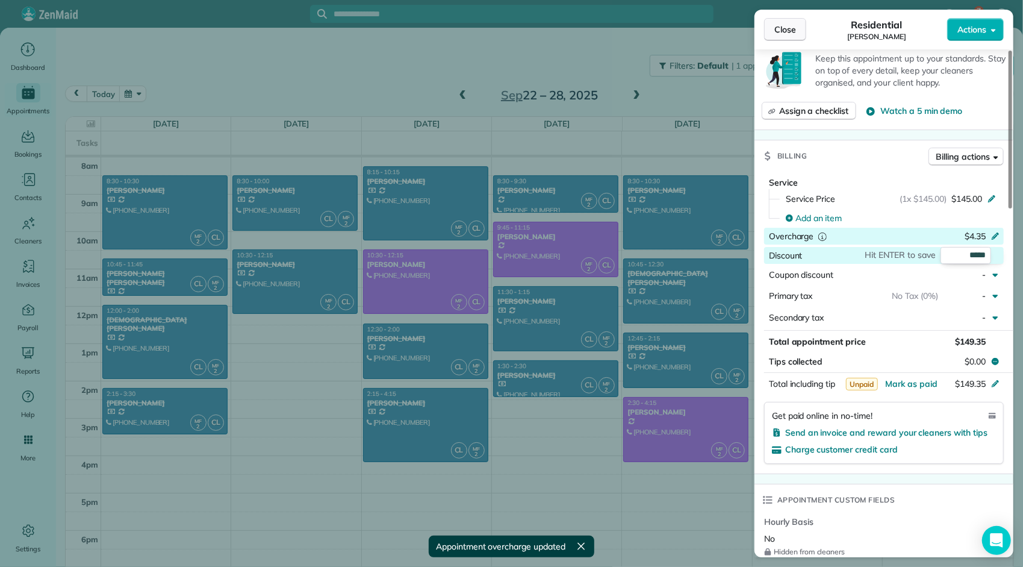
click at [789, 28] on span "Close" at bounding box center [785, 29] width 22 height 12
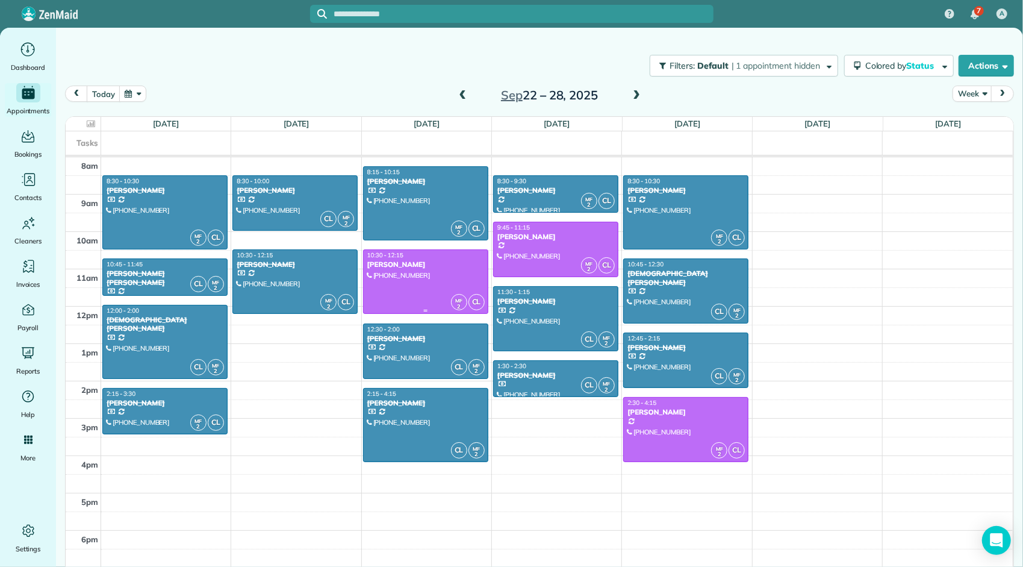
click at [441, 277] on div at bounding box center [426, 281] width 124 height 63
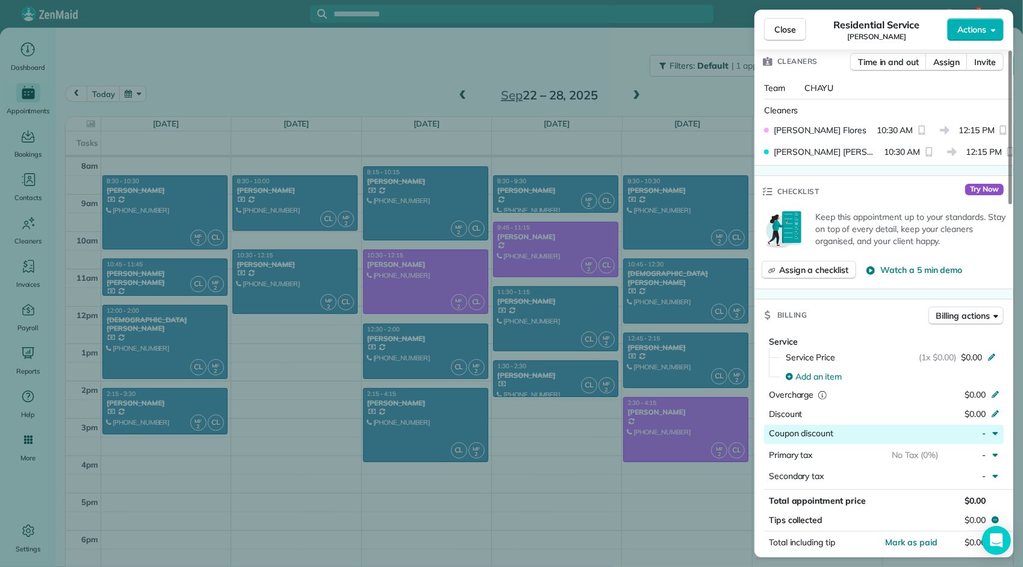
scroll to position [361, 0]
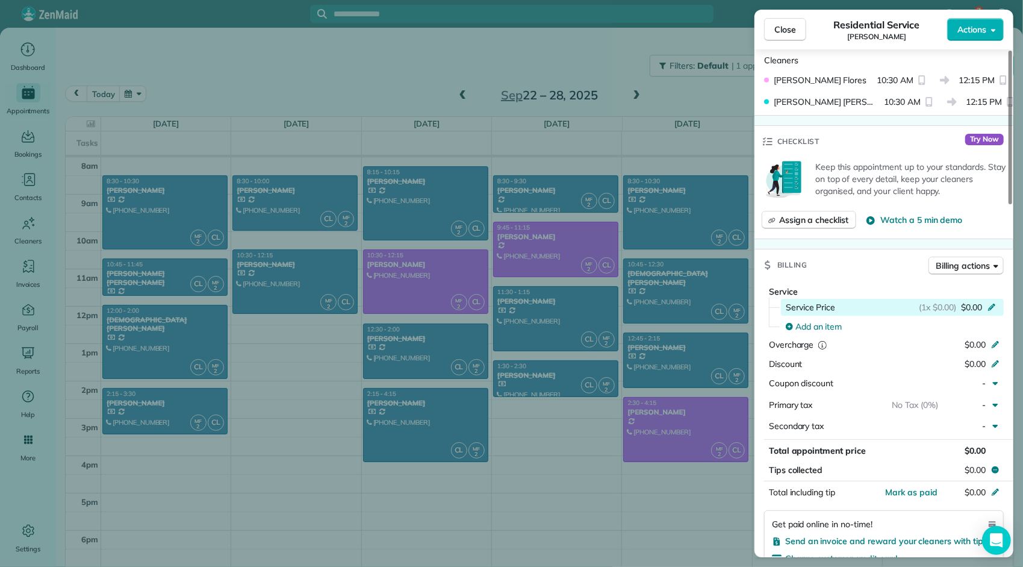
click at [960, 301] on div "(1x $0.00) $0.00" at bounding box center [959, 307] width 81 height 12
click at [919, 302] on span "(1x $0.00)" at bounding box center [937, 307] width 37 height 12
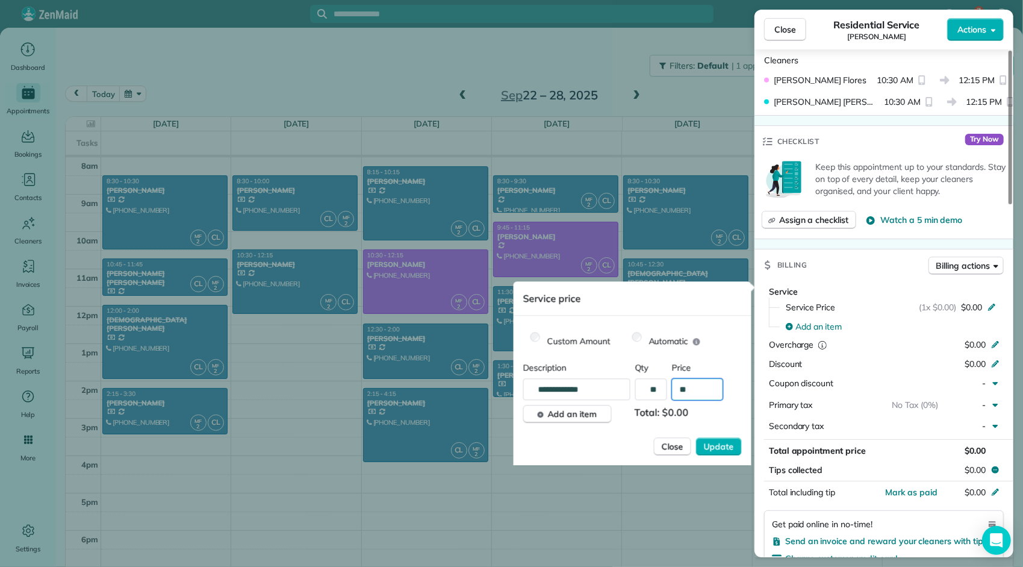
drag, startPoint x: 682, startPoint y: 393, endPoint x: 698, endPoint y: 386, distance: 17.0
click at [683, 393] on input "**" at bounding box center [697, 389] width 51 height 22
type input "*******"
click at [717, 444] on span "Update" at bounding box center [719, 446] width 30 height 12
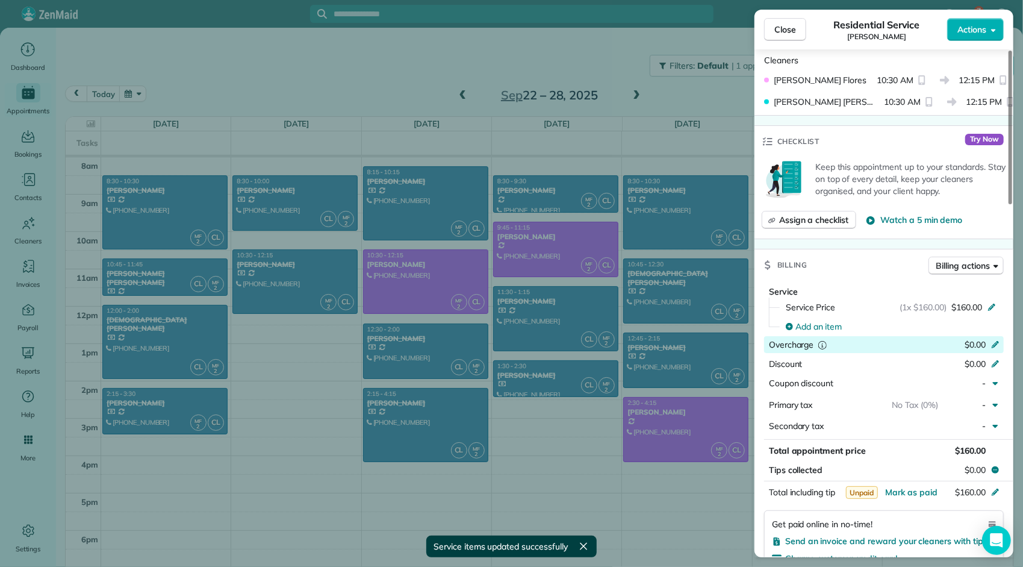
click at [951, 342] on div "$0.00" at bounding box center [931, 345] width 117 height 14
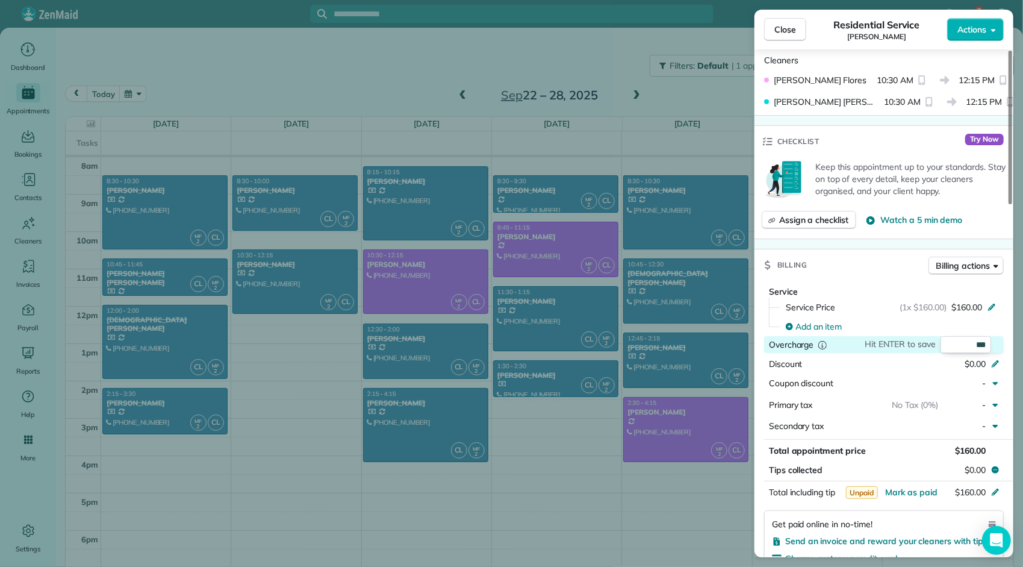
type input "****"
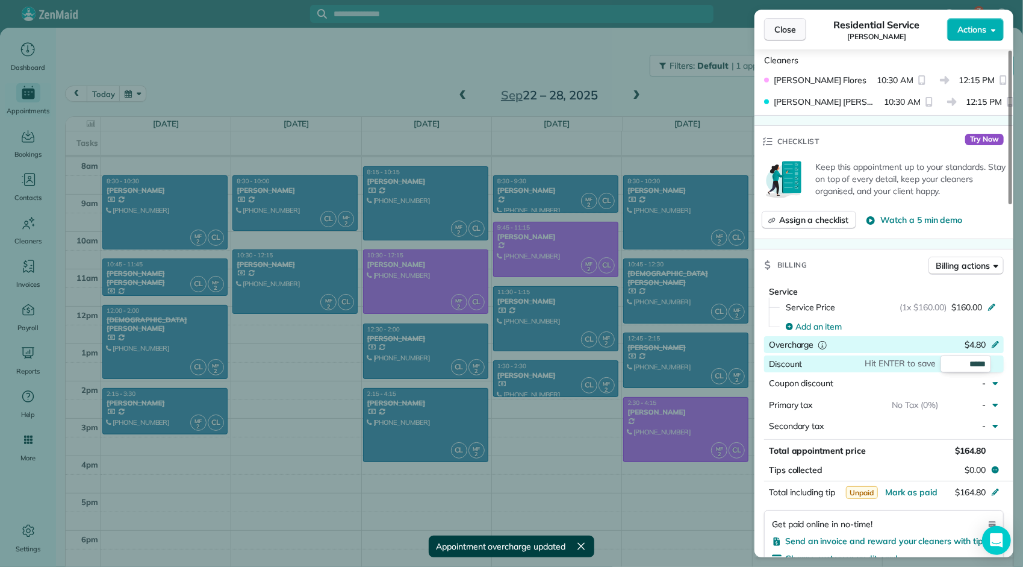
click at [799, 35] on button "Close" at bounding box center [785, 29] width 42 height 23
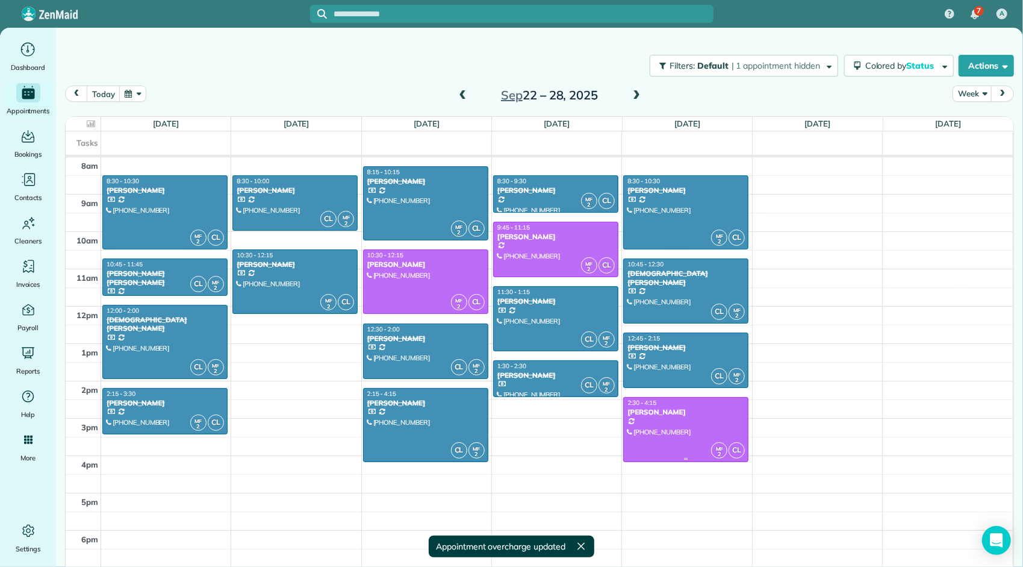
click at [672, 418] on div at bounding box center [686, 428] width 124 height 63
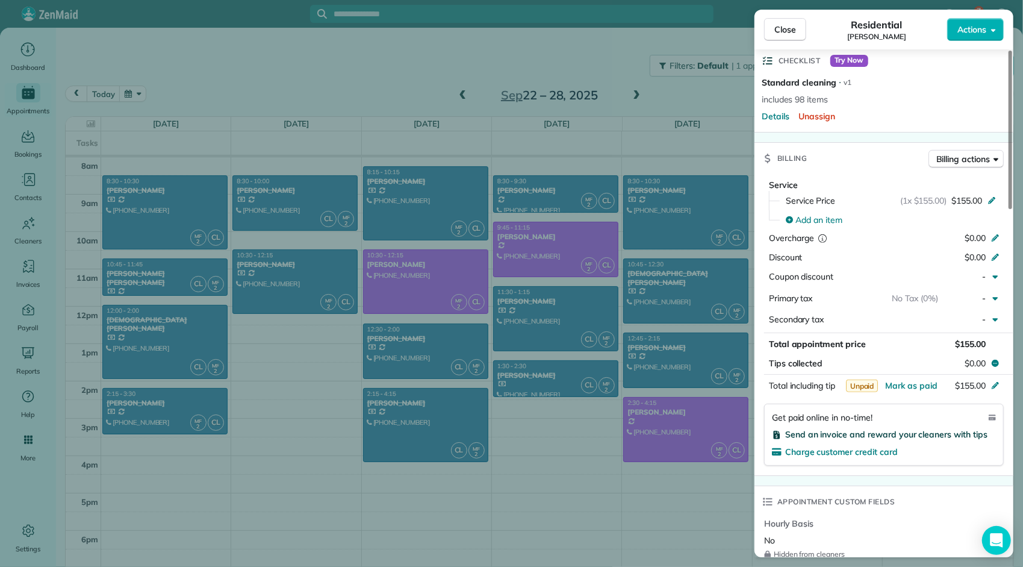
scroll to position [482, 0]
click at [959, 237] on div "$0.00" at bounding box center [931, 237] width 117 height 14
type input "****"
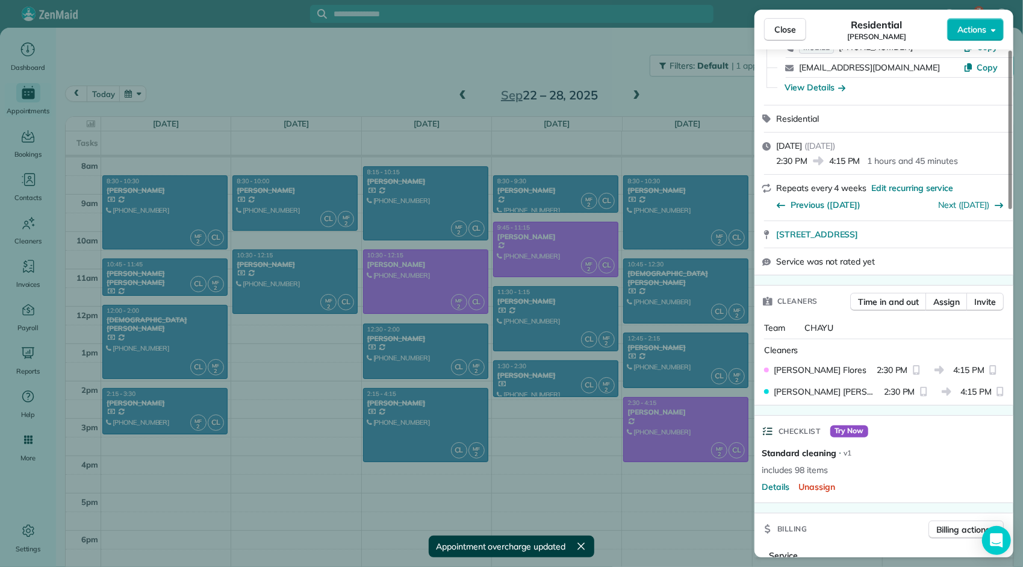
scroll to position [0, 0]
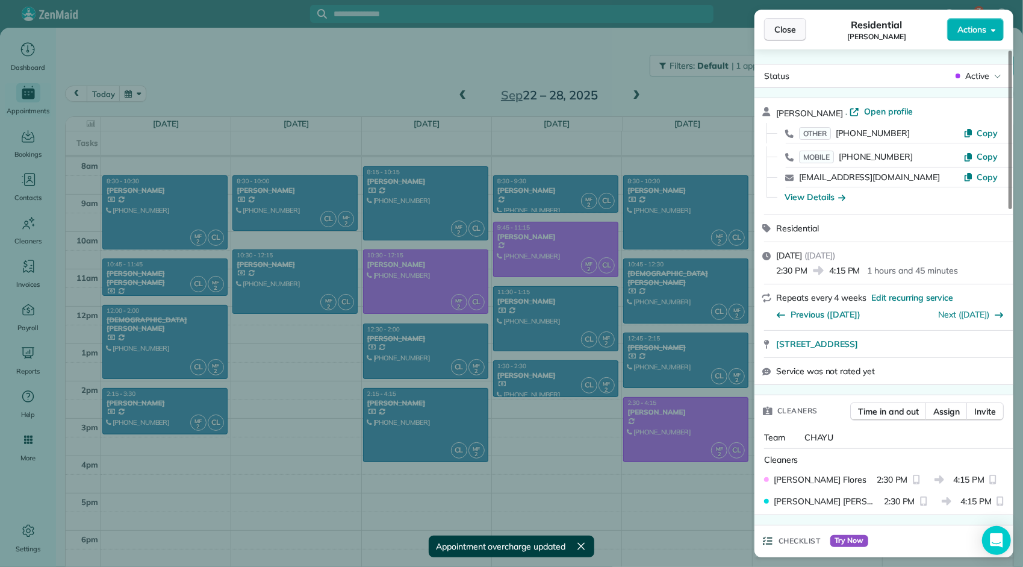
click at [794, 31] on span "Close" at bounding box center [785, 29] width 22 height 12
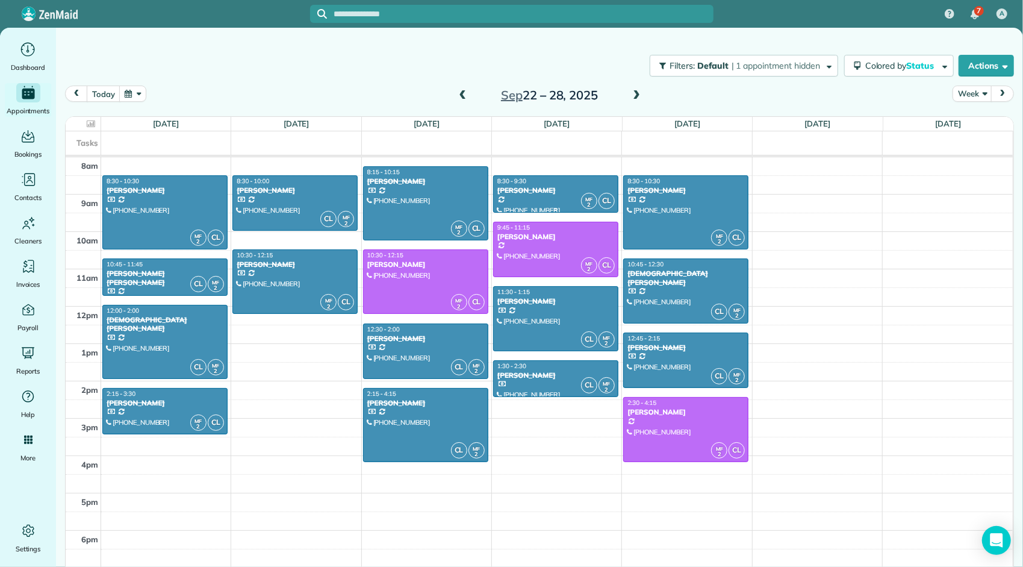
click at [553, 194] on div at bounding box center [556, 194] width 124 height 36
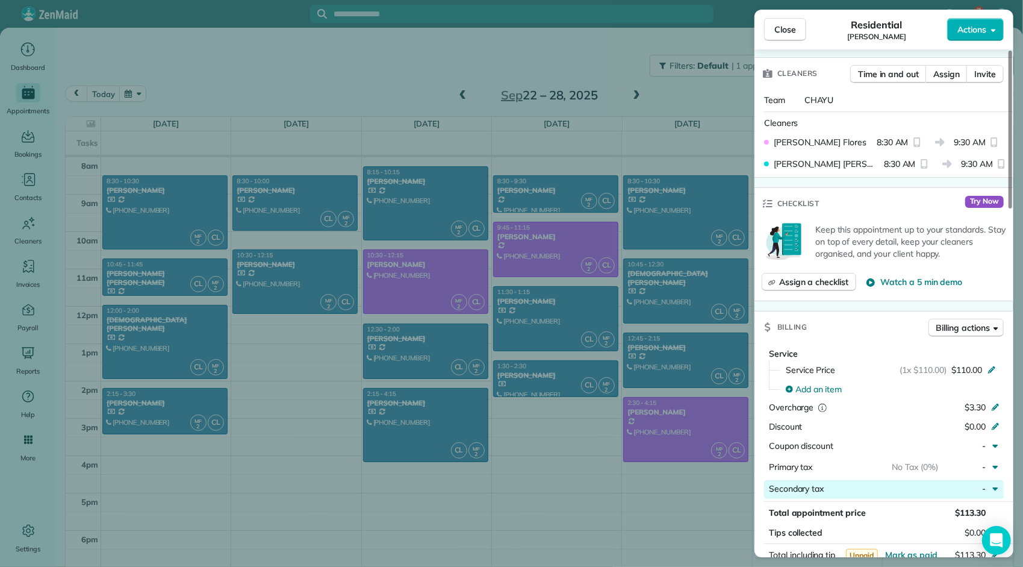
scroll to position [482, 0]
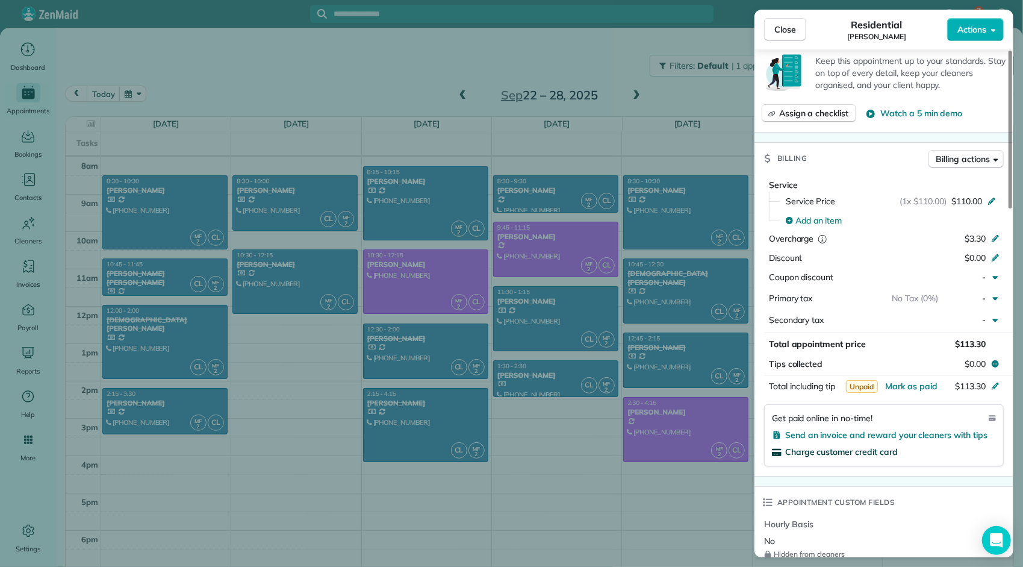
click at [869, 447] on span "Charge customer credit card" at bounding box center [841, 451] width 113 height 11
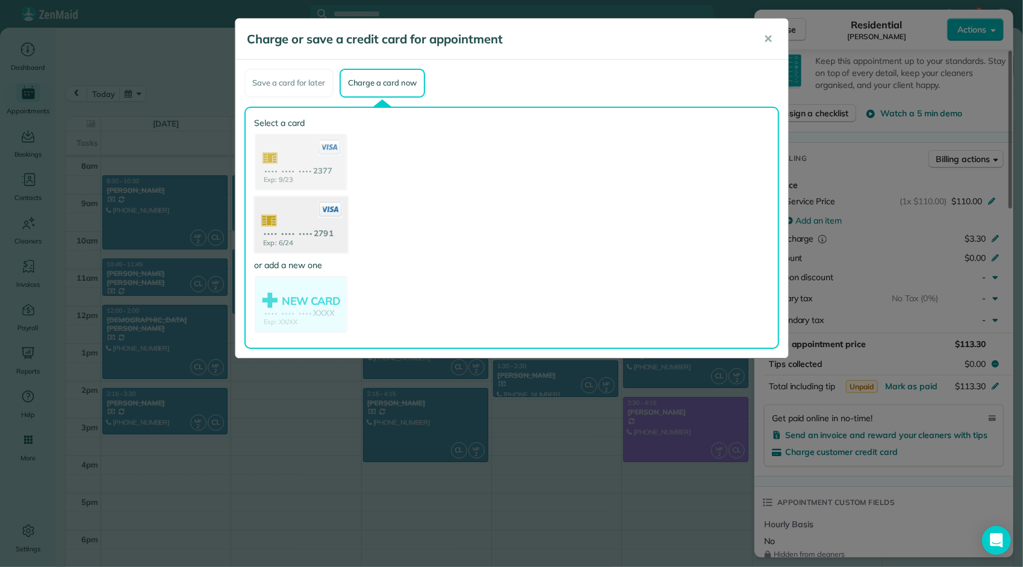
click at [334, 229] on use at bounding box center [300, 225] width 93 height 58
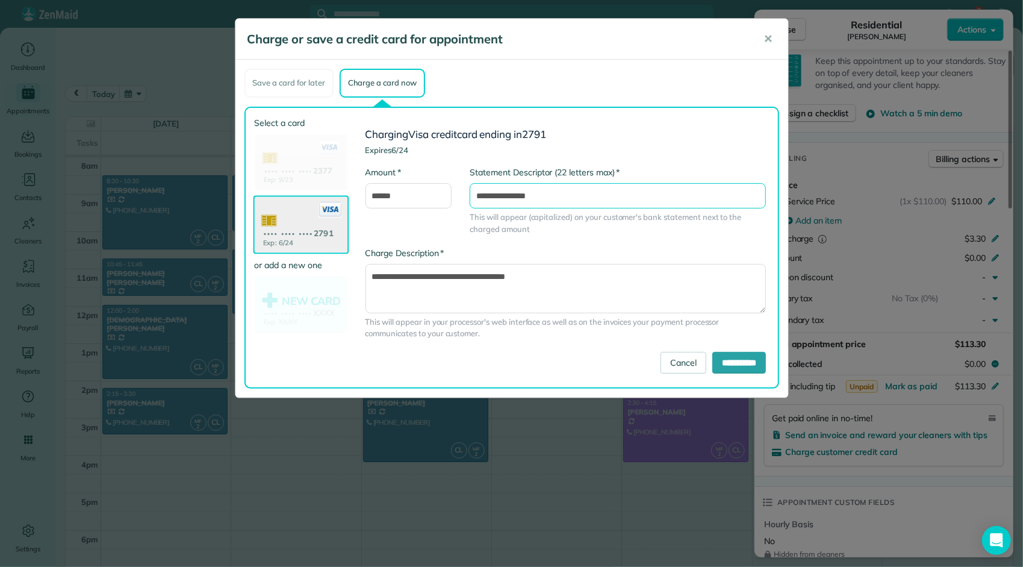
click at [570, 198] on input "**********" at bounding box center [618, 195] width 296 height 25
type input "**********"
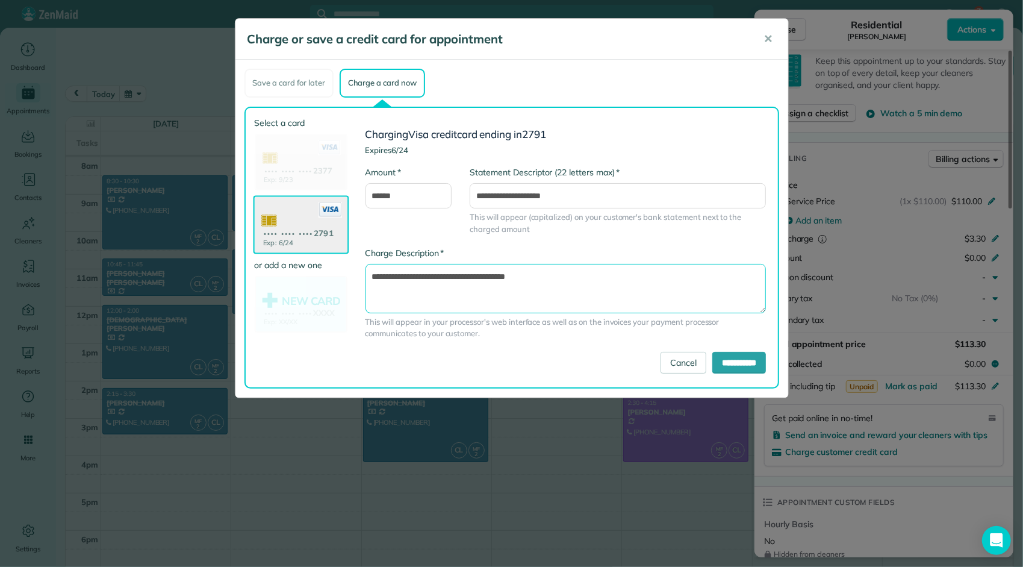
click at [582, 276] on textarea "**********" at bounding box center [565, 288] width 401 height 49
type textarea "**********"
click at [724, 368] on input "**********" at bounding box center [739, 363] width 54 height 22
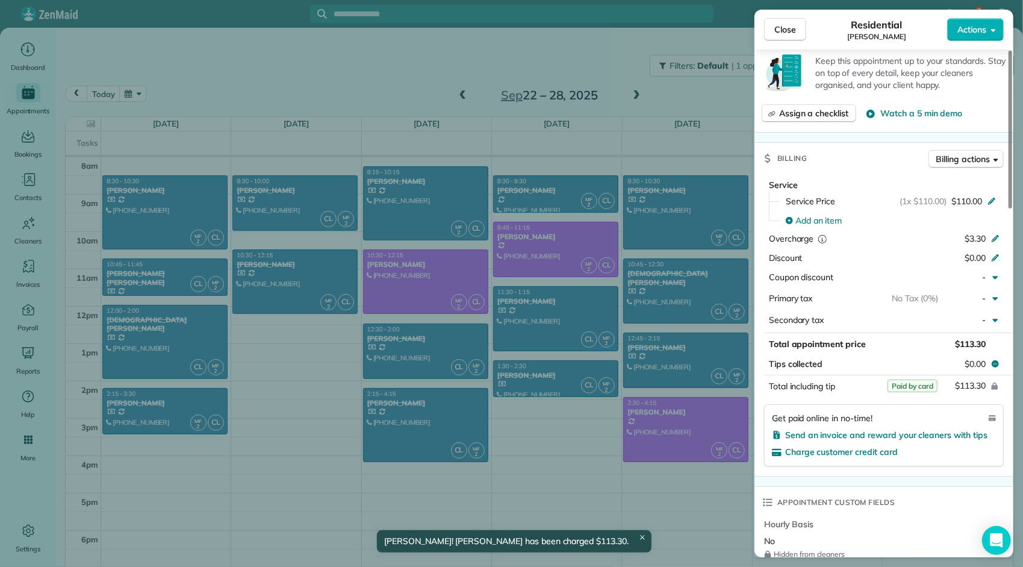
scroll to position [0, 0]
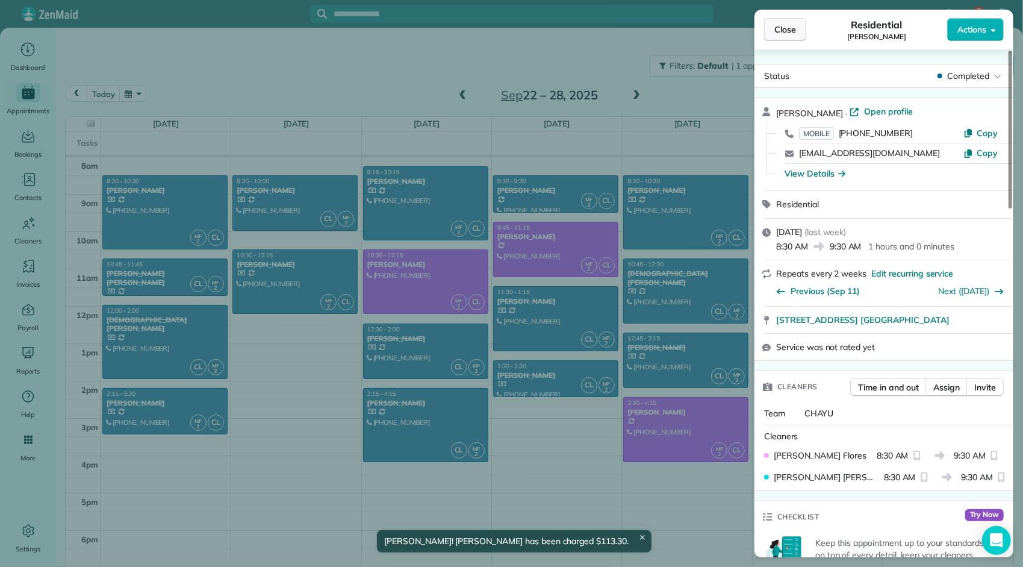
click at [788, 22] on button "Close" at bounding box center [785, 29] width 42 height 23
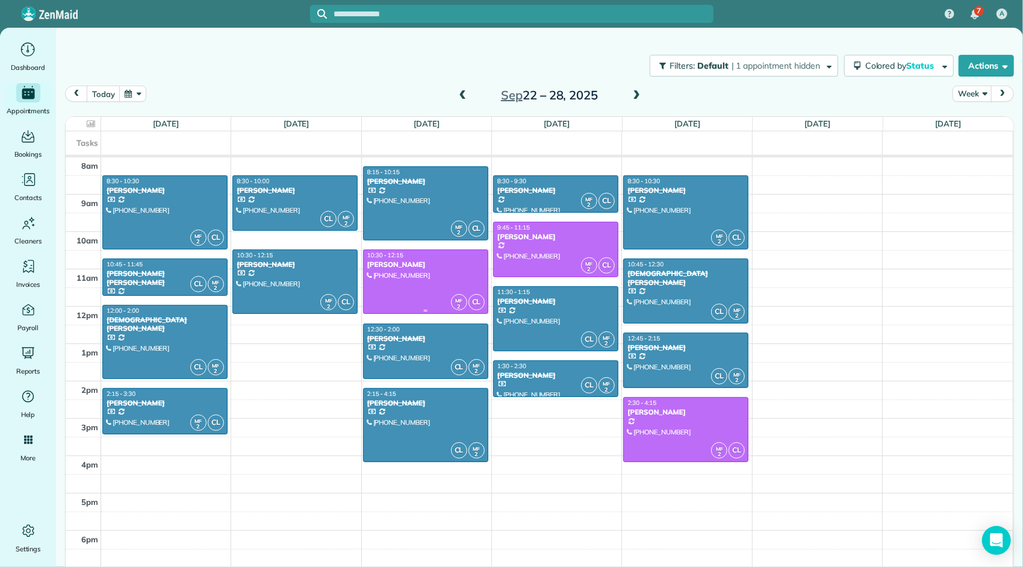
click at [446, 267] on div at bounding box center [426, 281] width 124 height 63
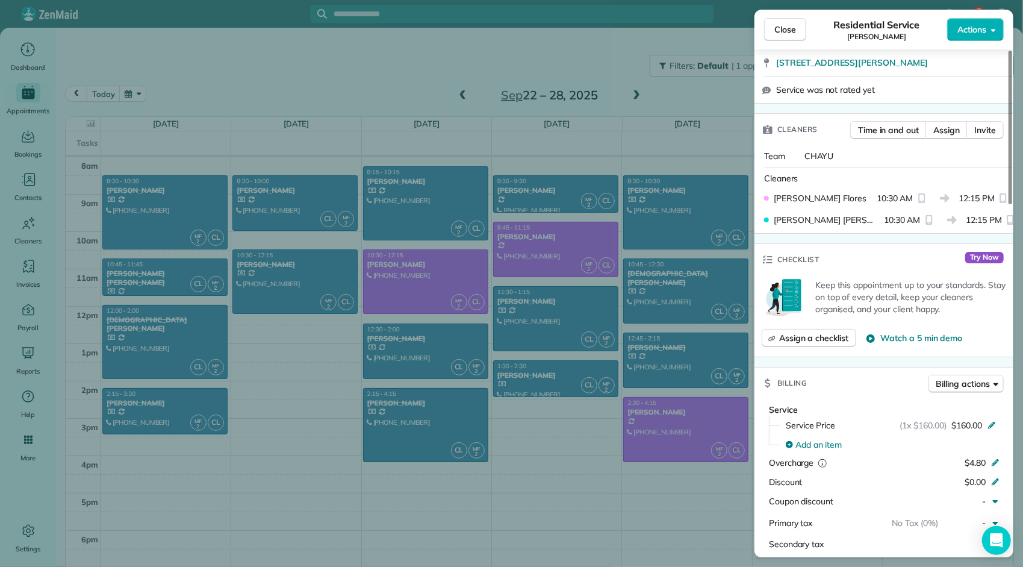
scroll to position [484, 0]
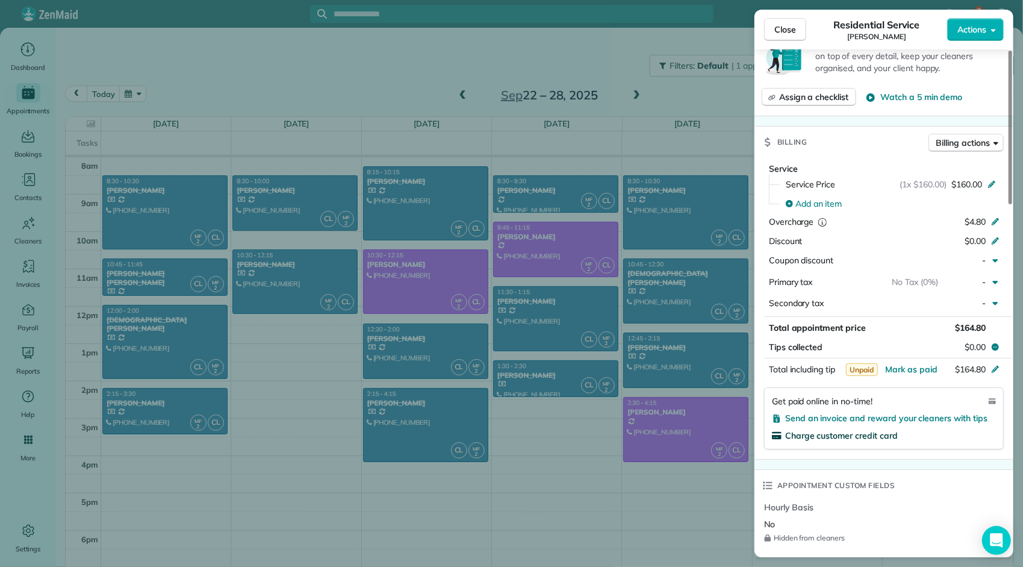
click at [856, 430] on span "Charge customer credit card" at bounding box center [841, 435] width 113 height 11
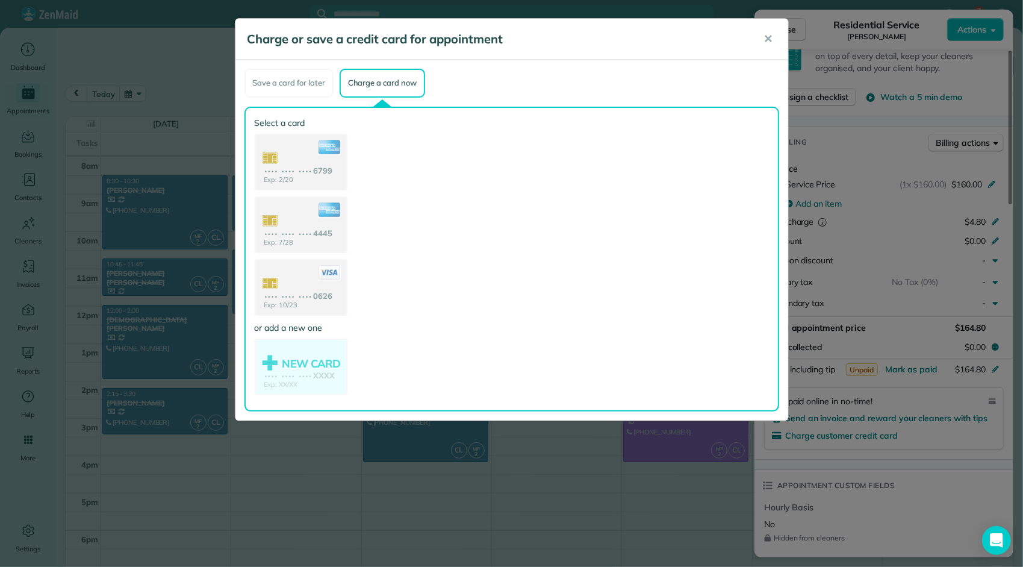
click at [771, 46] on button "✕" at bounding box center [768, 39] width 27 height 29
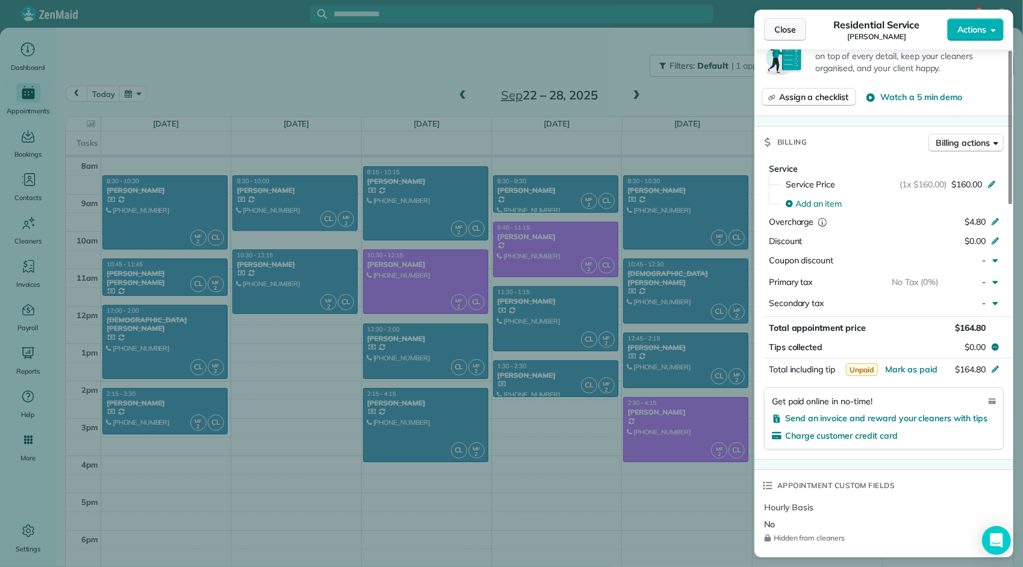
click at [789, 26] on span "Close" at bounding box center [785, 29] width 22 height 12
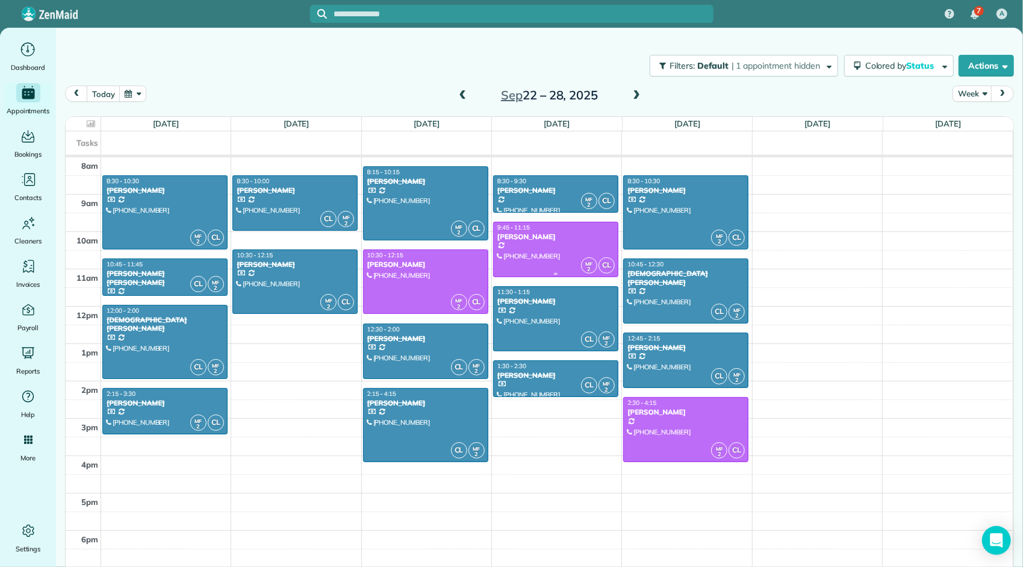
click at [560, 251] on div at bounding box center [556, 249] width 124 height 54
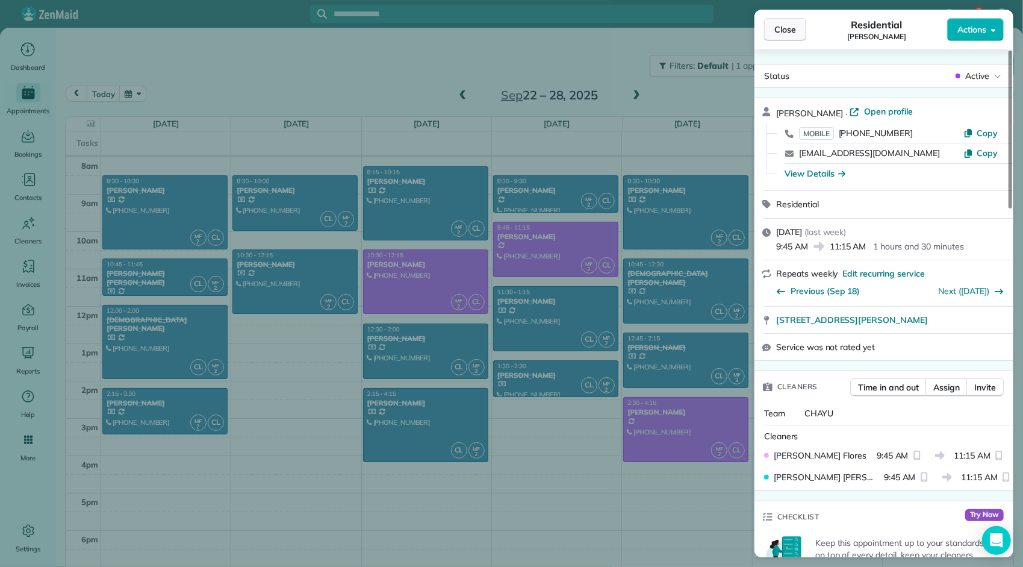
click at [782, 30] on span "Close" at bounding box center [785, 29] width 22 height 12
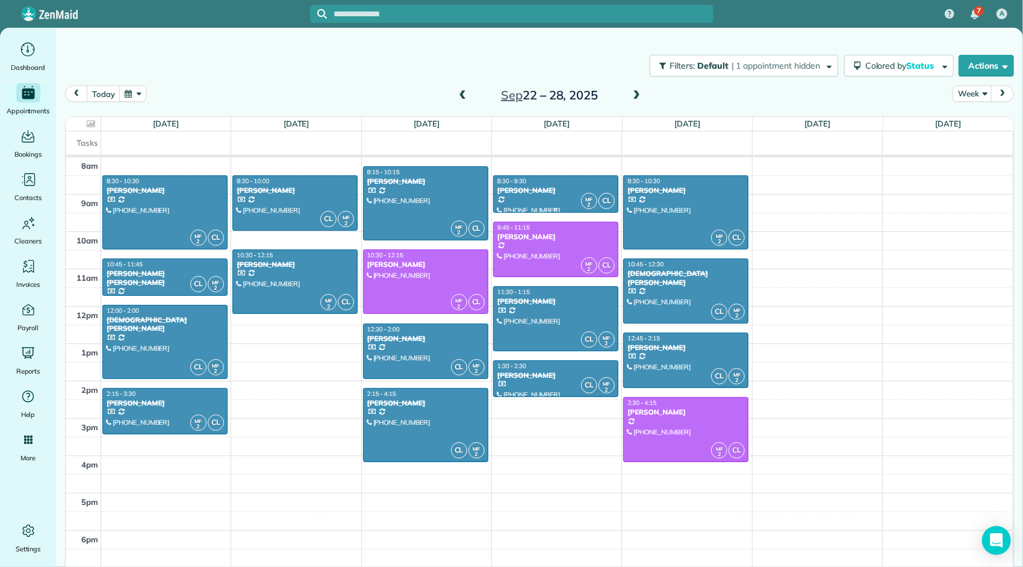
click at [565, 178] on div "8:30 - 9:30" at bounding box center [556, 181] width 118 height 8
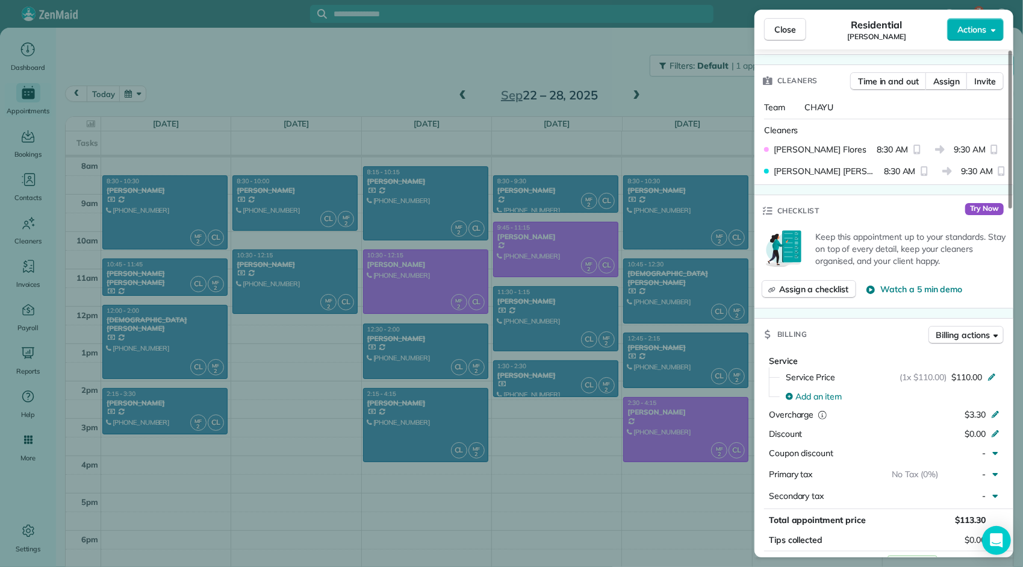
scroll to position [428, 0]
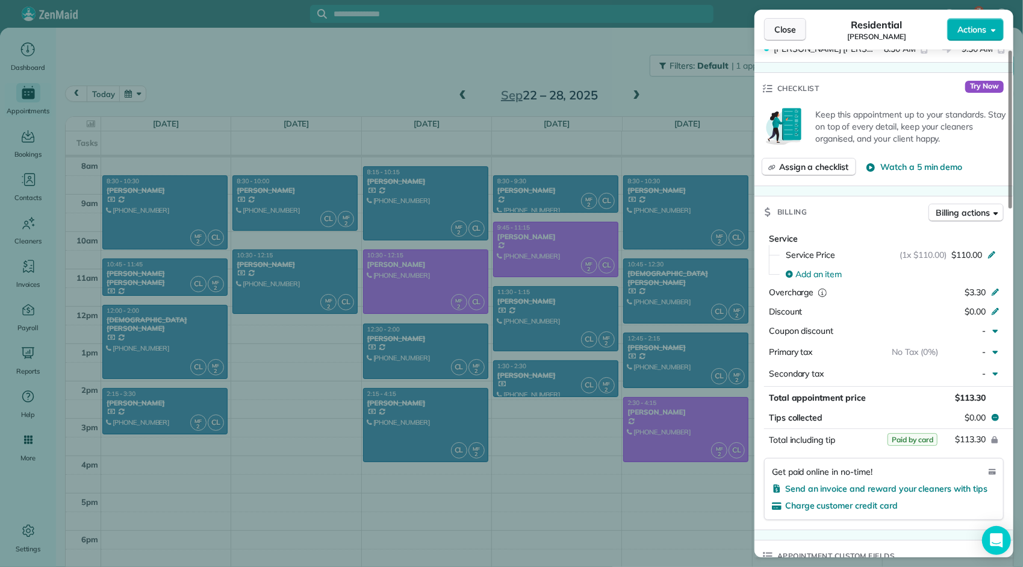
click at [780, 25] on span "Close" at bounding box center [785, 29] width 22 height 12
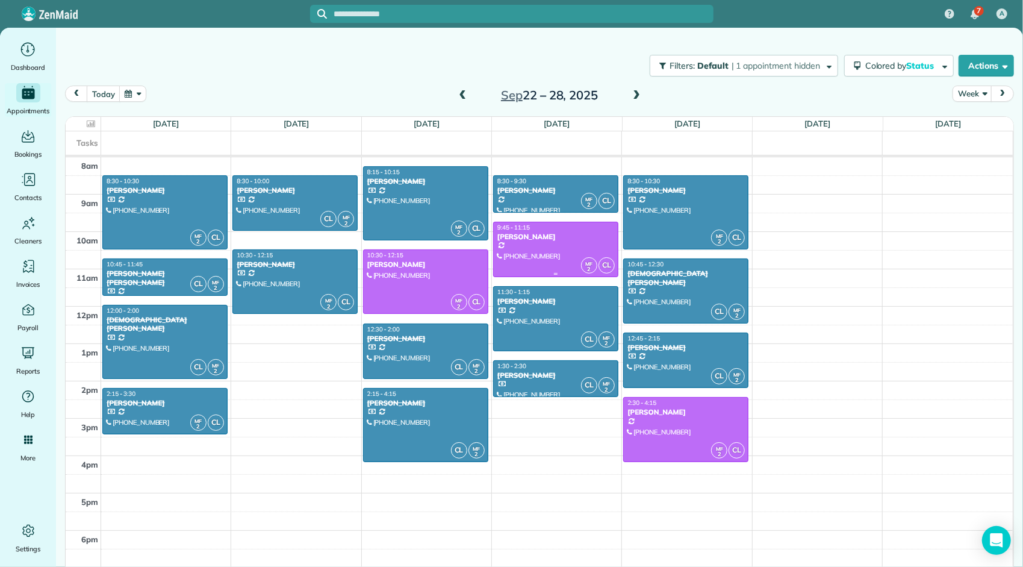
click at [571, 244] on div at bounding box center [556, 249] width 124 height 54
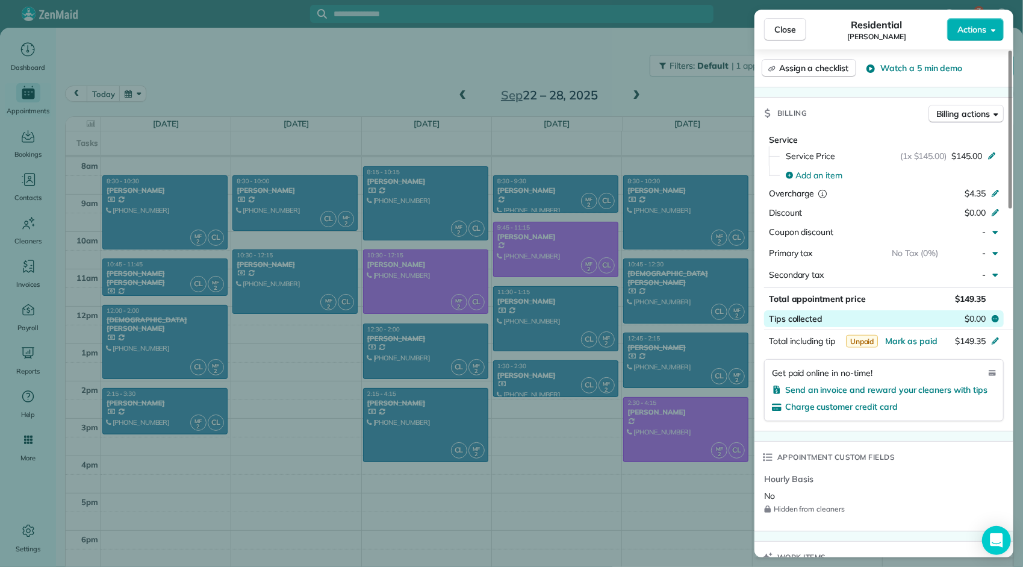
scroll to position [547, 0]
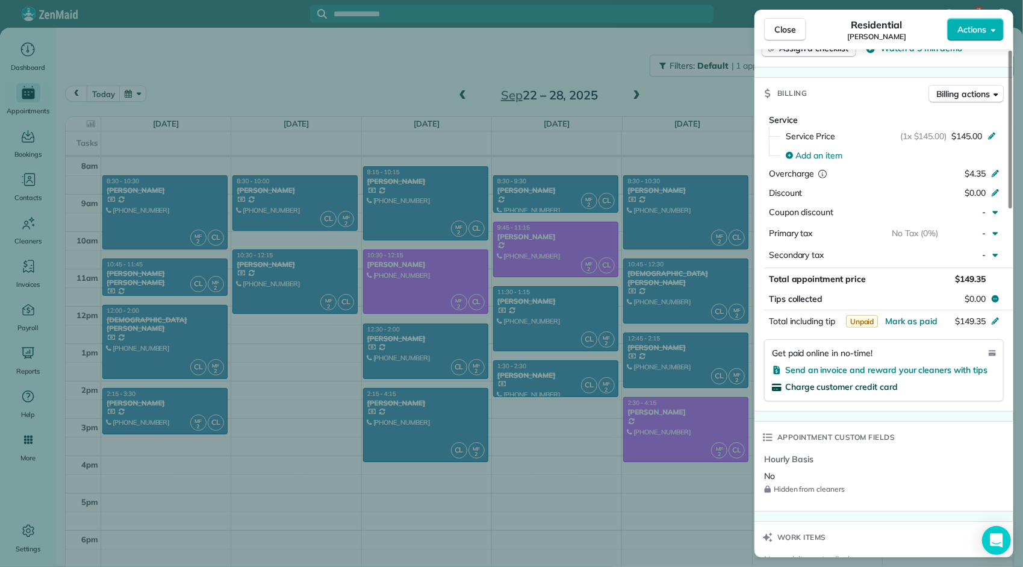
click at [849, 381] on span "Charge customer credit card" at bounding box center [841, 386] width 113 height 11
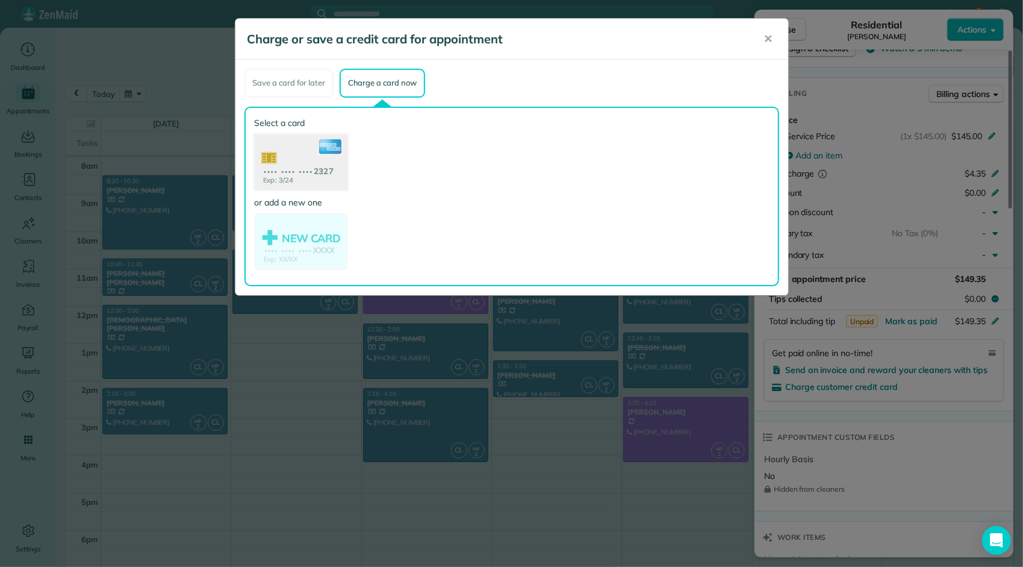
click at [309, 177] on use at bounding box center [300, 163] width 93 height 58
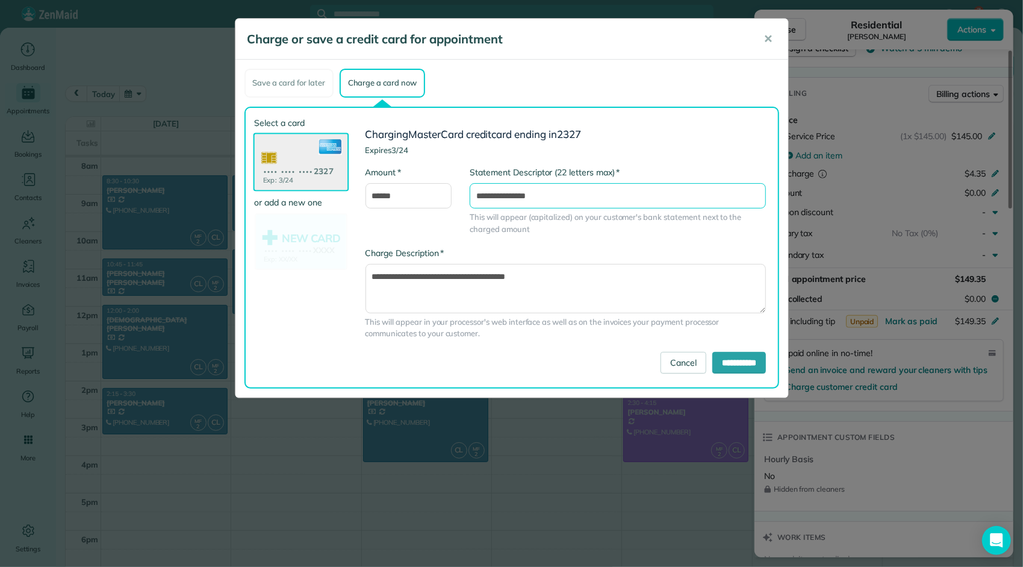
click at [552, 198] on input "**********" at bounding box center [618, 195] width 296 height 25
type input "**********"
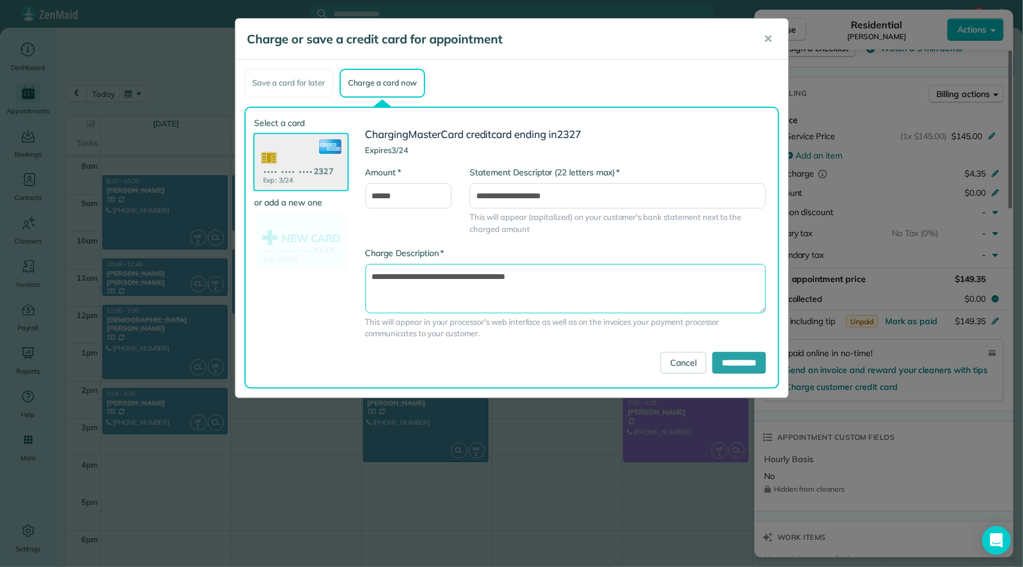
click at [586, 272] on textarea "**********" at bounding box center [565, 288] width 401 height 49
type textarea "**********"
click at [731, 358] on input "**********" at bounding box center [739, 363] width 54 height 22
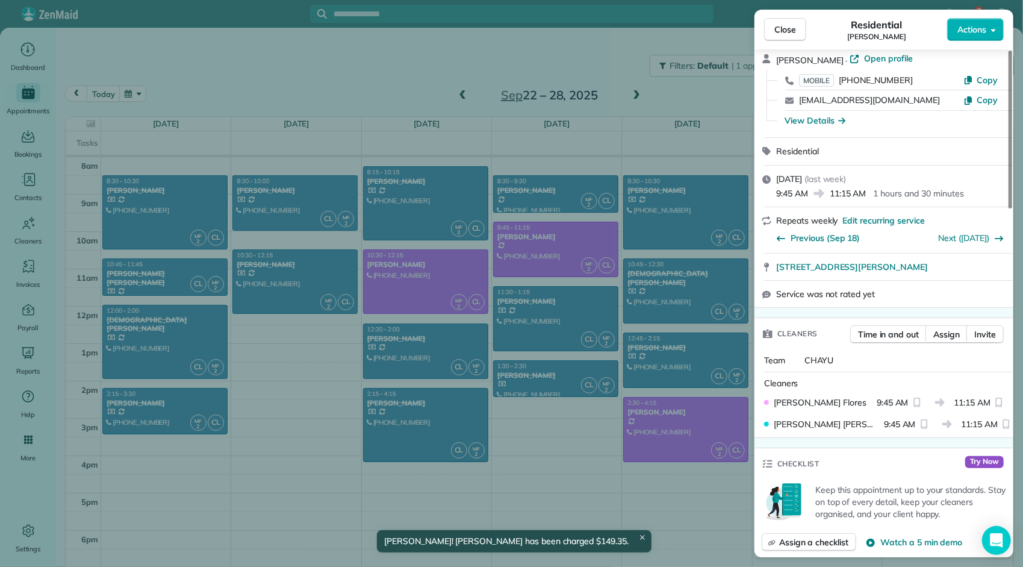
scroll to position [0, 0]
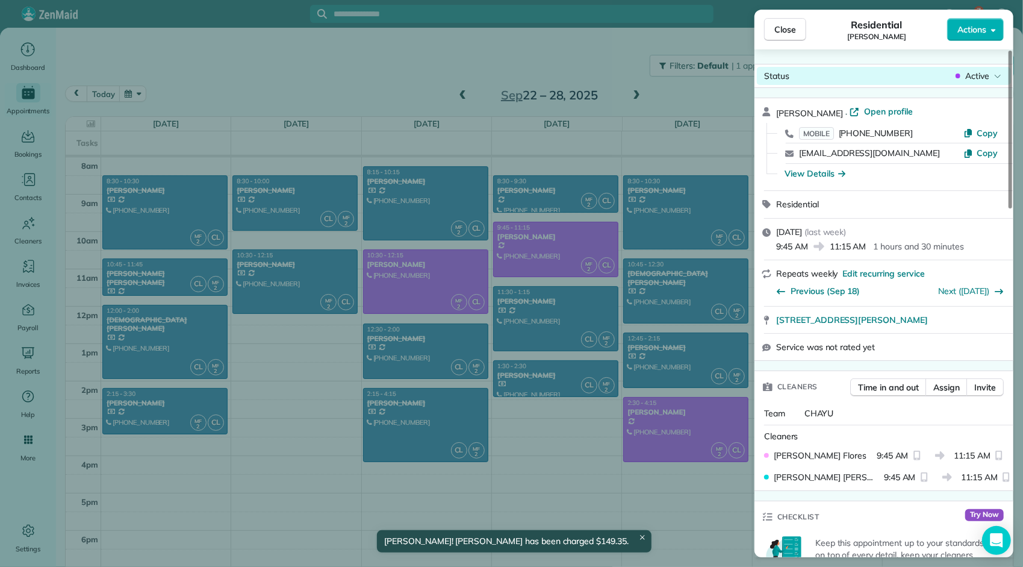
click at [975, 74] on span "Active" at bounding box center [977, 76] width 24 height 12
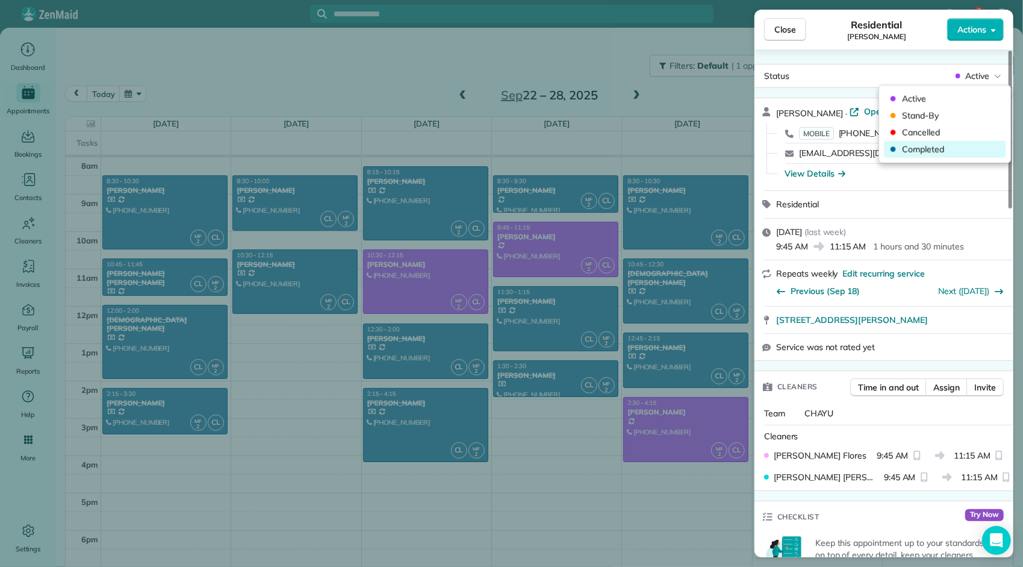
click at [940, 150] on span "Completed" at bounding box center [952, 149] width 101 height 12
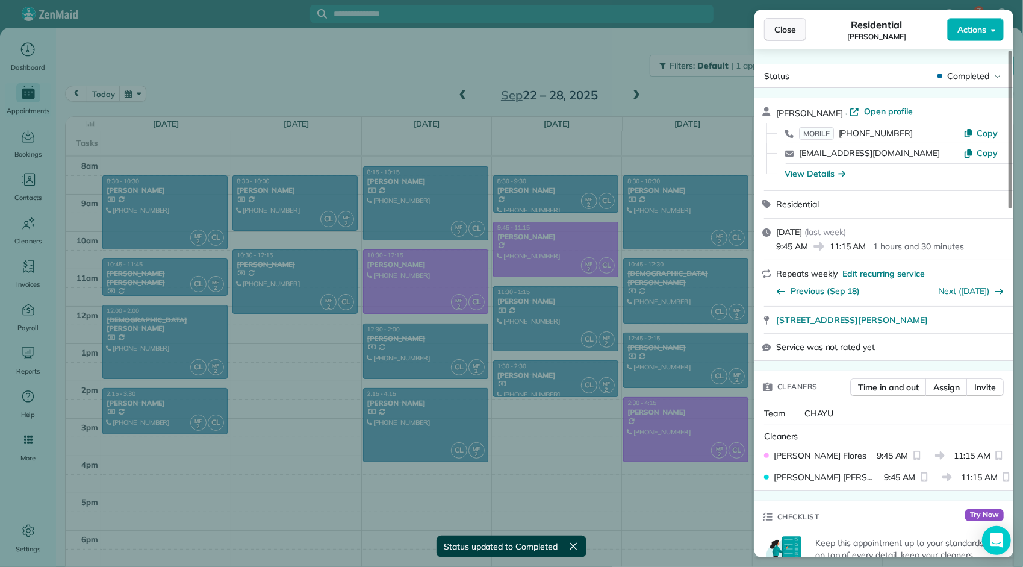
click at [792, 29] on span "Close" at bounding box center [785, 29] width 22 height 12
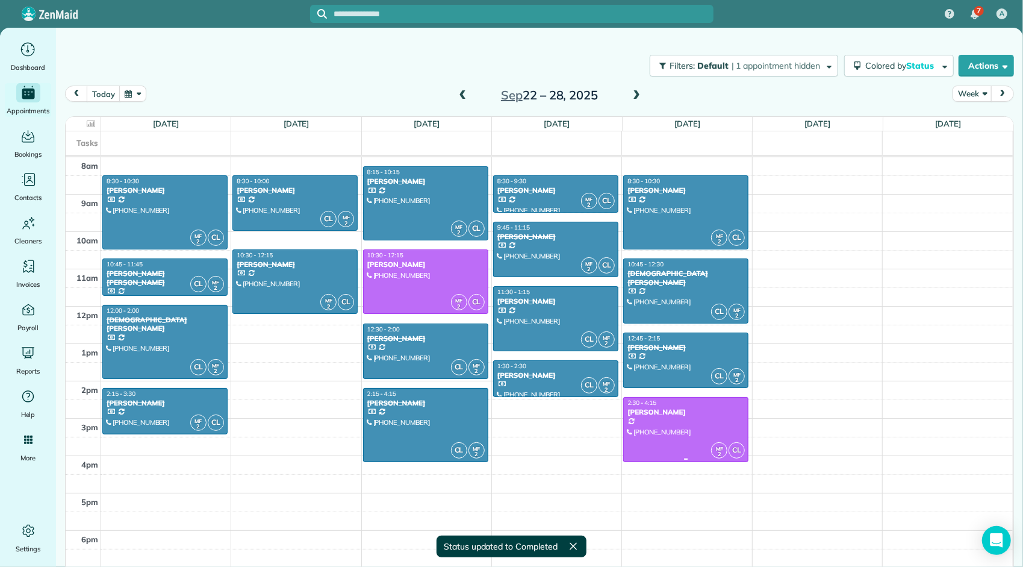
click at [711, 413] on div "[PERSON_NAME]" at bounding box center [686, 412] width 118 height 8
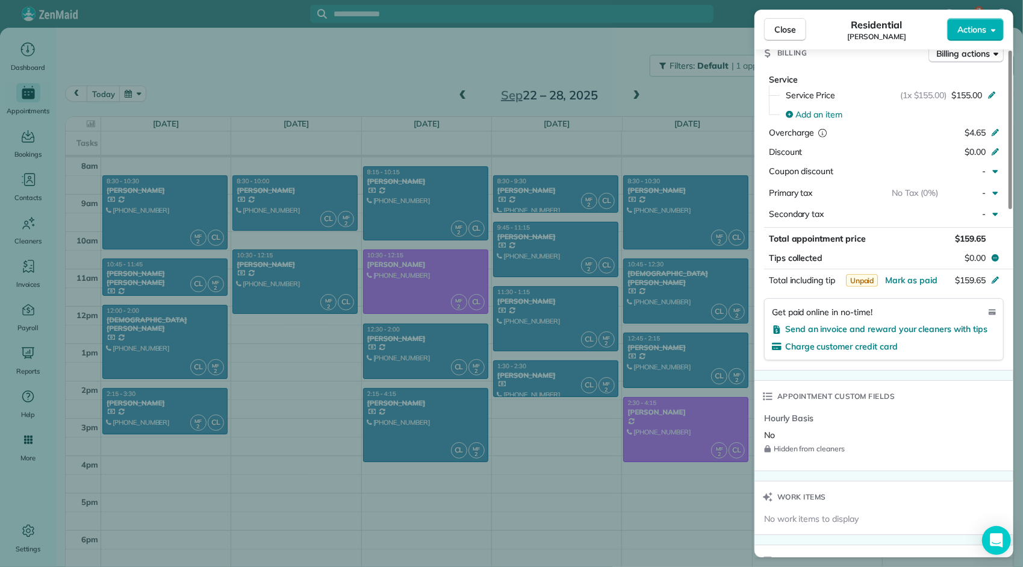
scroll to position [604, 0]
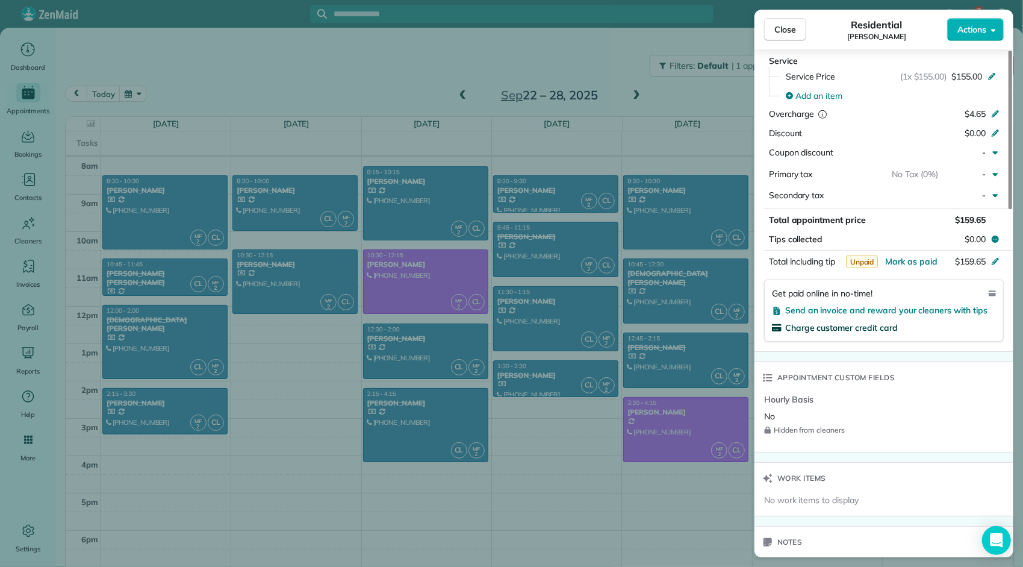
click at [877, 322] on span "Charge customer credit card" at bounding box center [841, 327] width 113 height 11
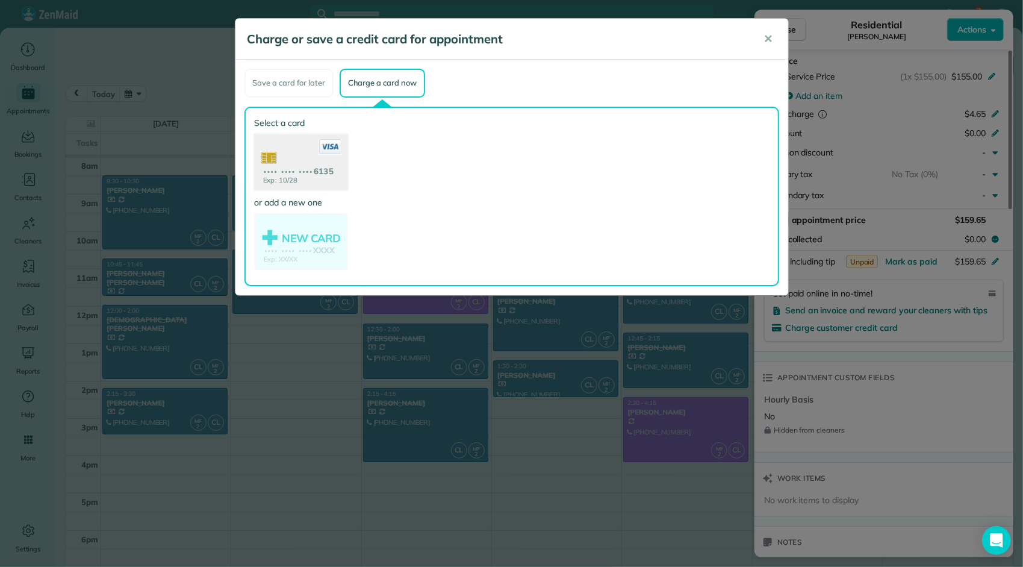
click at [319, 175] on use at bounding box center [300, 163] width 93 height 58
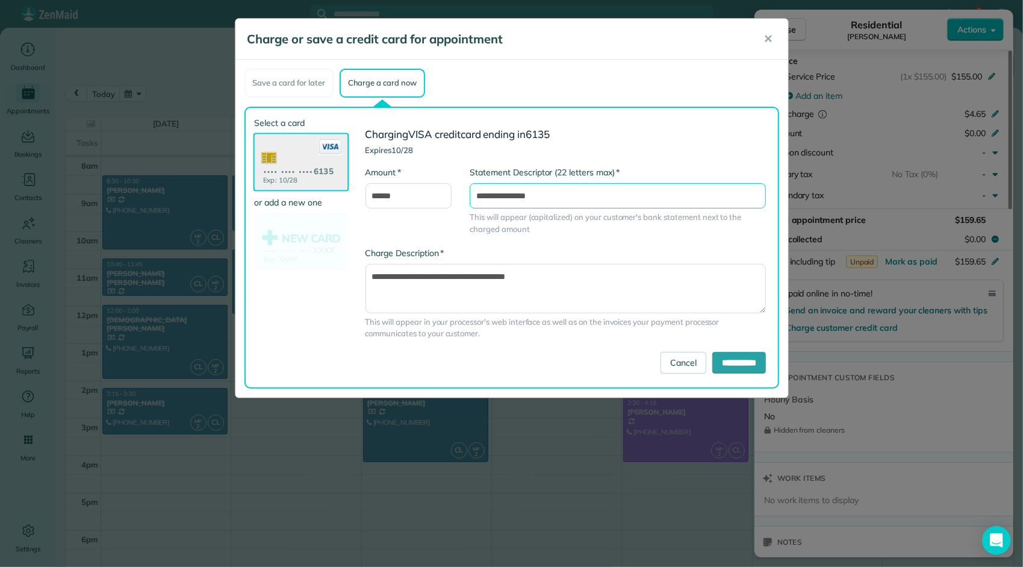
click at [561, 197] on input "**********" at bounding box center [618, 195] width 296 height 25
type input "**********"
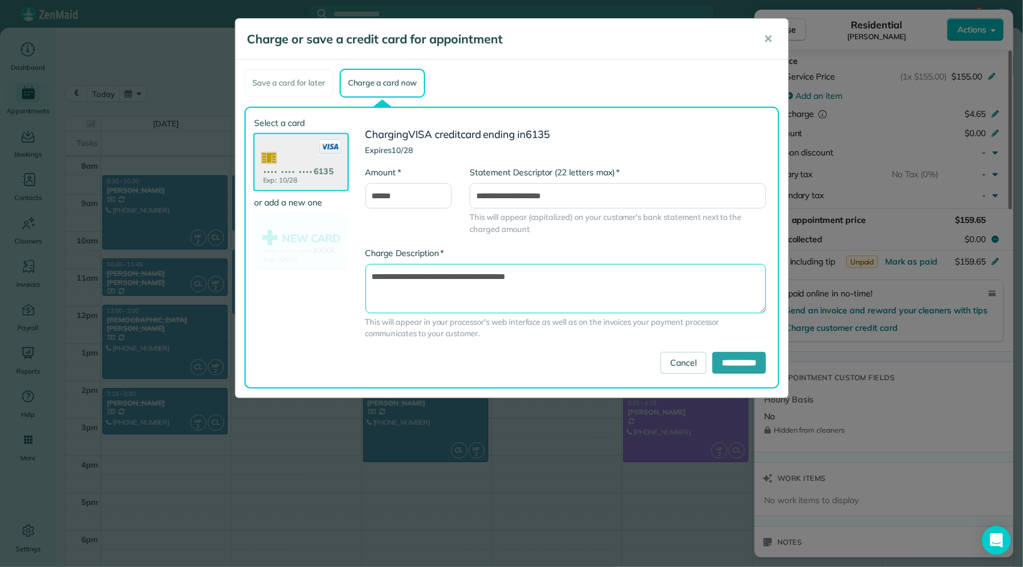
click at [574, 275] on textarea "**********" at bounding box center [565, 288] width 401 height 49
type textarea "**********"
click at [729, 365] on input "**********" at bounding box center [739, 363] width 54 height 22
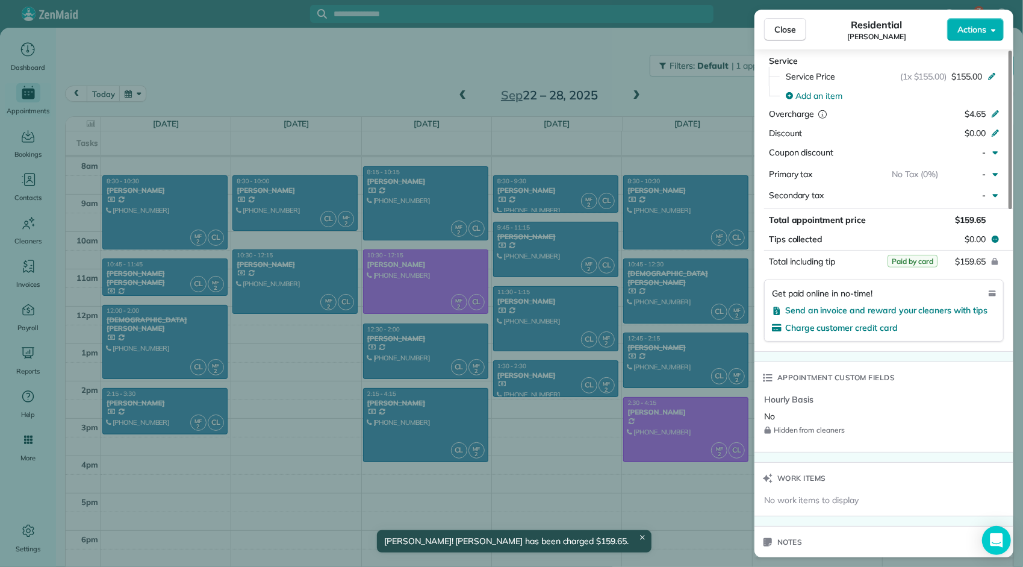
scroll to position [0, 0]
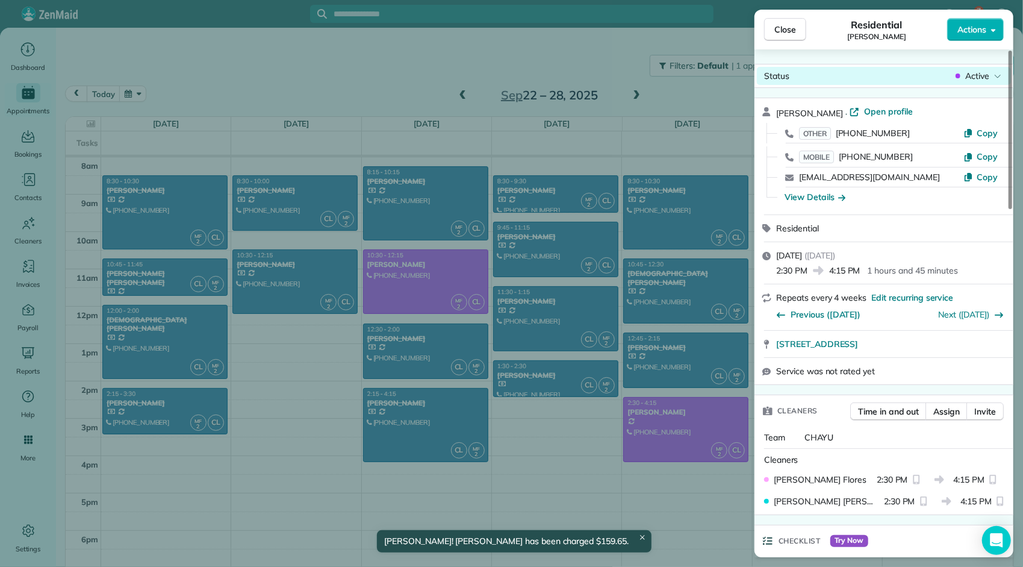
click at [973, 73] on span "Active" at bounding box center [977, 76] width 24 height 12
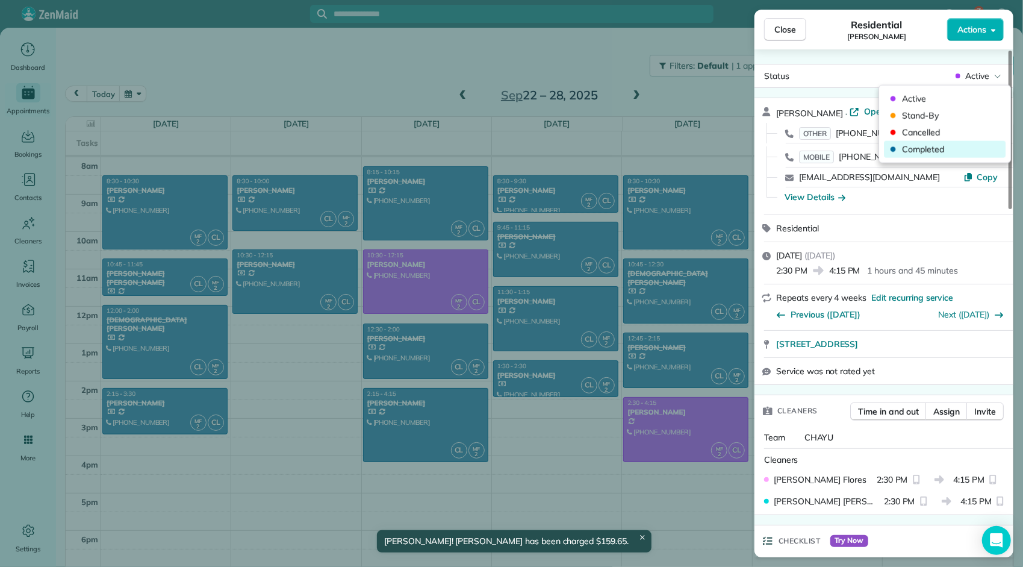
click at [938, 145] on span "Completed" at bounding box center [952, 149] width 101 height 12
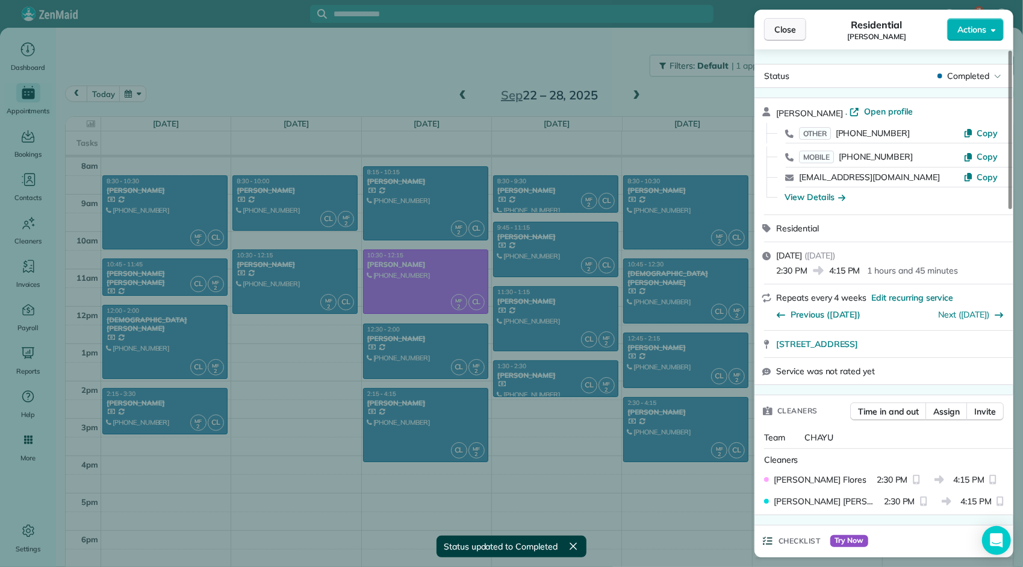
click at [789, 34] on span "Close" at bounding box center [785, 29] width 22 height 12
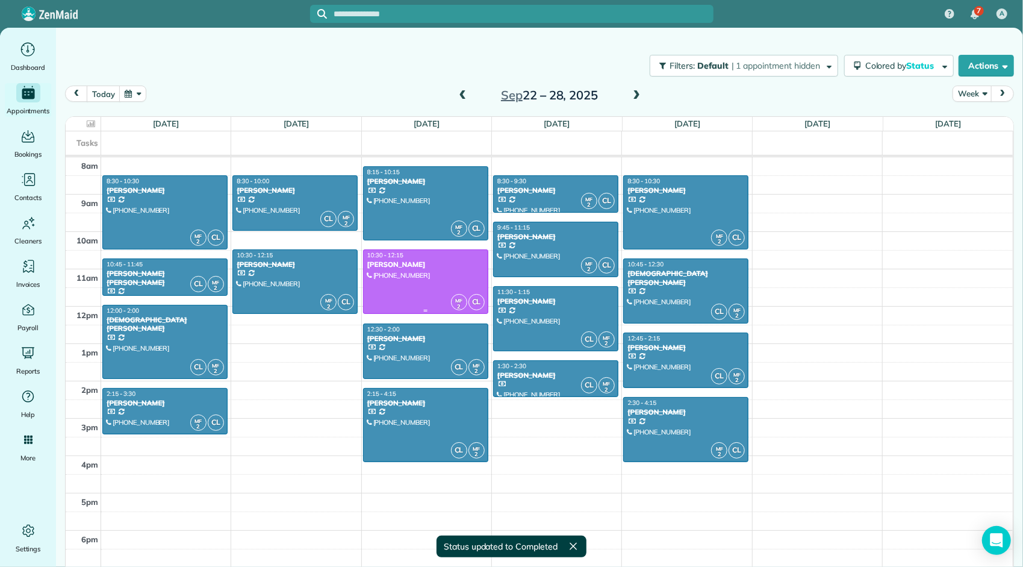
click at [440, 268] on div at bounding box center [426, 281] width 124 height 63
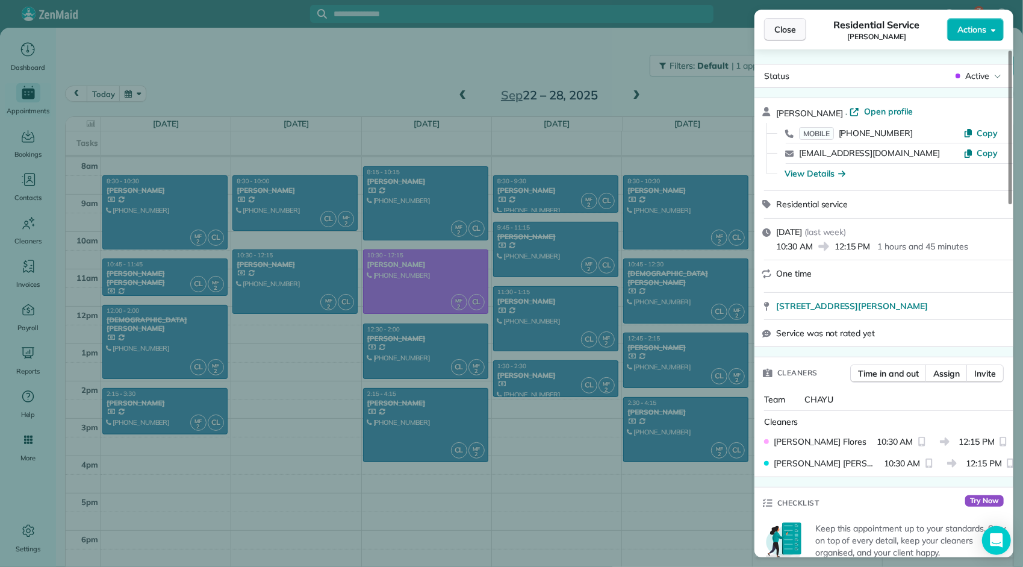
click at [793, 35] on span "Close" at bounding box center [785, 29] width 22 height 12
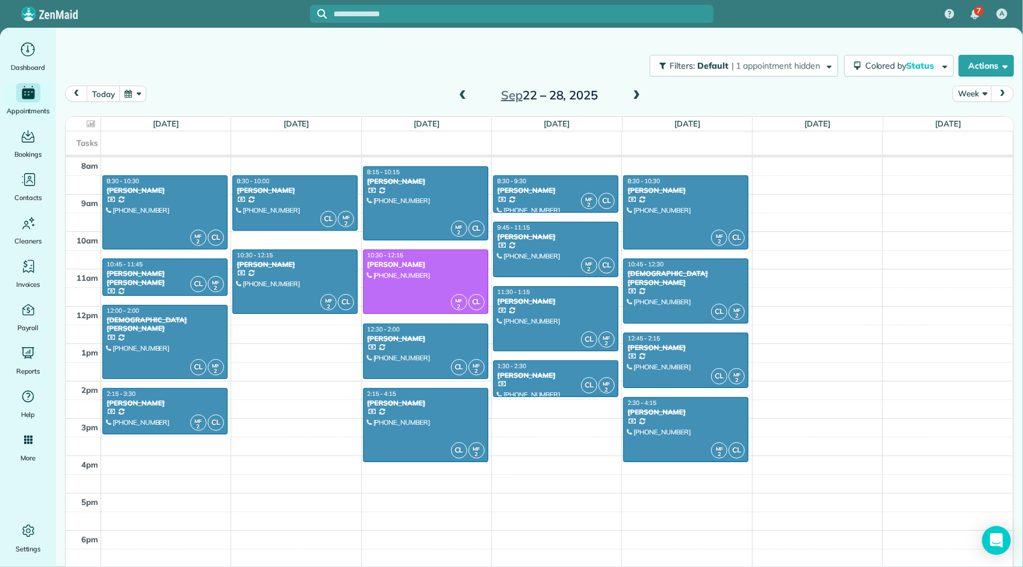
click at [460, 97] on span at bounding box center [462, 95] width 13 height 11
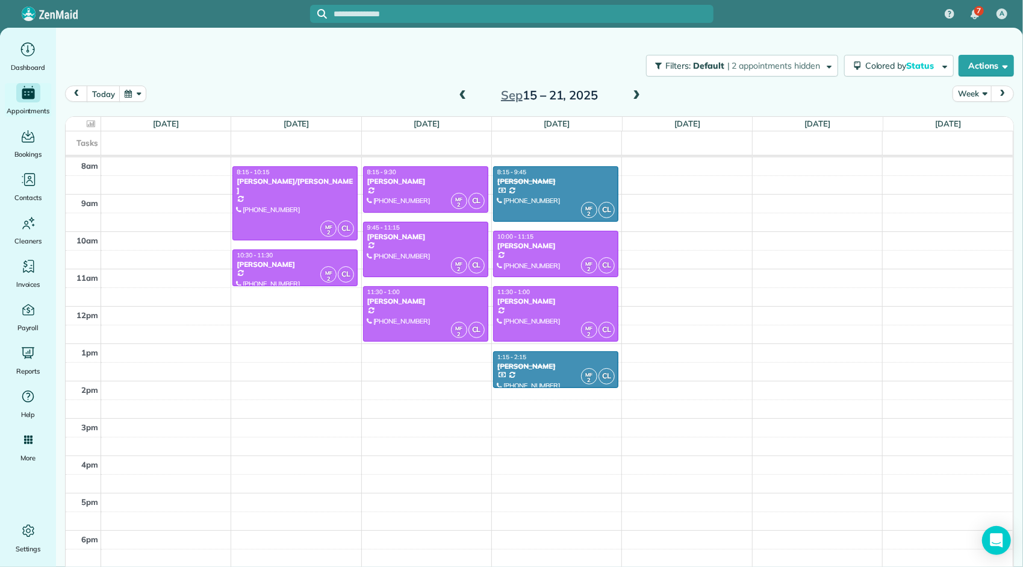
click at [460, 96] on span at bounding box center [462, 95] width 13 height 11
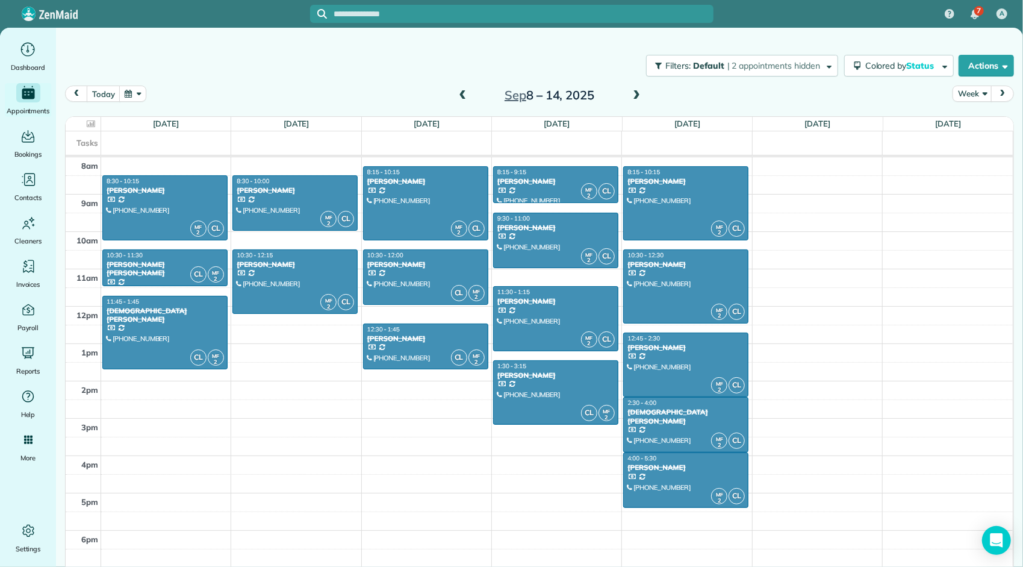
click at [460, 96] on span at bounding box center [462, 95] width 13 height 11
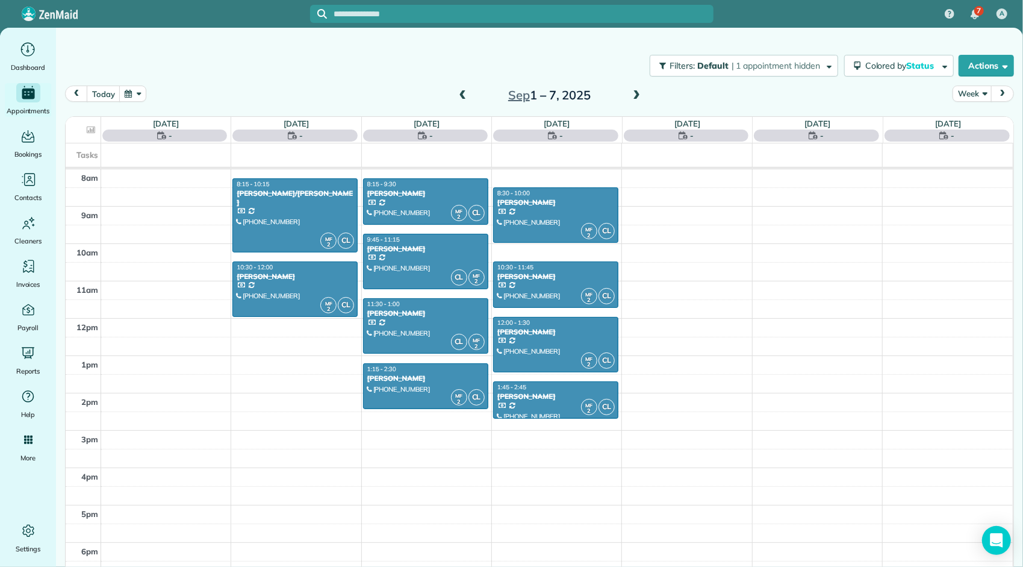
click at [460, 98] on span at bounding box center [462, 95] width 13 height 11
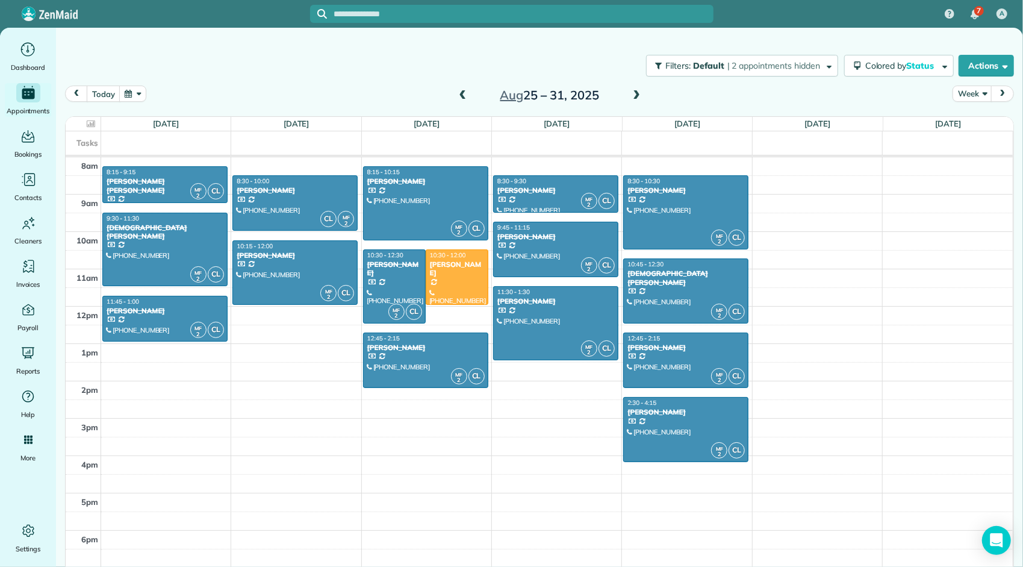
click at [460, 98] on span at bounding box center [462, 95] width 13 height 11
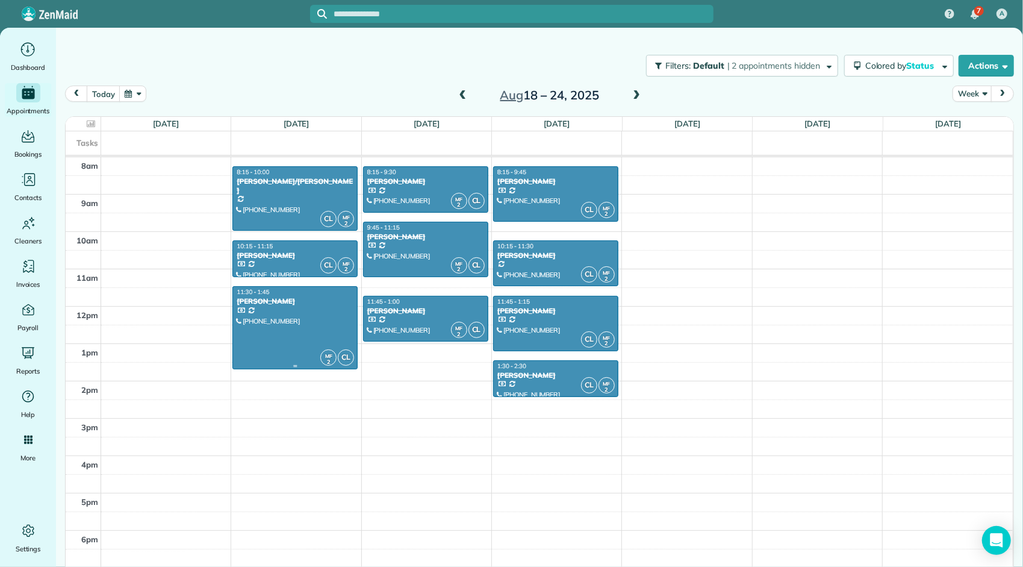
click at [331, 302] on div "[PERSON_NAME]" at bounding box center [295, 301] width 118 height 8
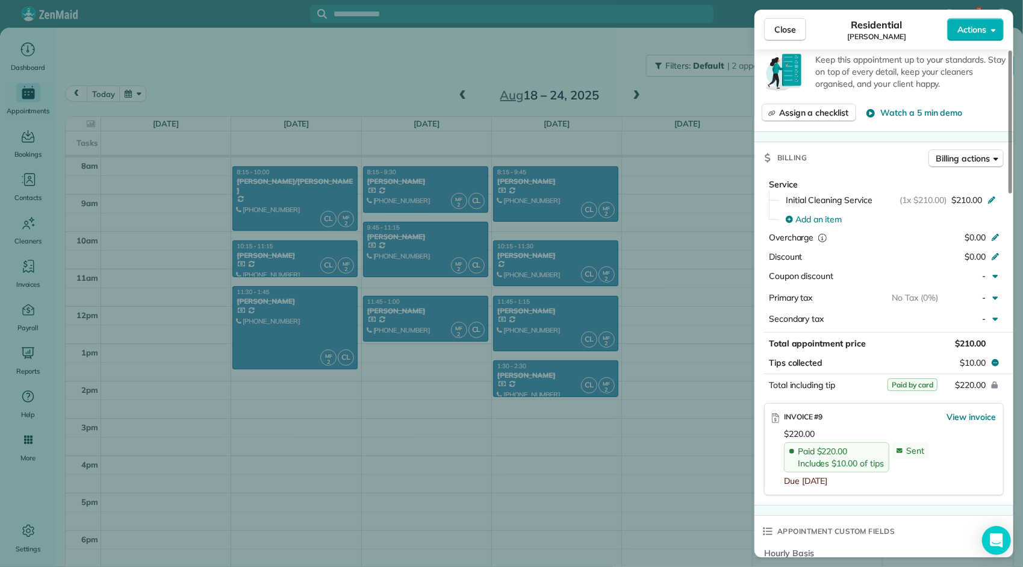
scroll to position [113, 0]
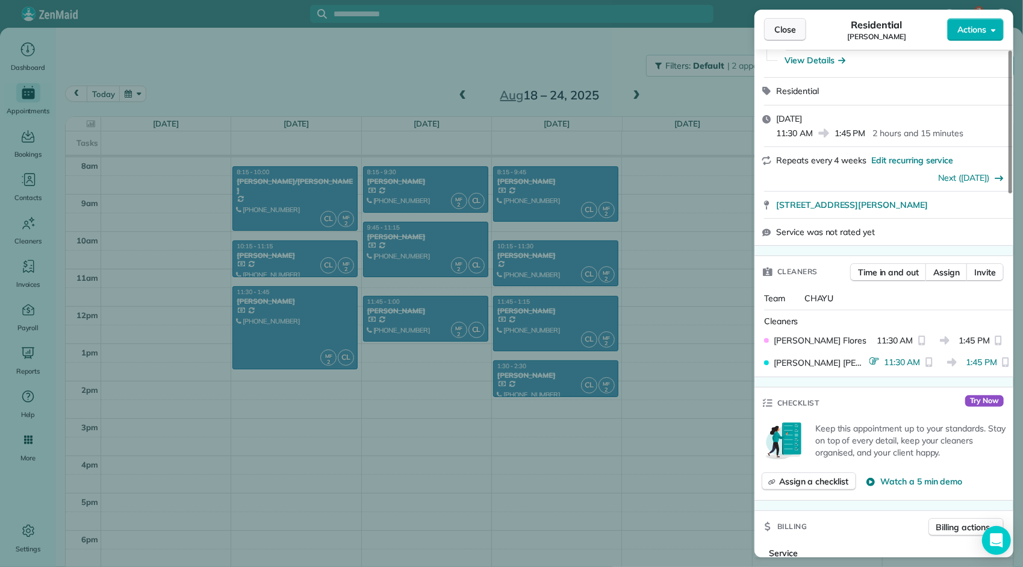
click at [788, 34] on span "Close" at bounding box center [785, 29] width 22 height 12
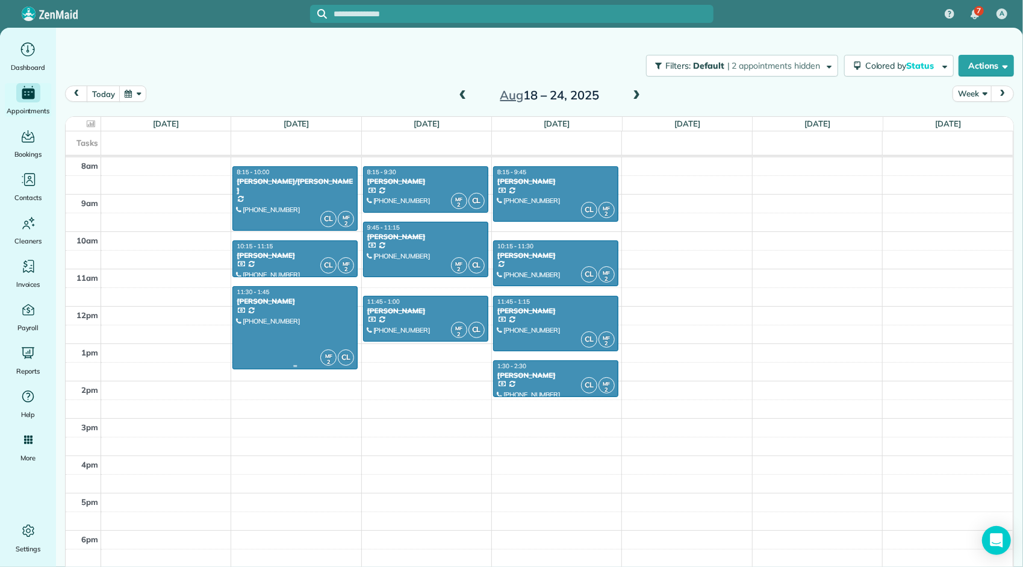
click at [303, 311] on div at bounding box center [295, 328] width 124 height 82
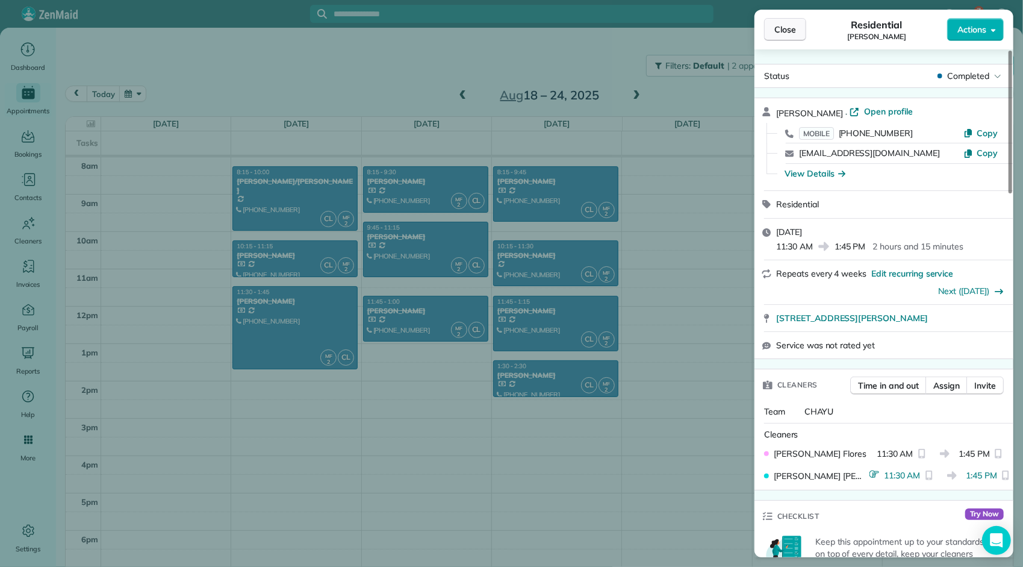
click at [795, 26] on span "Close" at bounding box center [785, 29] width 22 height 12
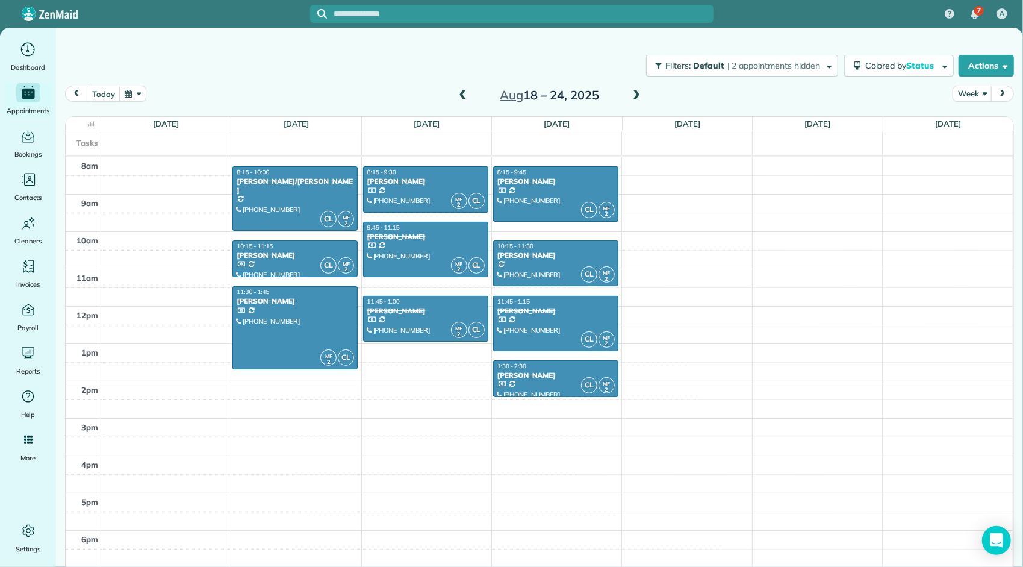
click at [129, 93] on button "button" at bounding box center [133, 93] width 28 height 16
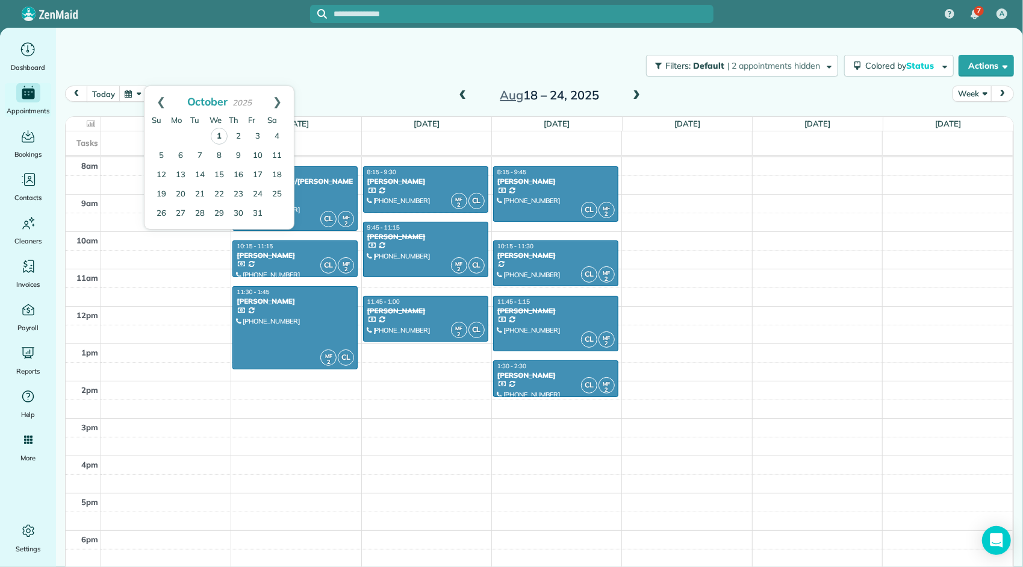
click at [220, 138] on link "1" at bounding box center [219, 136] width 17 height 17
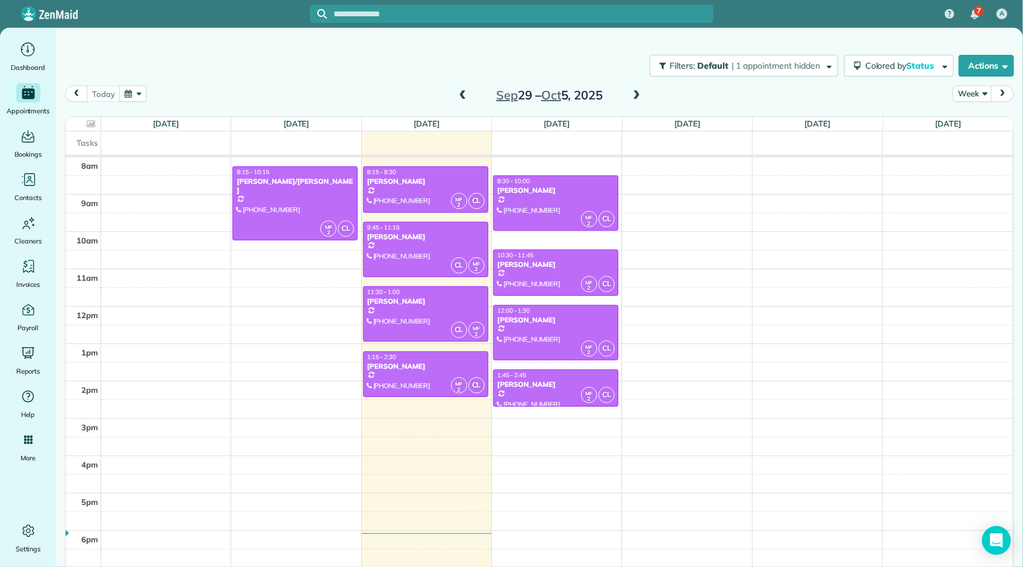
click at [456, 94] on span at bounding box center [462, 95] width 13 height 11
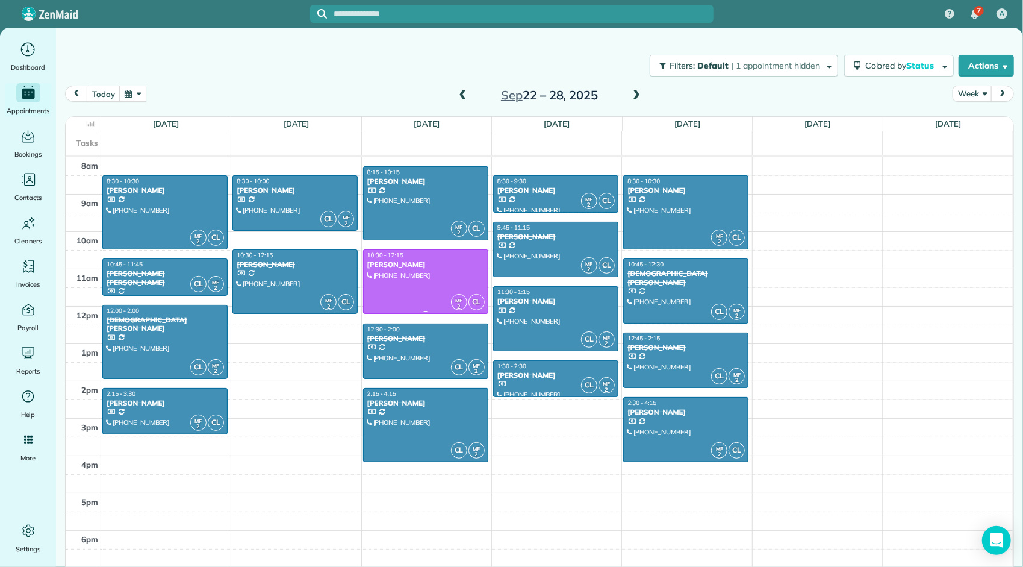
click at [419, 278] on div at bounding box center [426, 281] width 124 height 63
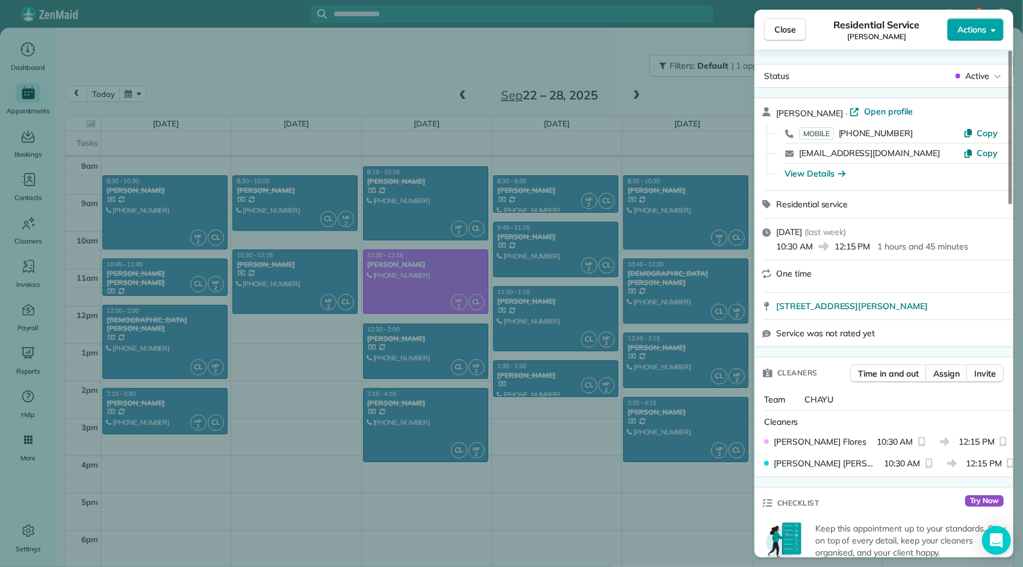
click at [969, 33] on span "Actions" at bounding box center [971, 29] width 29 height 12
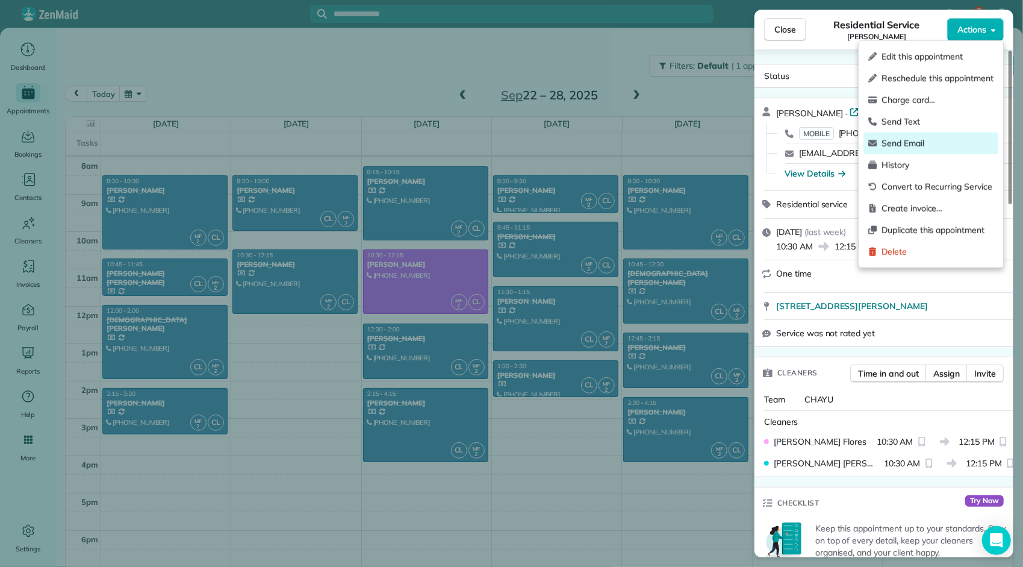
click at [910, 141] on span "Send Email" at bounding box center [937, 143] width 112 height 12
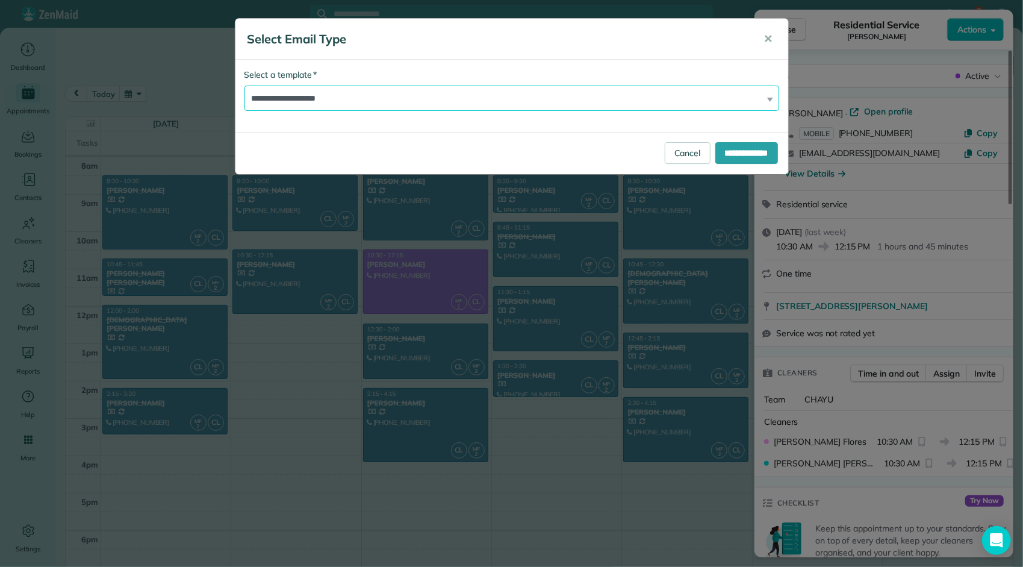
click at [385, 98] on select "**********" at bounding box center [511, 97] width 535 height 25
select select "****"
click at [244, 85] on select "**********" at bounding box center [511, 97] width 535 height 25
click at [725, 152] on input "**********" at bounding box center [746, 153] width 63 height 22
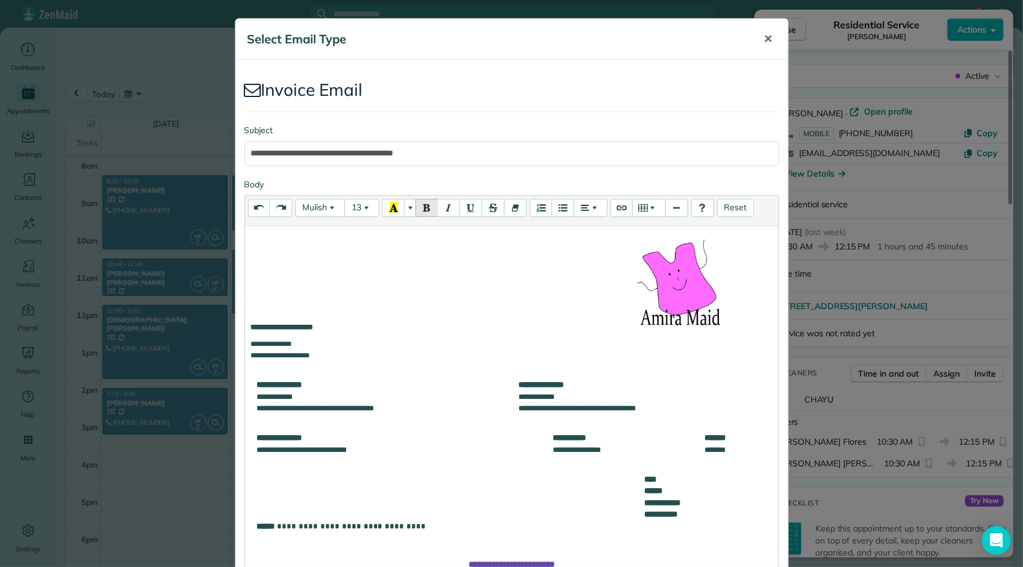
click at [764, 43] on span "✕" at bounding box center [768, 39] width 9 height 14
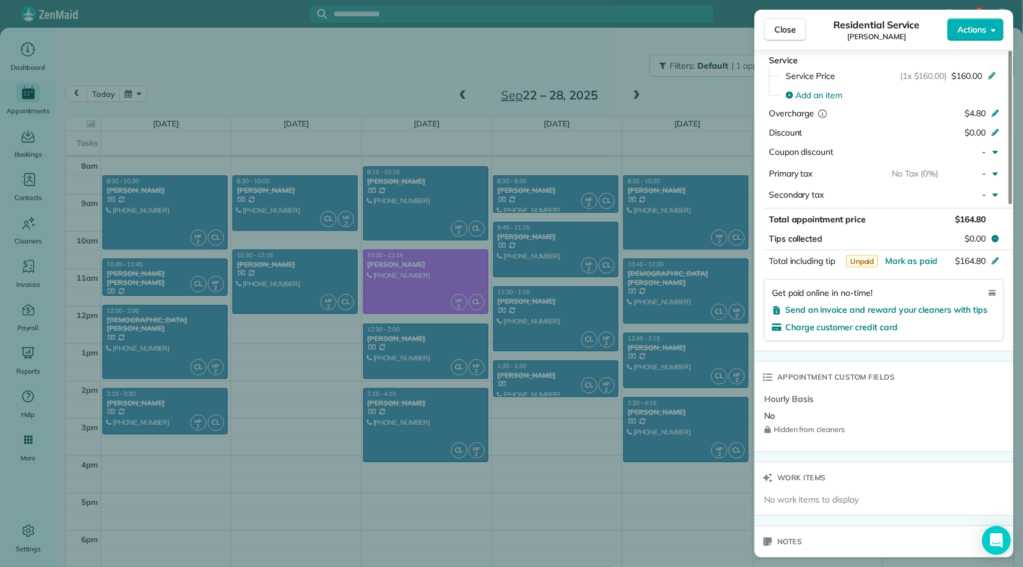
scroll to position [606, 0]
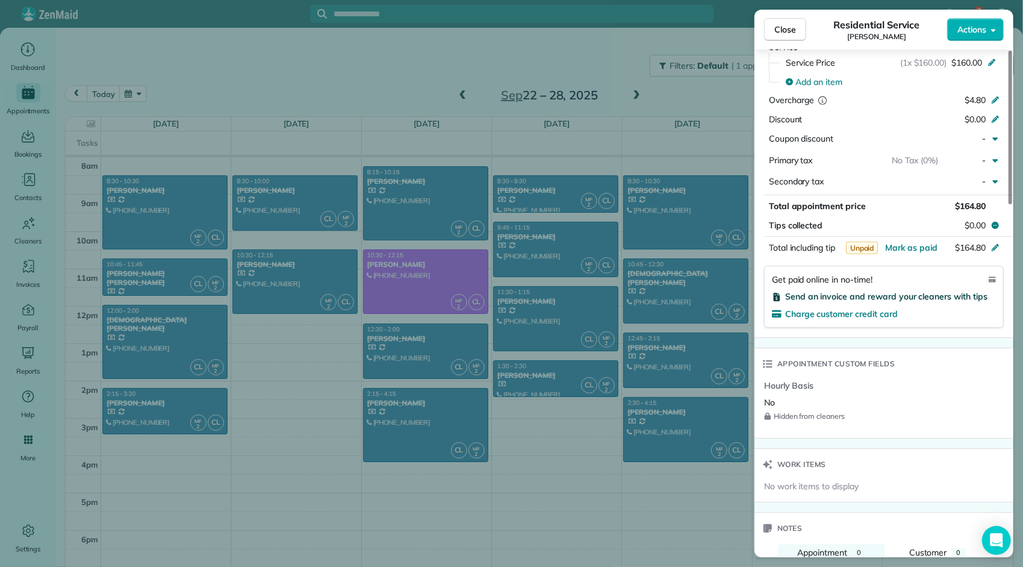
click at [844, 291] on span "Send an invoice and reward your cleaners with tips" at bounding box center [886, 296] width 202 height 11
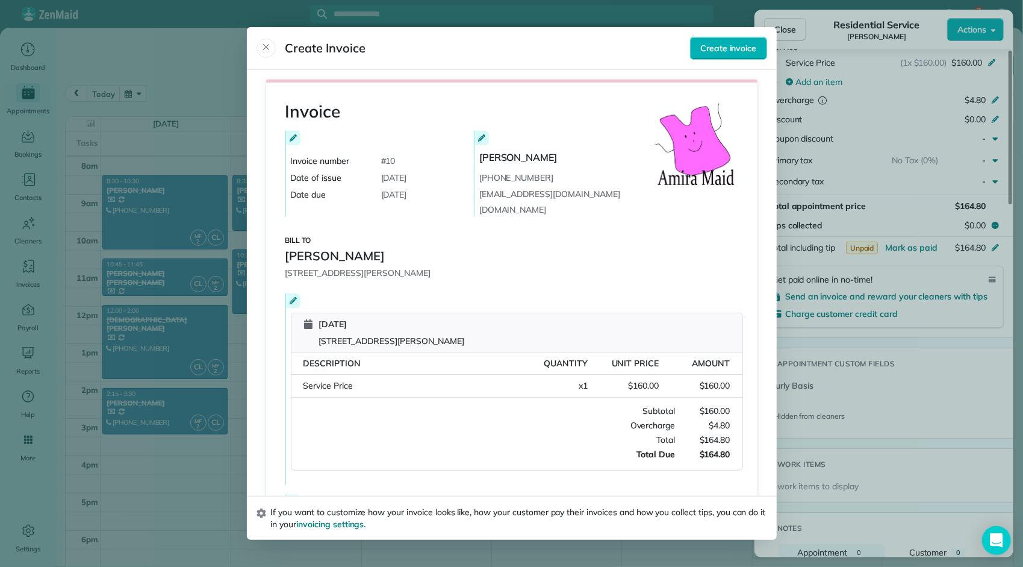
click at [303, 382] on span "Service Price" at bounding box center [328, 385] width 50 height 11
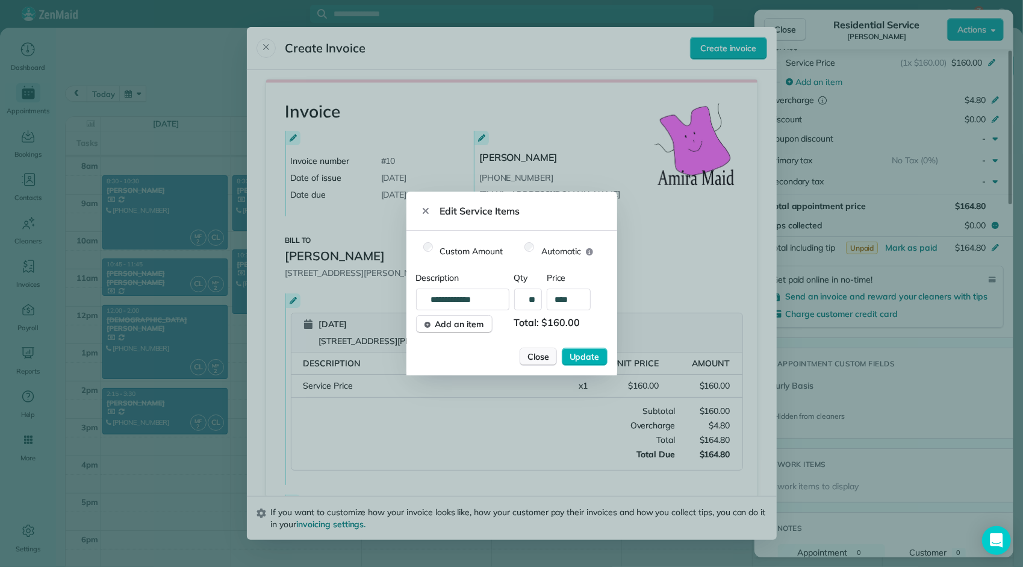
click at [530, 354] on span "Close" at bounding box center [538, 356] width 22 height 12
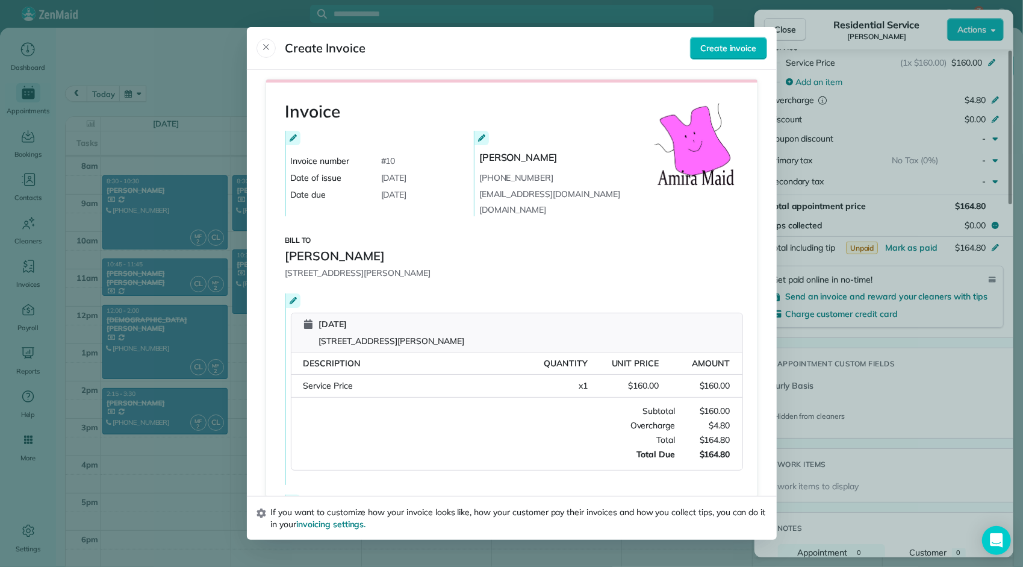
click at [296, 381] on div "Service Price Quantity: x 1 Unit Price: $160.00 Amount: $160.00" at bounding box center [516, 386] width 451 height 23
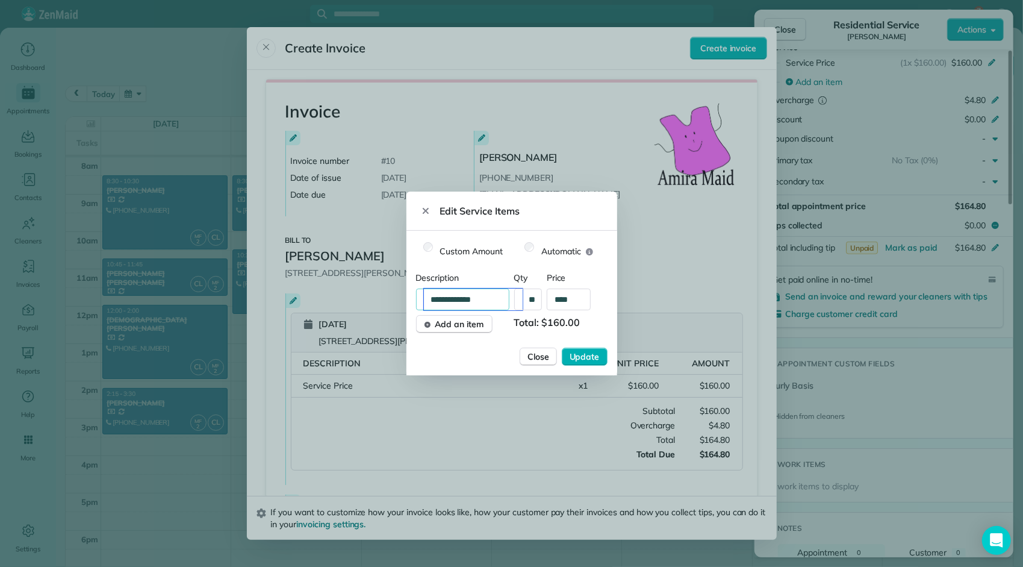
click at [430, 297] on input "**********" at bounding box center [473, 299] width 99 height 22
type input "**********"
click at [582, 355] on span "Update" at bounding box center [585, 356] width 30 height 12
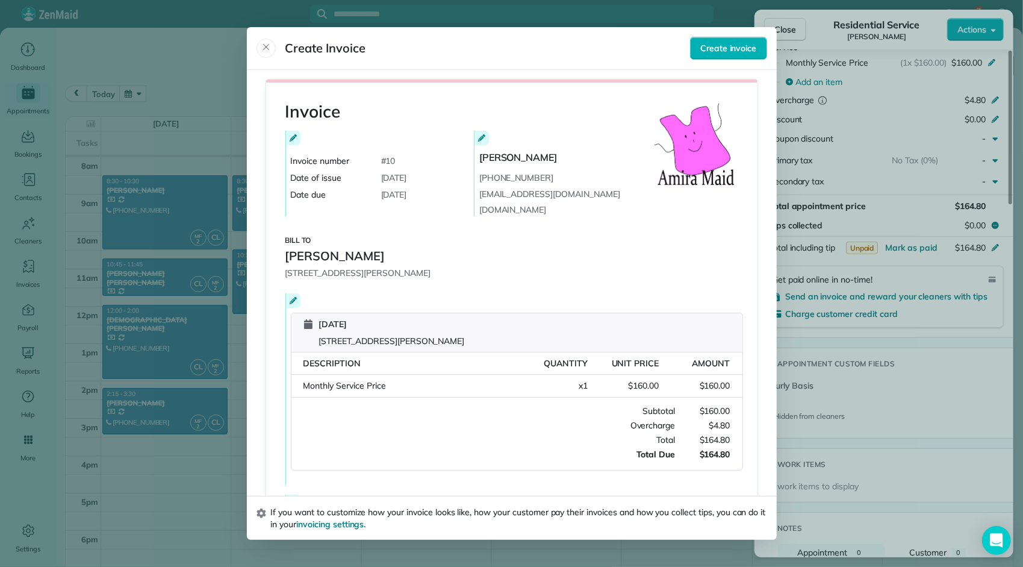
scroll to position [135, 0]
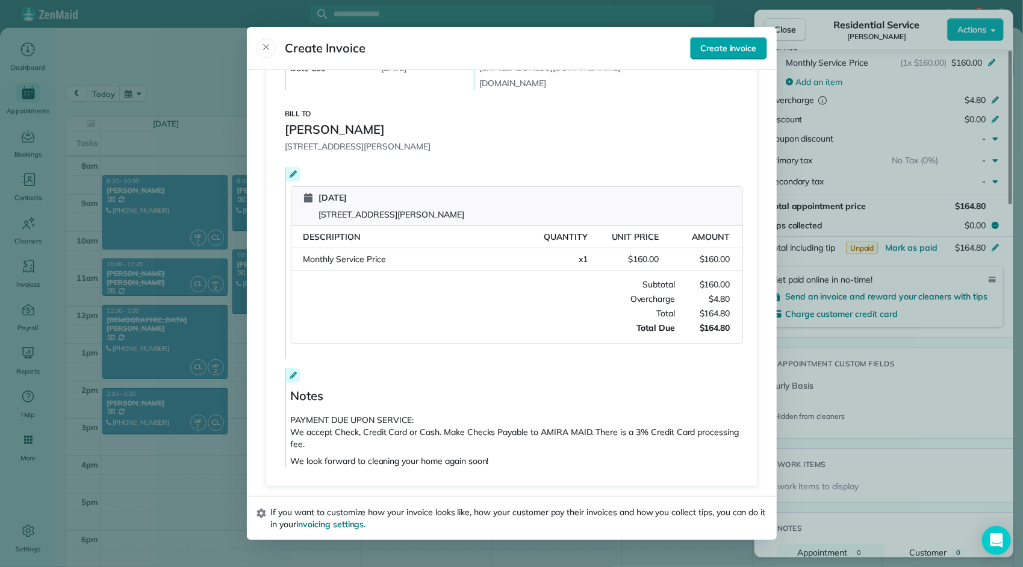
click at [727, 49] on span "Create invoice" at bounding box center [728, 48] width 56 height 12
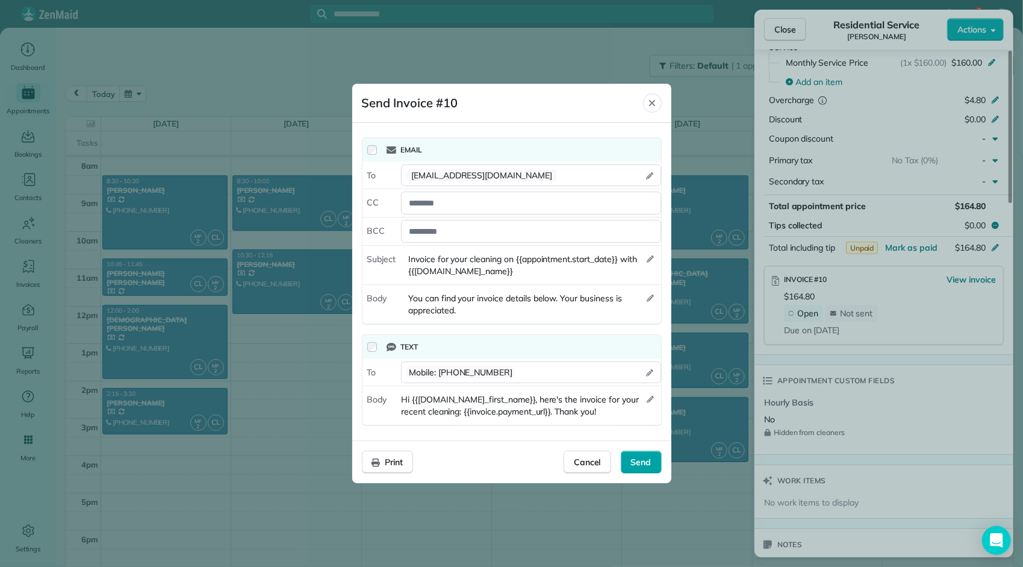
click at [641, 462] on span "Send" at bounding box center [641, 462] width 20 height 12
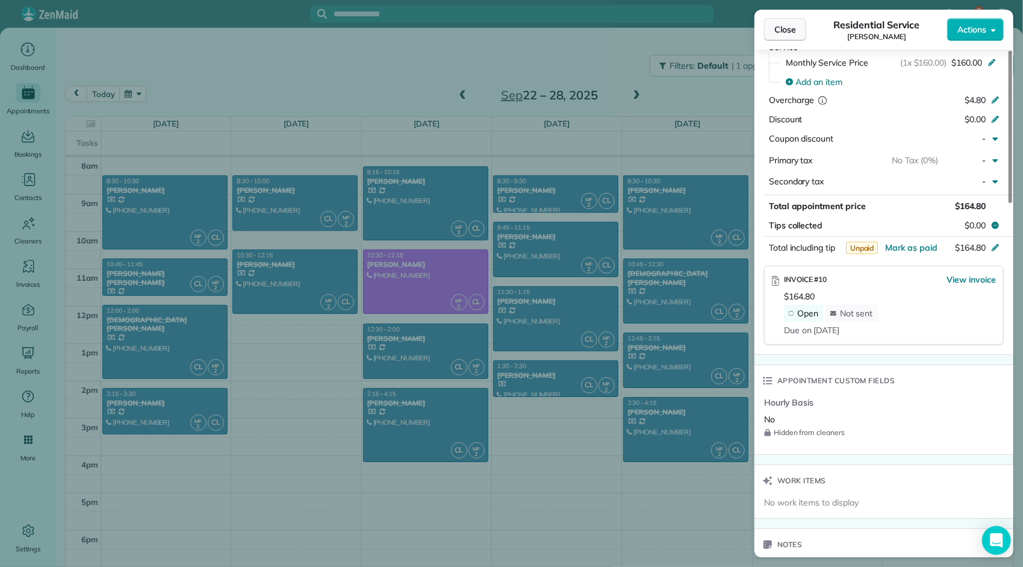
click at [781, 30] on span "Close" at bounding box center [785, 29] width 22 height 12
